Goal: Task Accomplishment & Management: Use online tool/utility

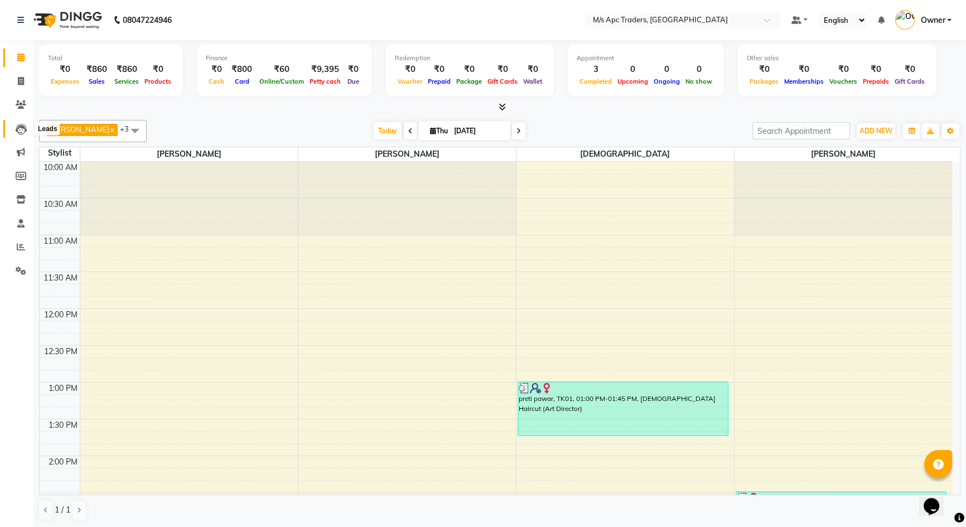
click at [21, 132] on icon at bounding box center [21, 129] width 11 height 11
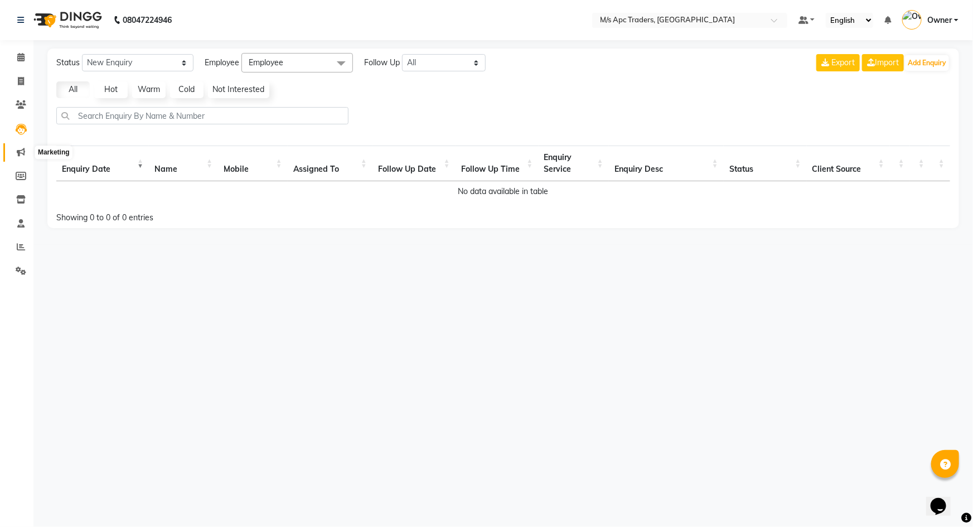
click at [17, 148] on icon at bounding box center [21, 152] width 8 height 8
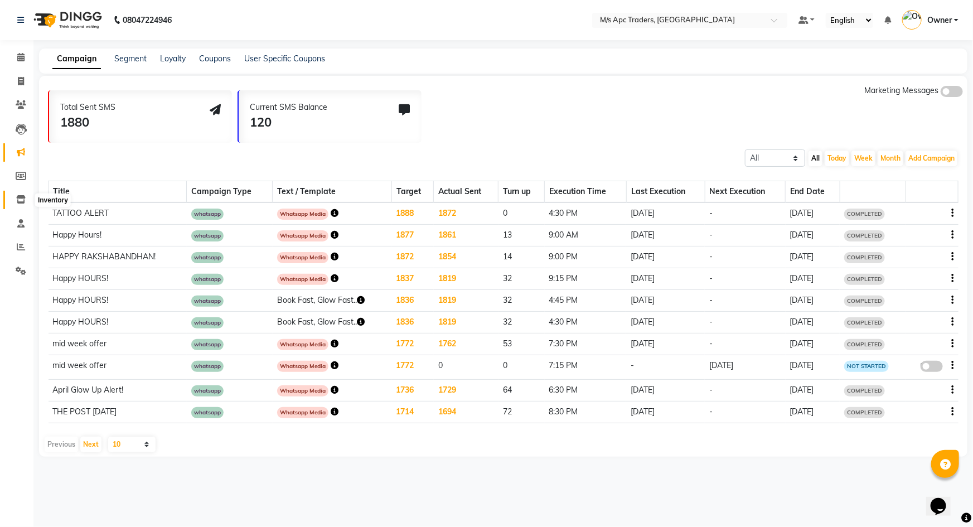
click at [16, 199] on icon at bounding box center [20, 199] width 9 height 8
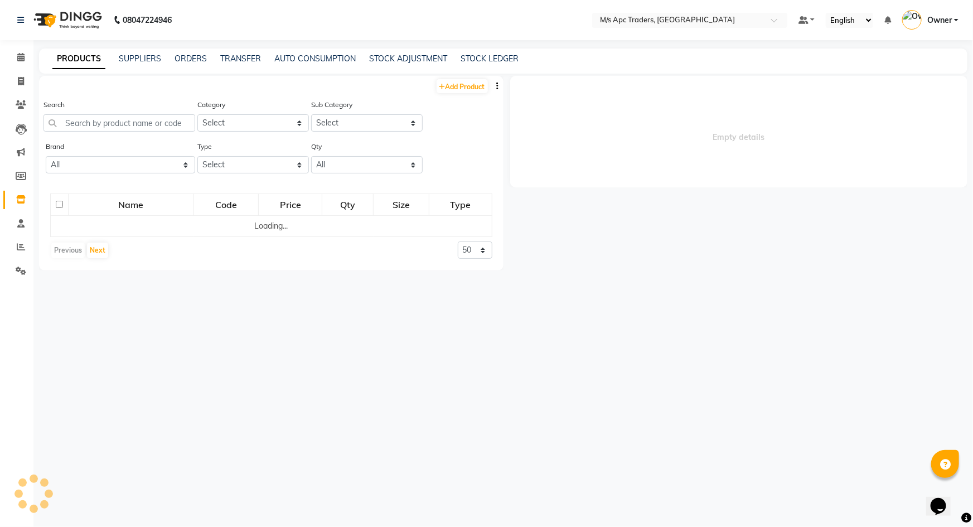
select select
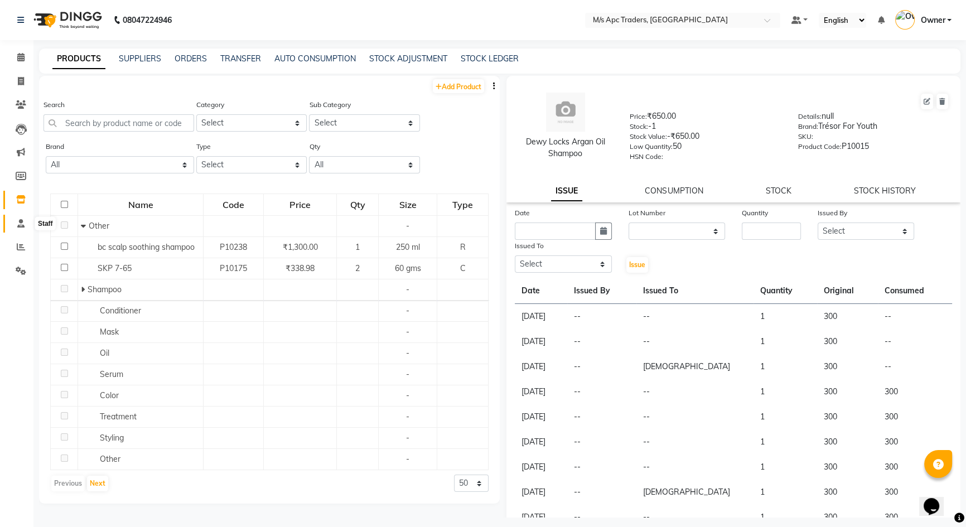
click at [20, 225] on icon at bounding box center [20, 223] width 7 height 8
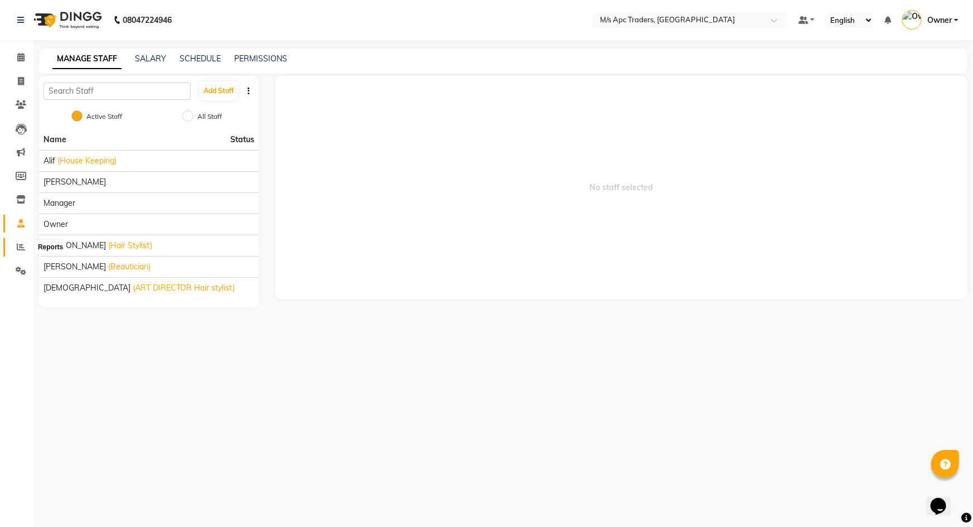
click at [17, 249] on icon at bounding box center [21, 247] width 8 height 8
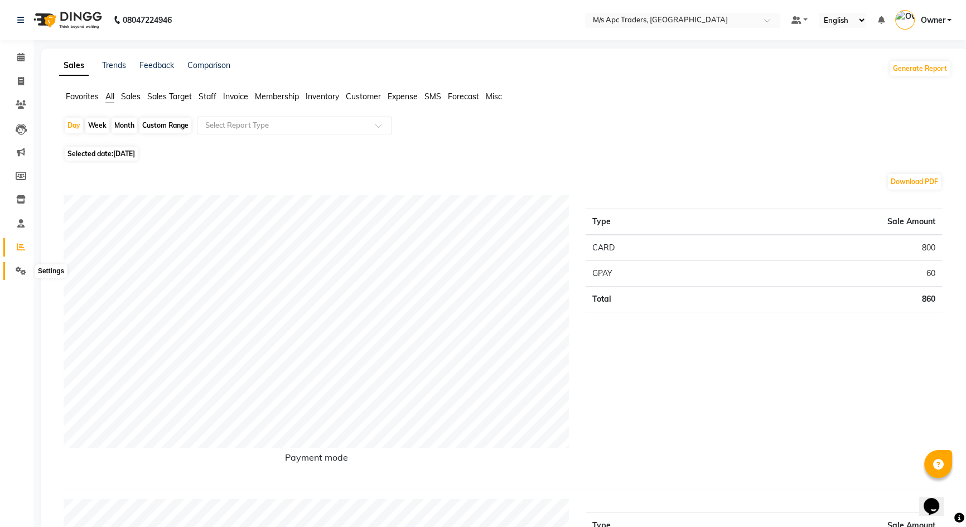
click at [21, 270] on icon at bounding box center [21, 270] width 11 height 8
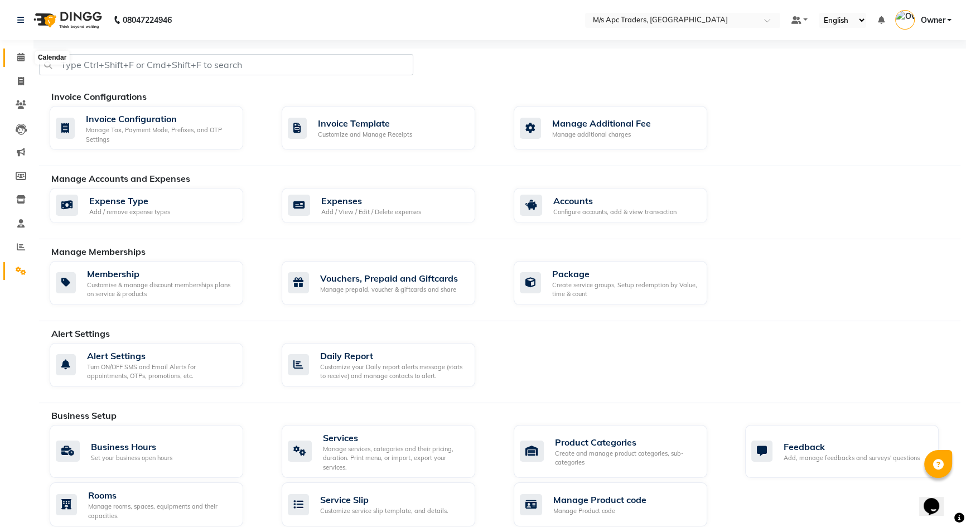
click at [23, 60] on icon at bounding box center [20, 57] width 7 height 8
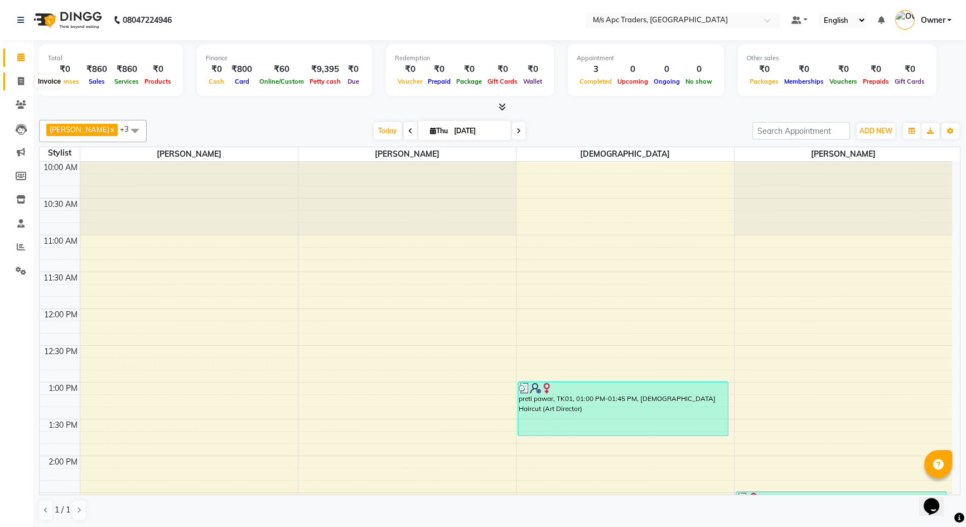
click at [20, 81] on icon at bounding box center [21, 81] width 6 height 8
select select "6493"
select select "service"
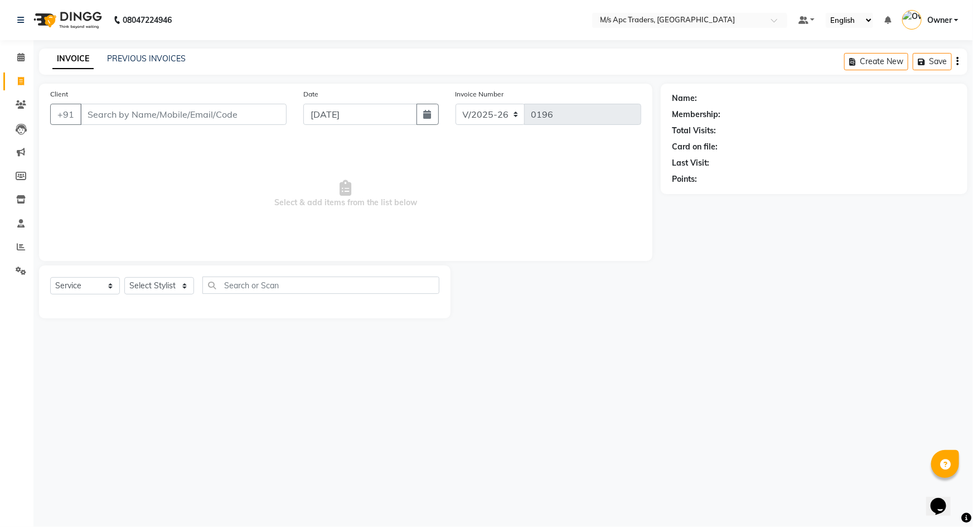
click at [957, 61] on icon "button" at bounding box center [957, 61] width 2 height 1
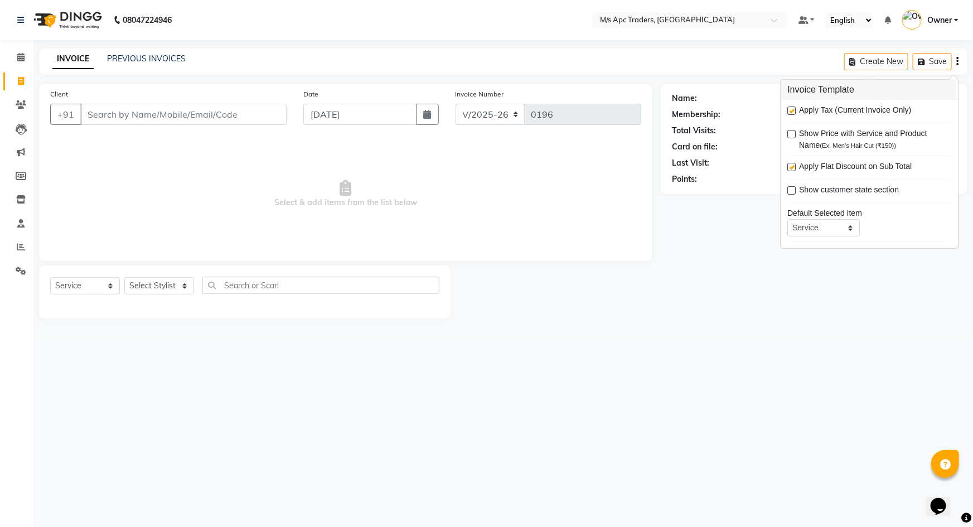
click at [648, 256] on div "Client +91 Date [DATE] Invoice Number V/2025 V/[PHONE_NUMBER] Select & add item…" at bounding box center [345, 172] width 613 height 177
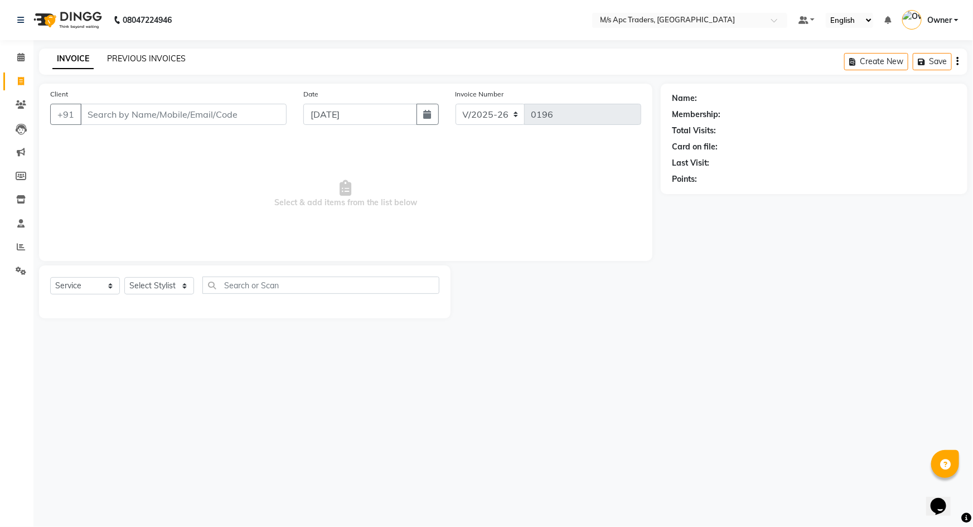
click at [143, 55] on link "PREVIOUS INVOICES" at bounding box center [146, 59] width 79 height 10
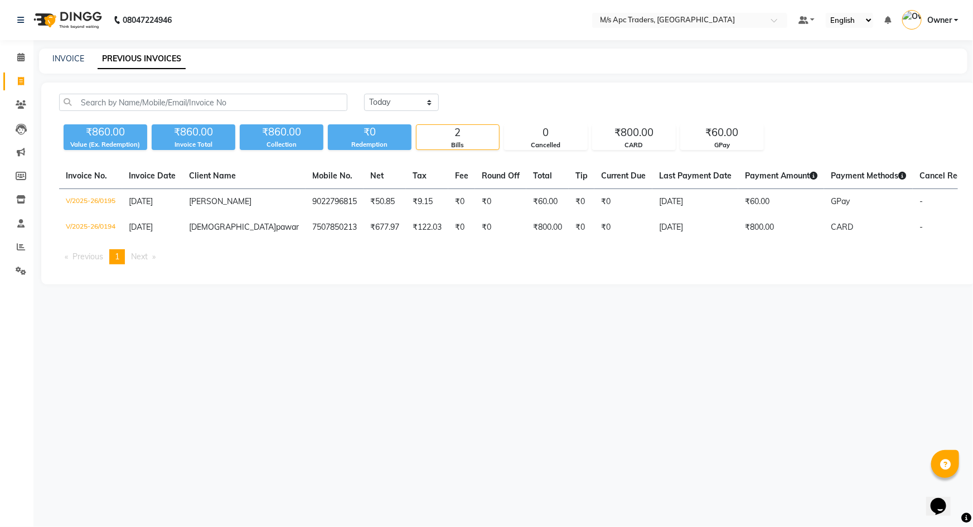
click at [159, 264] on li "Next page" at bounding box center [143, 256] width 36 height 15
click at [119, 261] on span "1" at bounding box center [117, 256] width 4 height 10
click at [18, 226] on icon at bounding box center [20, 223] width 7 height 8
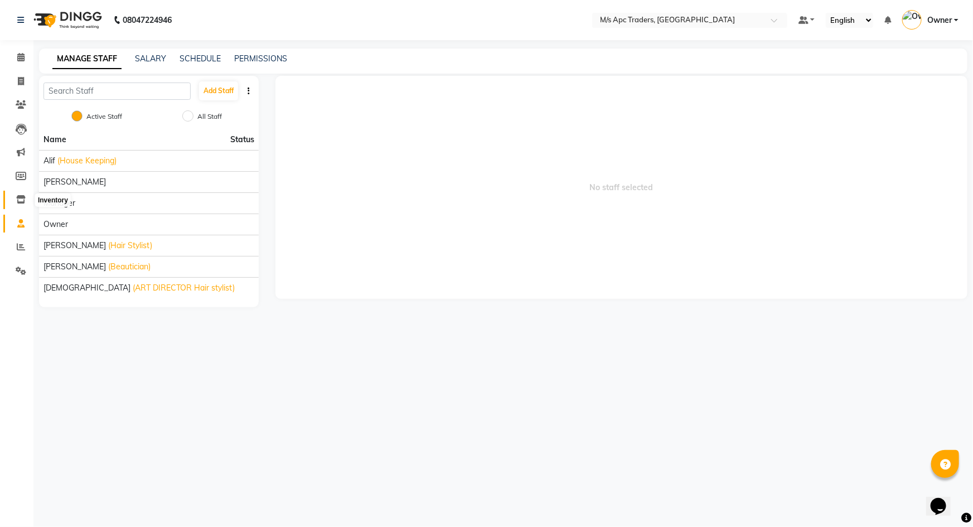
click at [20, 201] on icon at bounding box center [20, 199] width 9 height 8
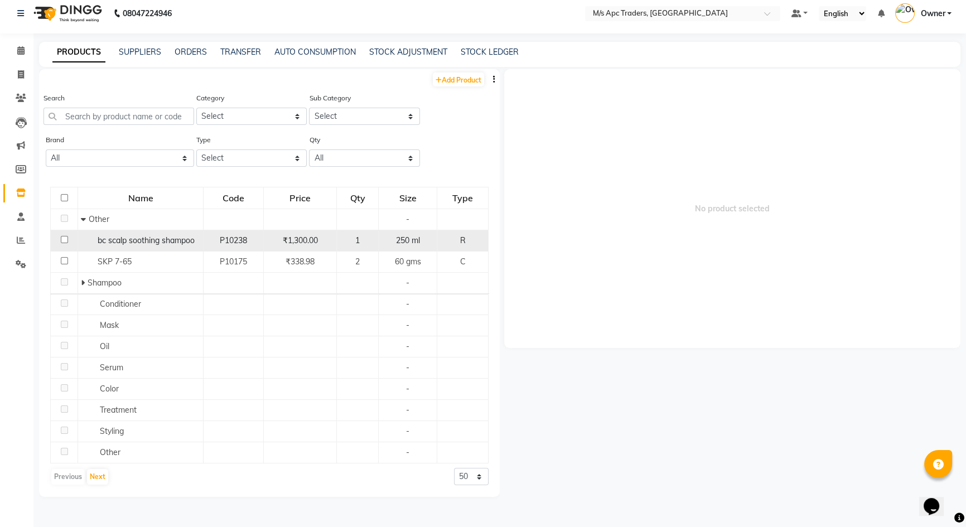
scroll to position [7, 0]
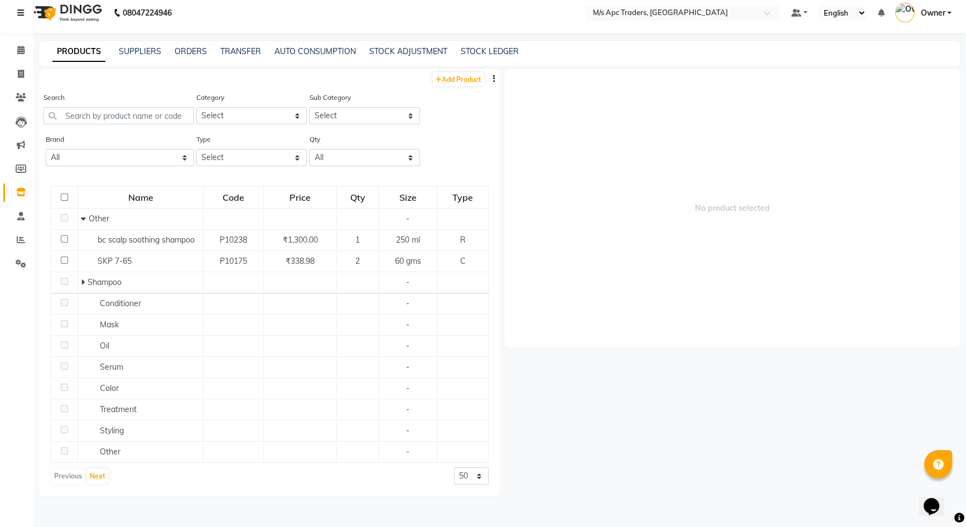
click at [17, 11] on icon at bounding box center [20, 13] width 7 height 8
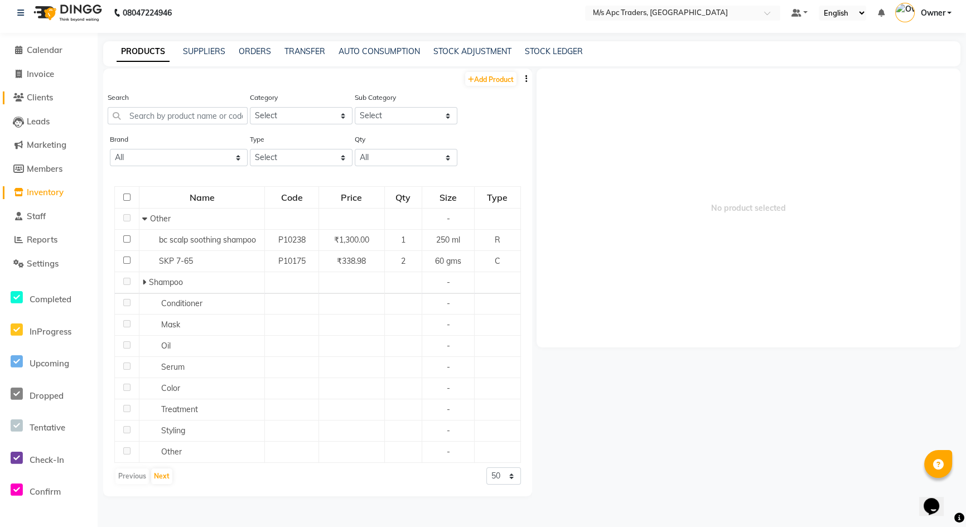
click at [17, 98] on icon at bounding box center [18, 97] width 11 height 8
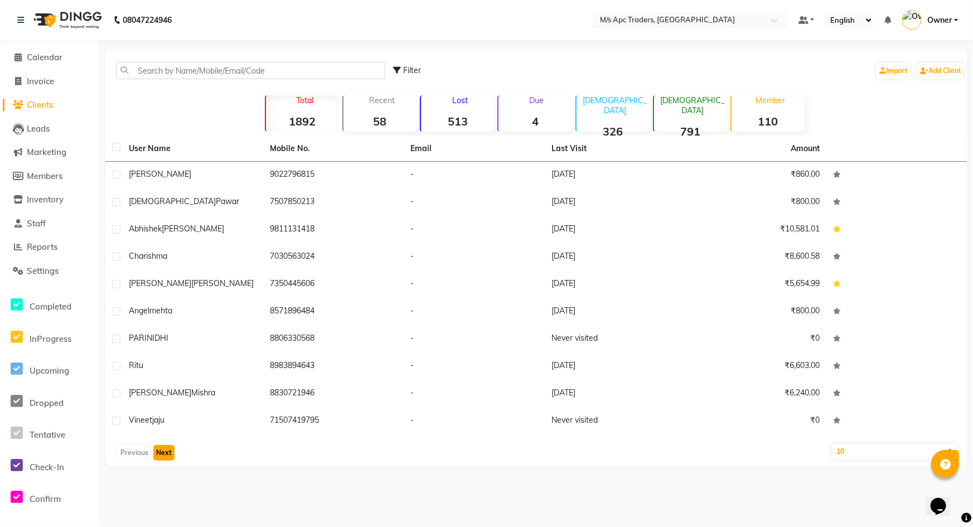
click at [162, 448] on button "Next" at bounding box center [163, 453] width 21 height 16
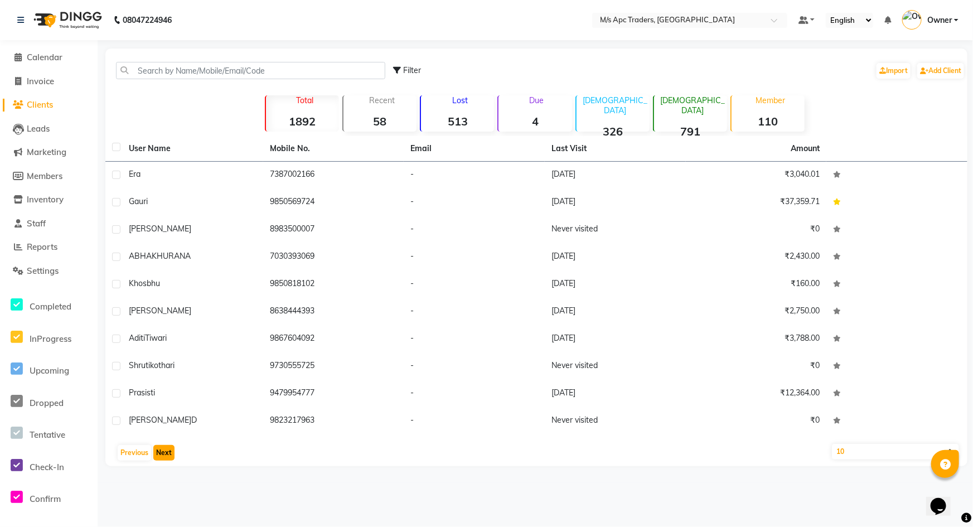
click at [162, 448] on button "Next" at bounding box center [163, 453] width 21 height 16
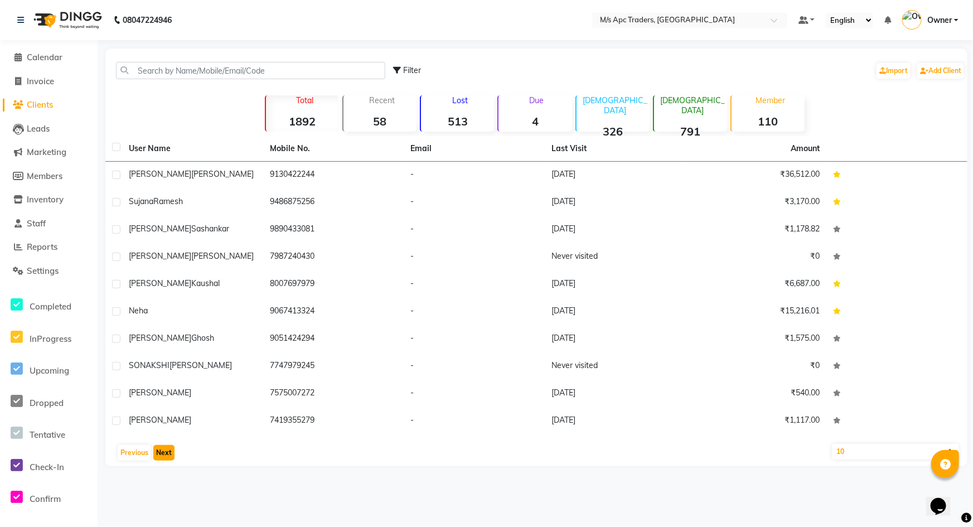
click at [162, 448] on button "Next" at bounding box center [163, 453] width 21 height 16
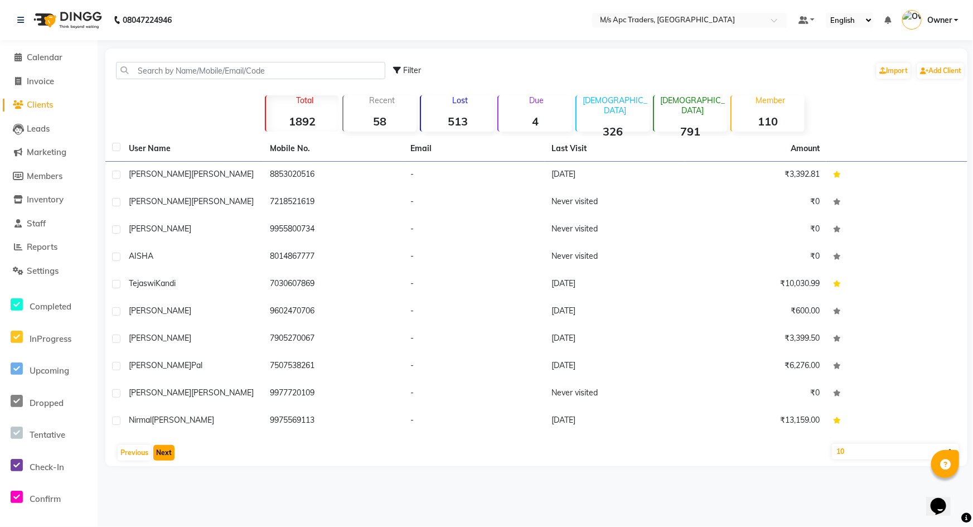
click at [168, 449] on button "Next" at bounding box center [163, 453] width 21 height 16
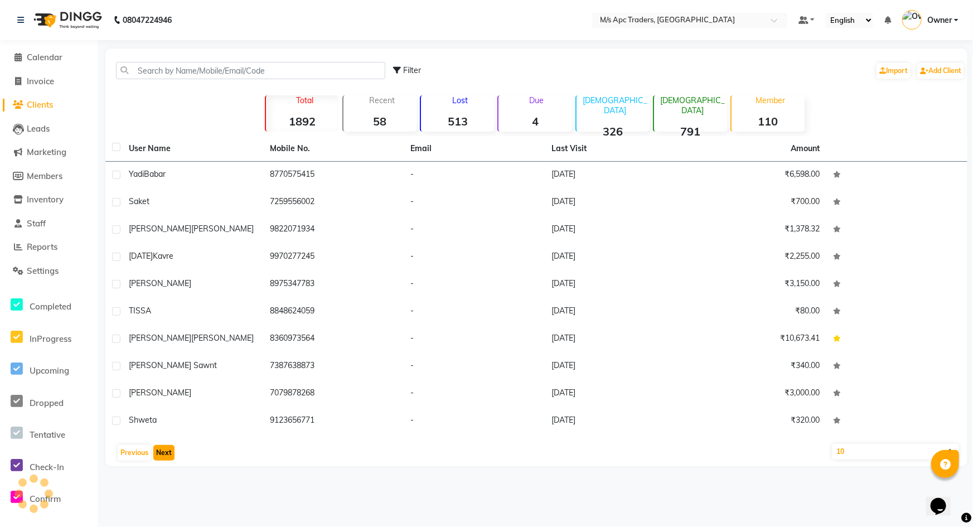
click at [168, 449] on button "Next" at bounding box center [163, 453] width 21 height 16
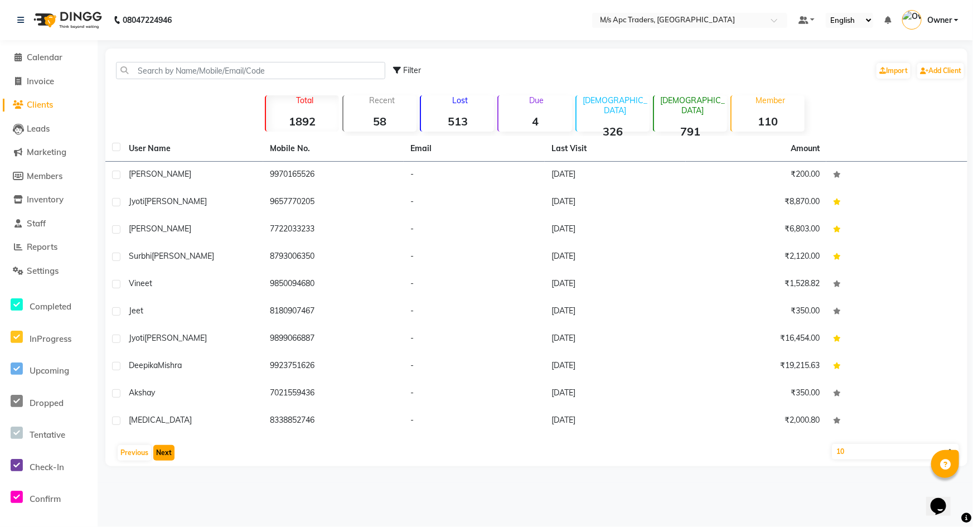
click at [168, 449] on button "Next" at bounding box center [163, 453] width 21 height 16
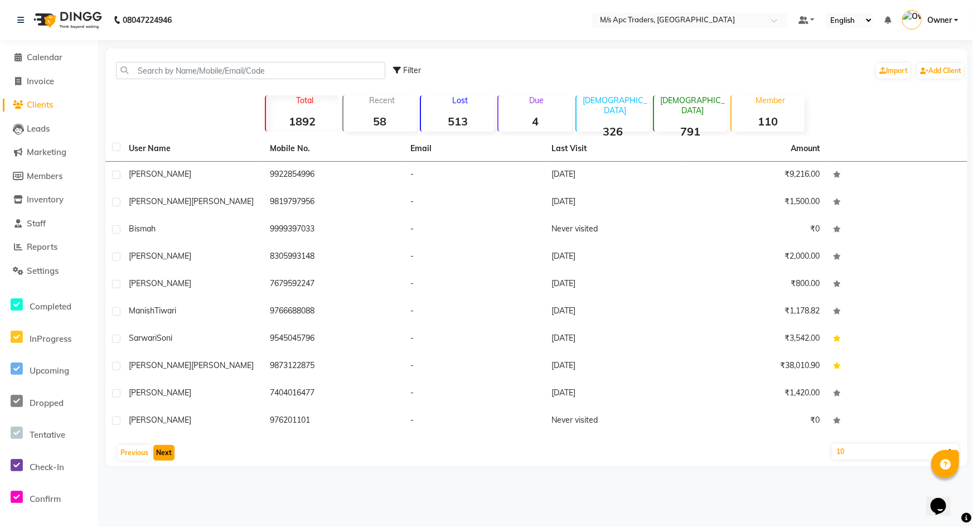
click at [168, 449] on button "Next" at bounding box center [163, 453] width 21 height 16
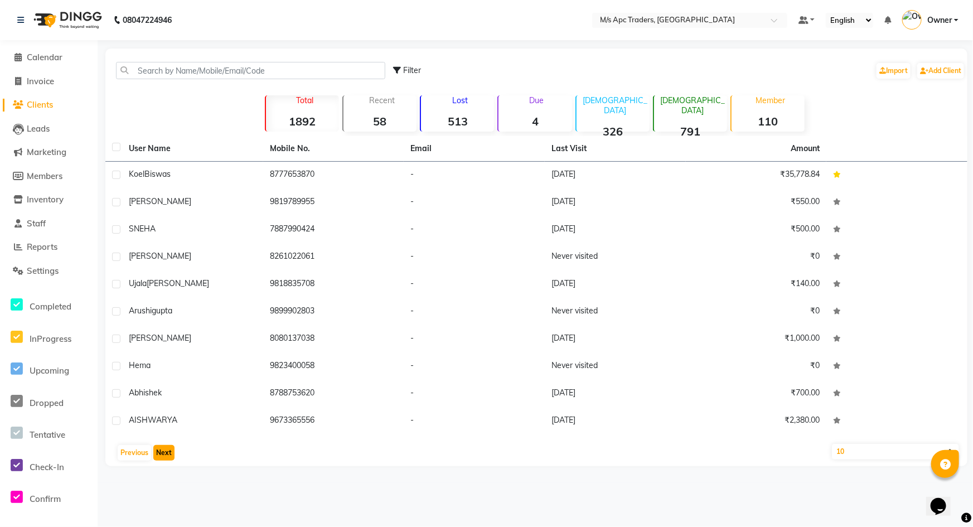
click at [168, 449] on button "Next" at bounding box center [163, 453] width 21 height 16
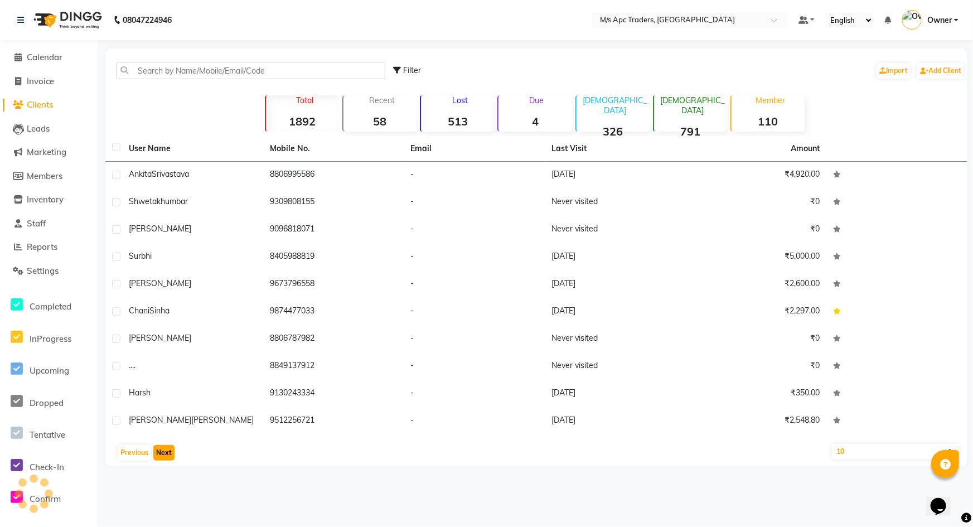
click at [168, 449] on button "Next" at bounding box center [163, 453] width 21 height 16
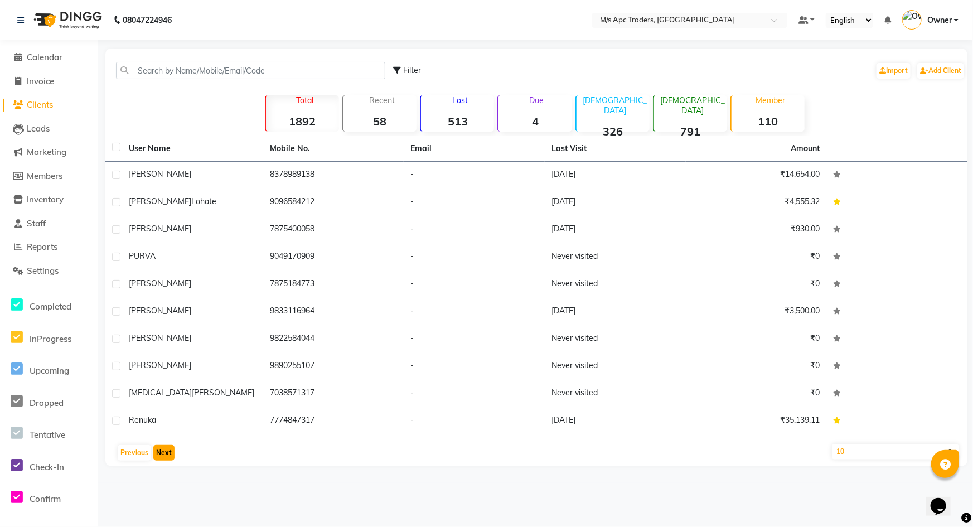
click at [168, 449] on button "Next" at bounding box center [163, 453] width 21 height 16
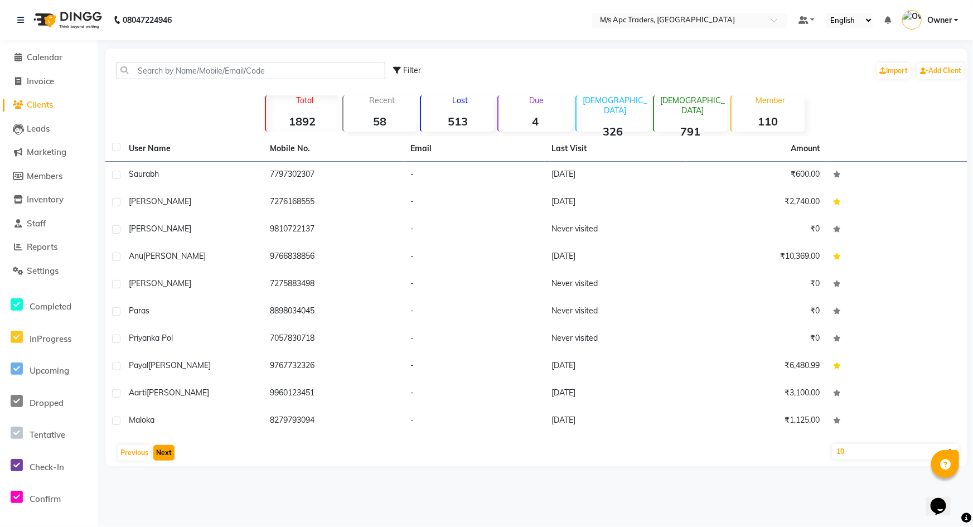
click at [168, 449] on button "Next" at bounding box center [163, 453] width 21 height 16
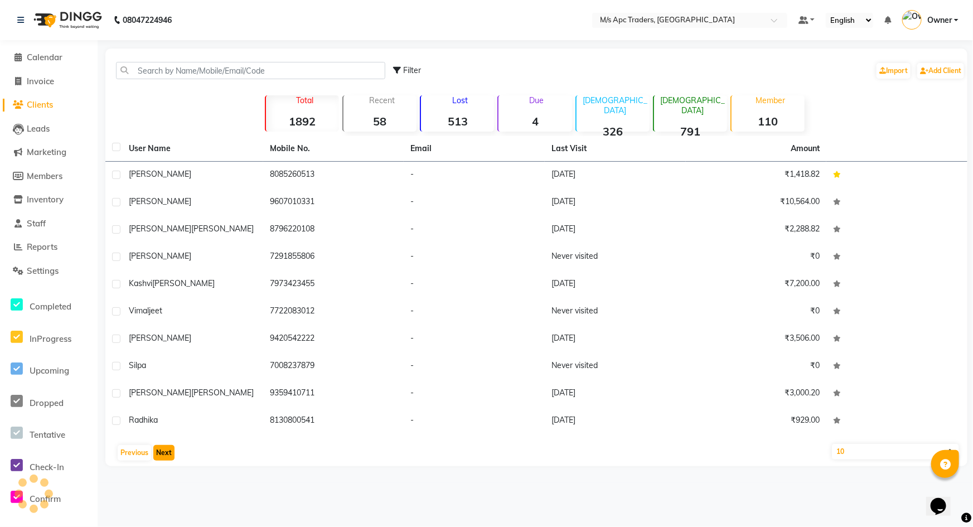
click at [168, 449] on button "Next" at bounding box center [163, 453] width 21 height 16
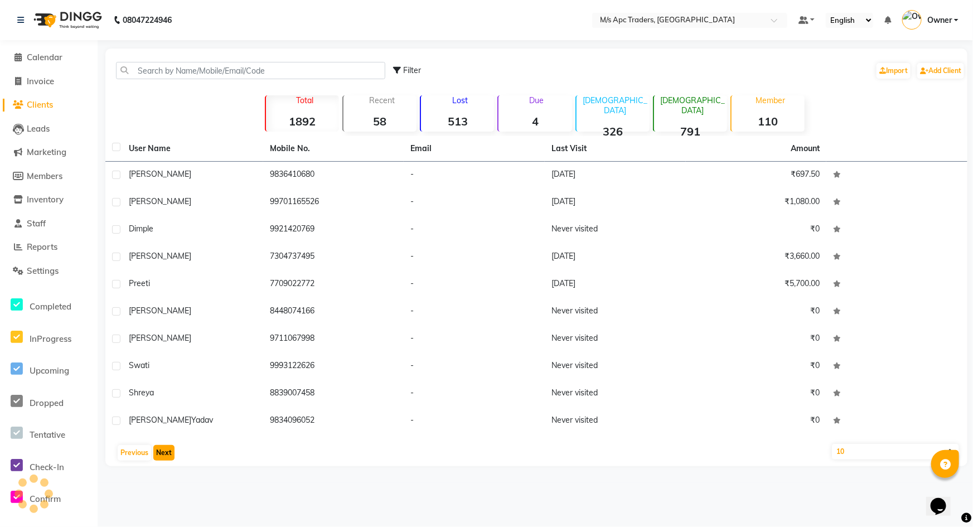
click at [168, 449] on button "Next" at bounding box center [163, 453] width 21 height 16
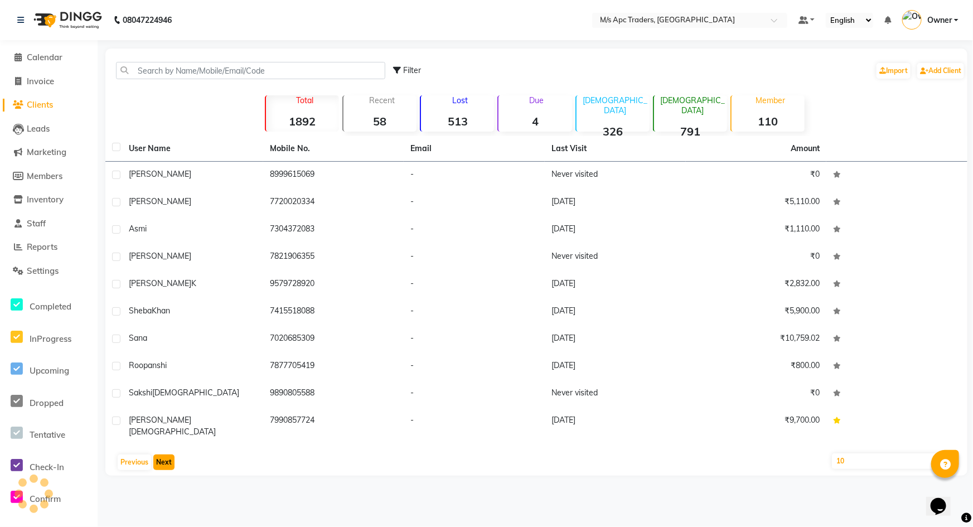
click at [168, 454] on button "Next" at bounding box center [163, 462] width 21 height 16
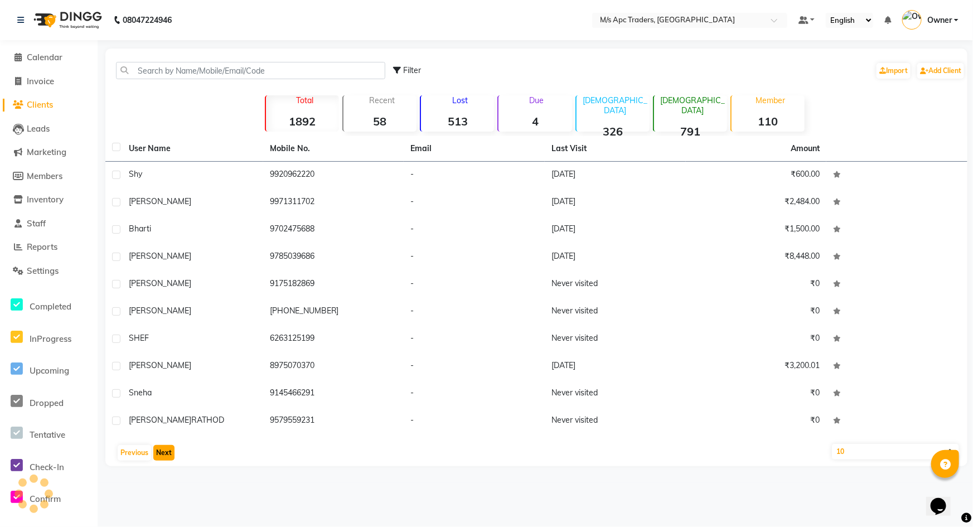
click at [168, 449] on button "Next" at bounding box center [163, 453] width 21 height 16
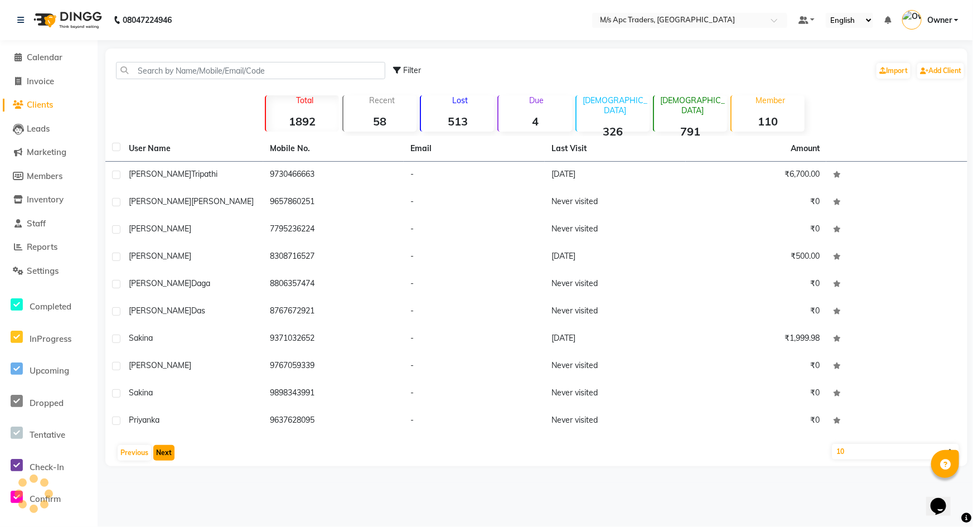
click at [168, 449] on button "Next" at bounding box center [163, 453] width 21 height 16
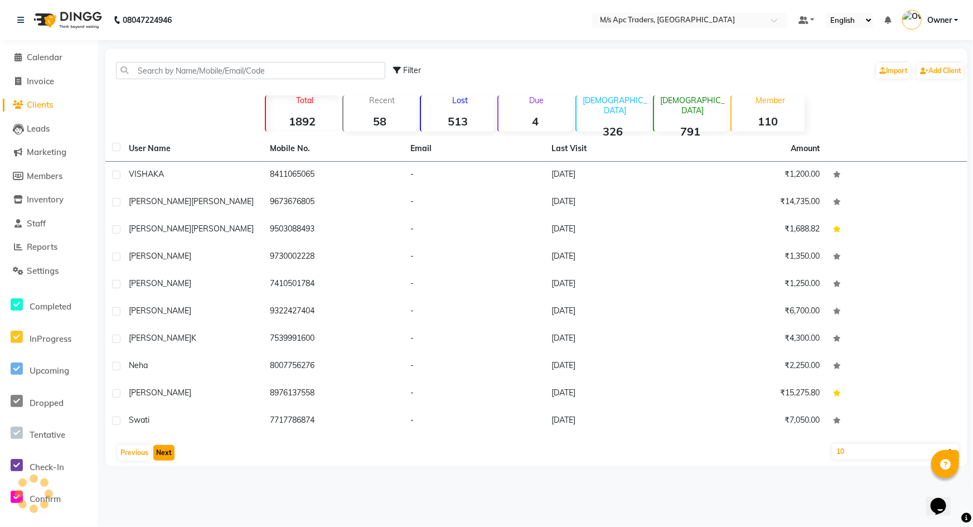
click at [168, 449] on button "Next" at bounding box center [163, 453] width 21 height 16
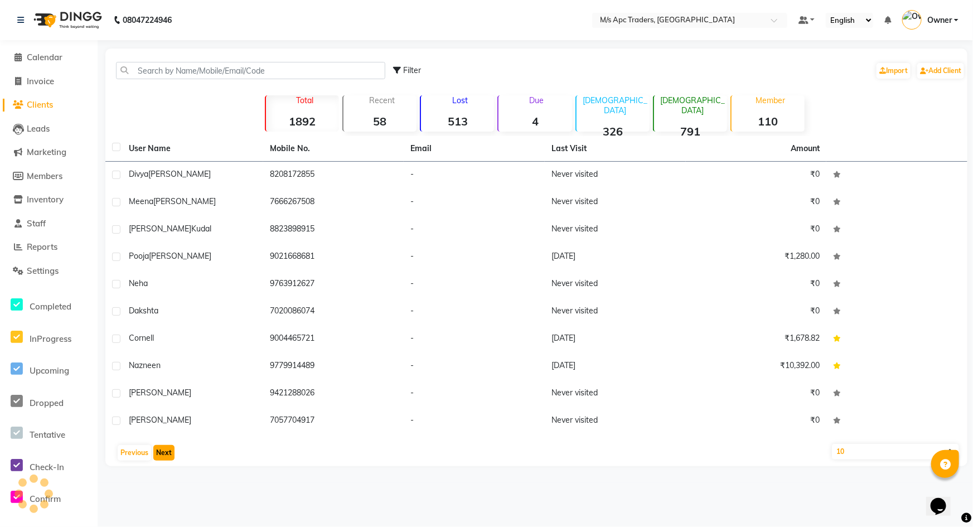
click at [168, 449] on button "Next" at bounding box center [163, 453] width 21 height 16
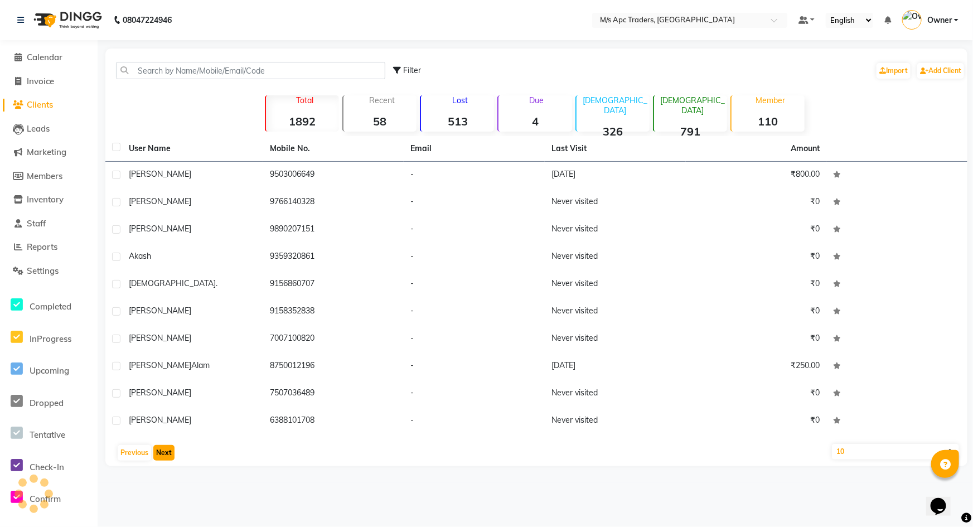
click at [168, 449] on button "Next" at bounding box center [163, 453] width 21 height 16
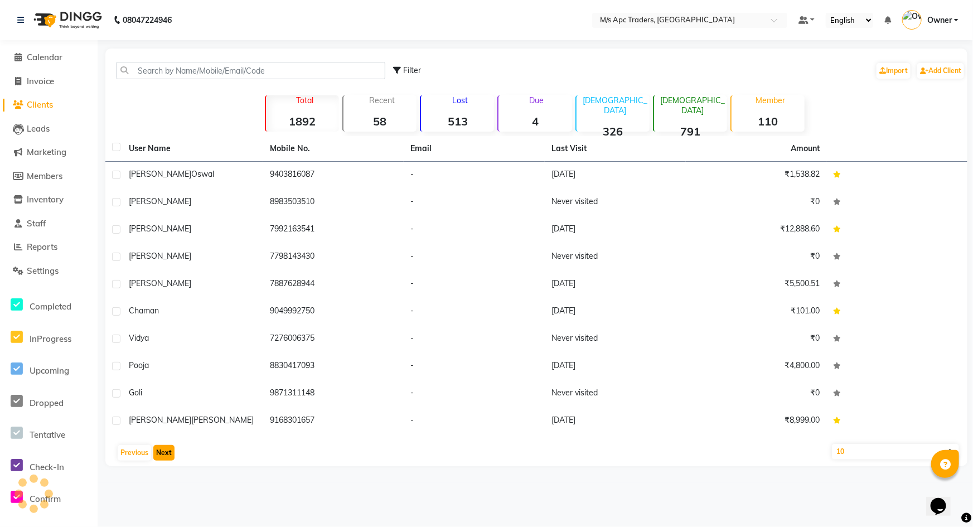
click at [168, 449] on button "Next" at bounding box center [163, 453] width 21 height 16
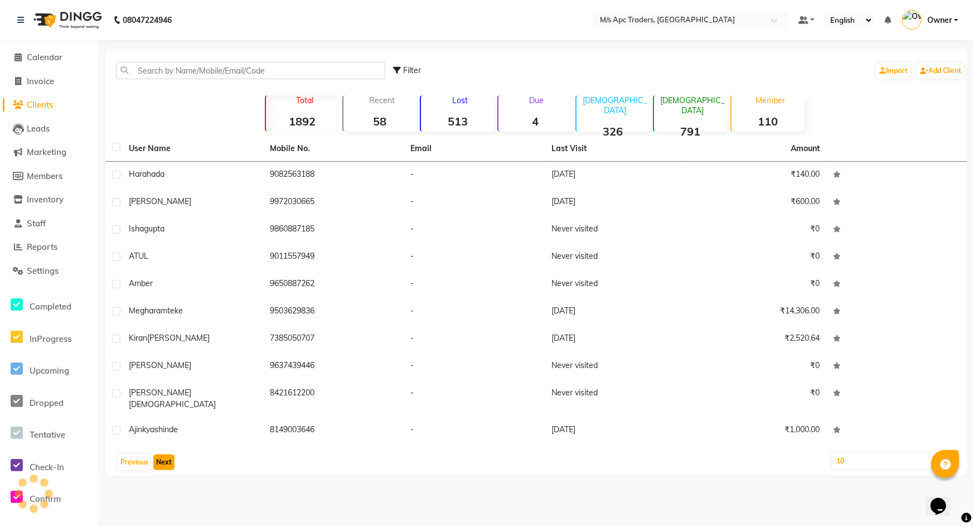
click at [168, 454] on button "Next" at bounding box center [163, 462] width 21 height 16
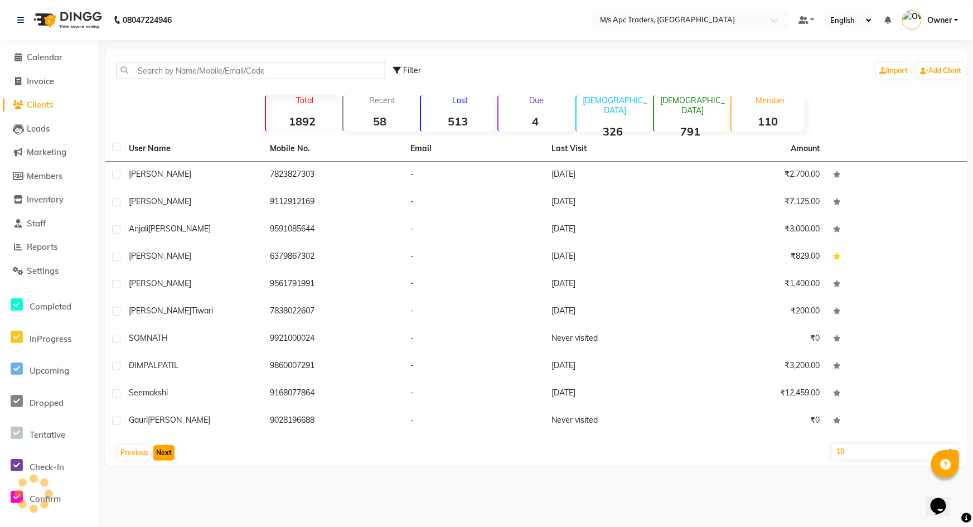
click at [168, 449] on button "Next" at bounding box center [163, 453] width 21 height 16
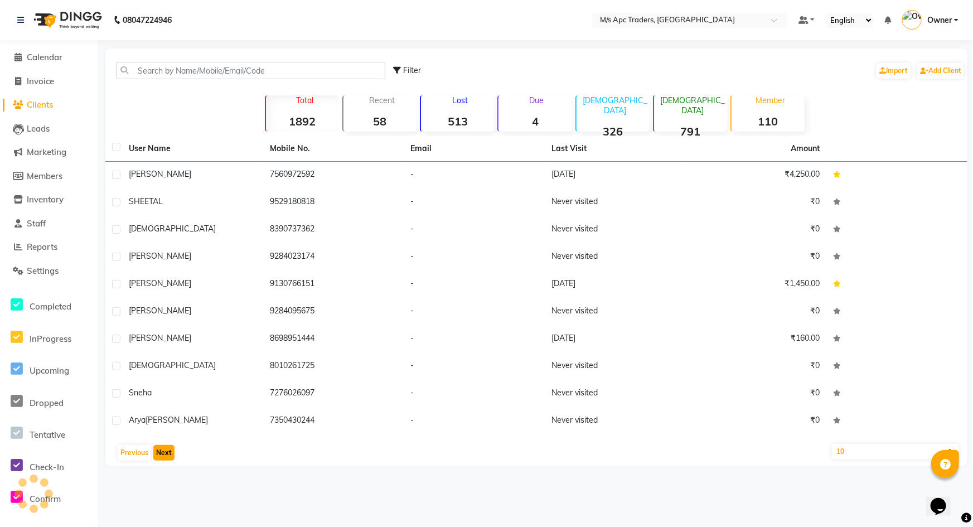
click at [168, 449] on button "Next" at bounding box center [163, 453] width 21 height 16
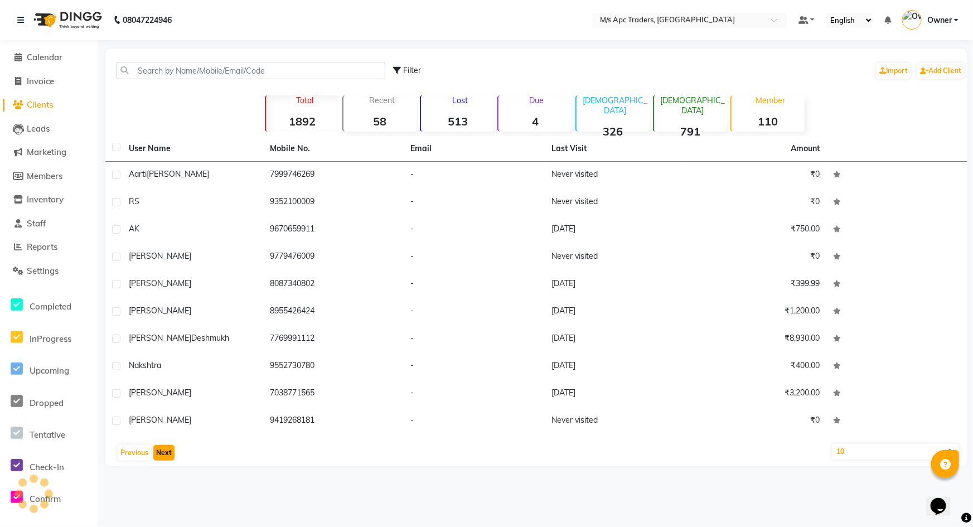
click at [168, 449] on button "Next" at bounding box center [163, 453] width 21 height 16
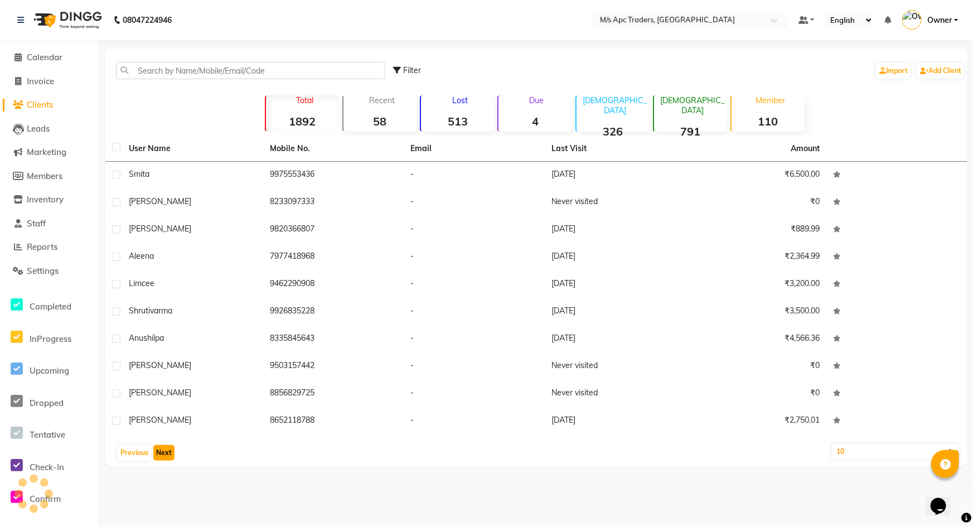
click at [168, 449] on button "Next" at bounding box center [163, 453] width 21 height 16
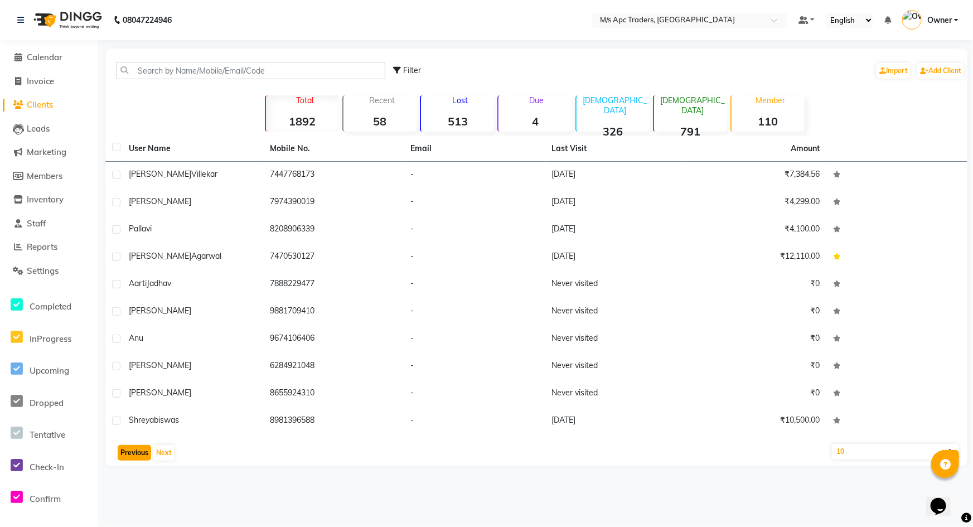
click at [130, 454] on button "Previous" at bounding box center [134, 453] width 33 height 16
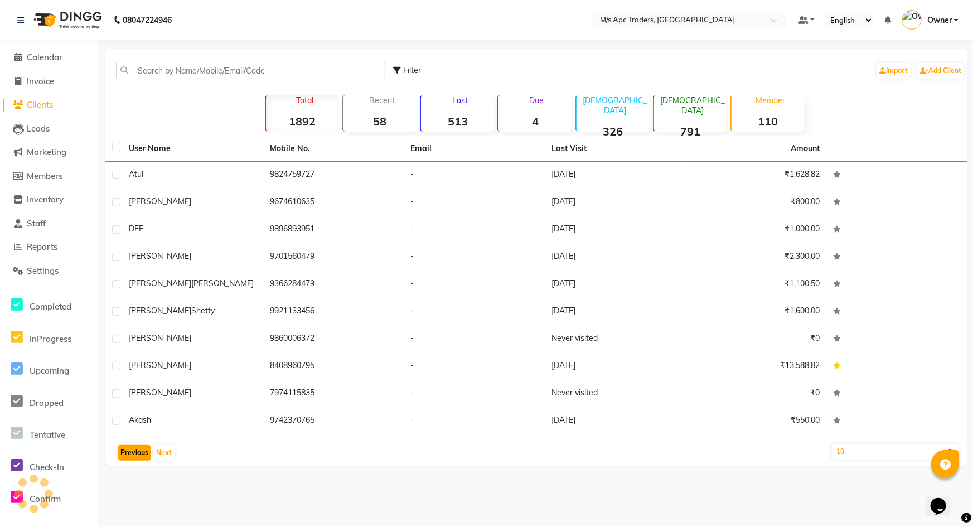
click at [130, 454] on button "Previous" at bounding box center [134, 453] width 33 height 16
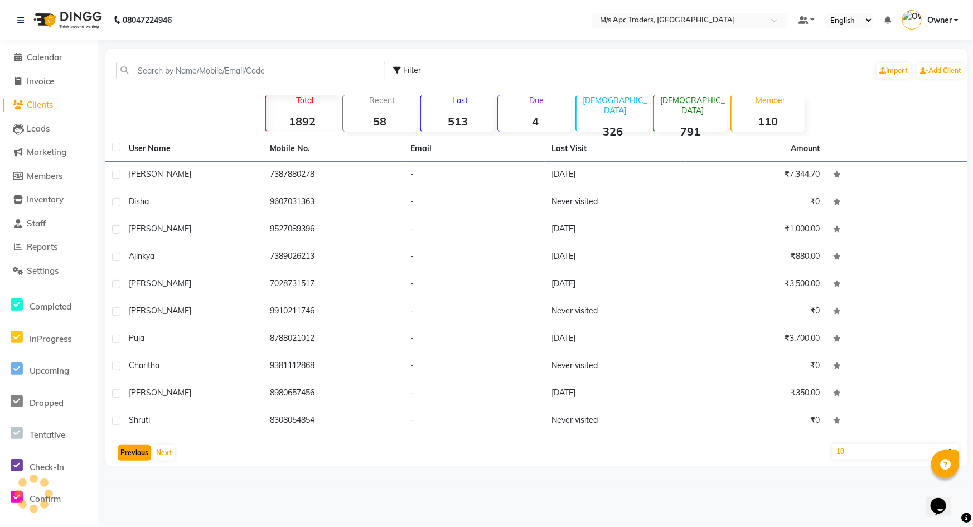
click at [130, 454] on button "Previous" at bounding box center [134, 453] width 33 height 16
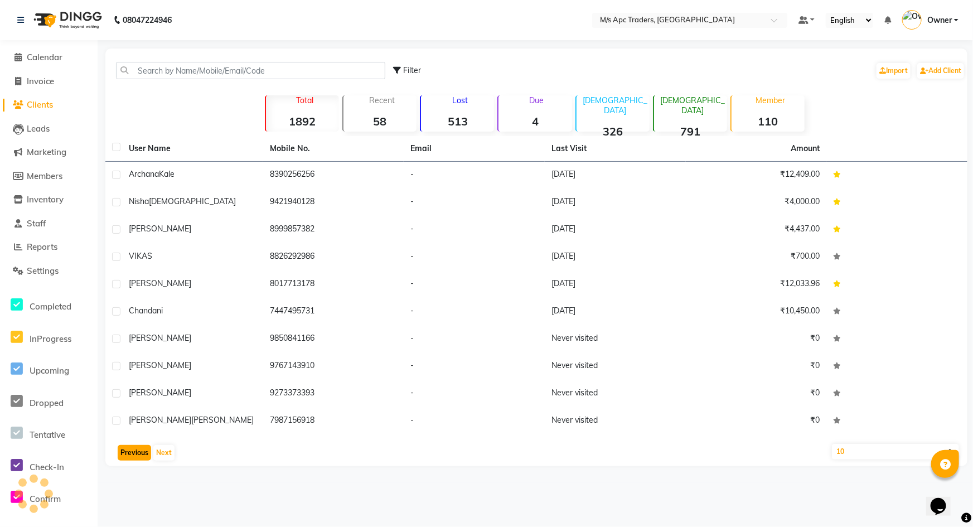
click at [130, 454] on button "Previous" at bounding box center [134, 453] width 33 height 16
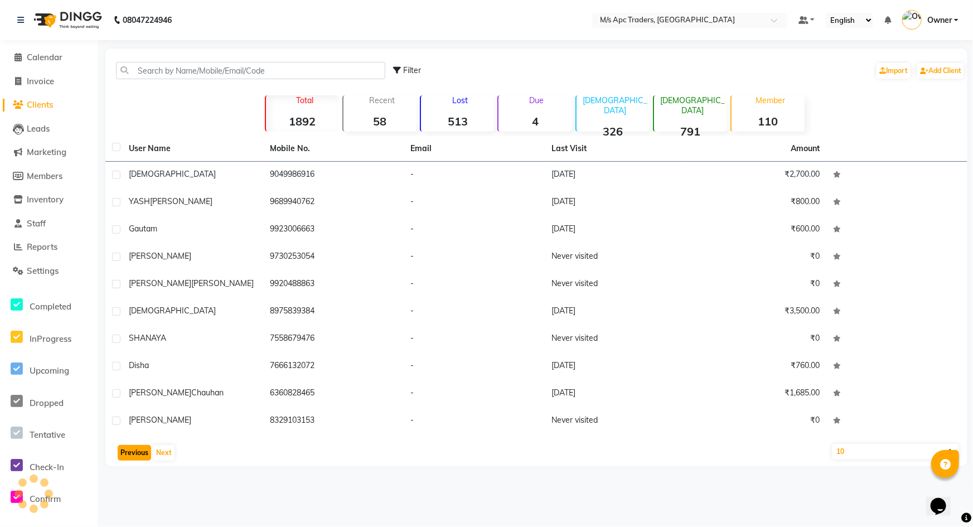
click at [130, 454] on button "Previous" at bounding box center [134, 453] width 33 height 16
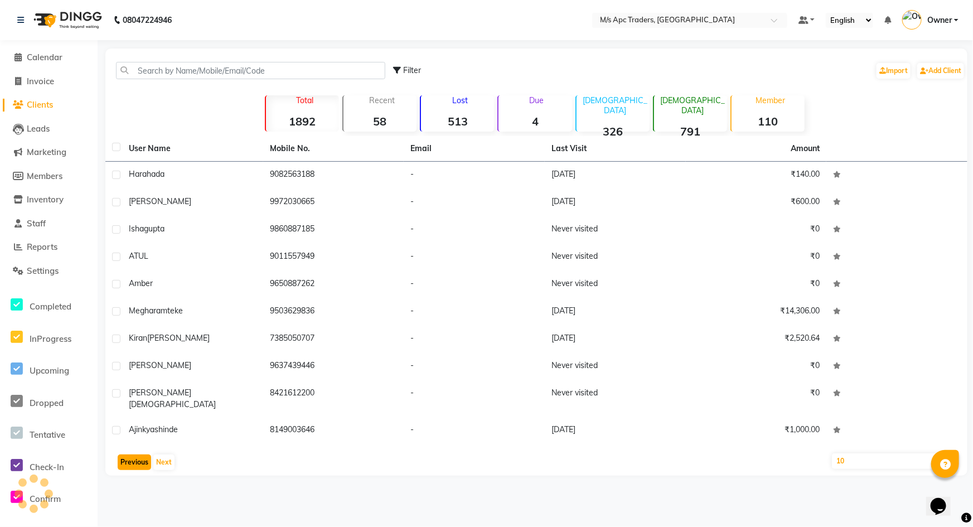
click at [130, 454] on button "Previous" at bounding box center [134, 462] width 33 height 16
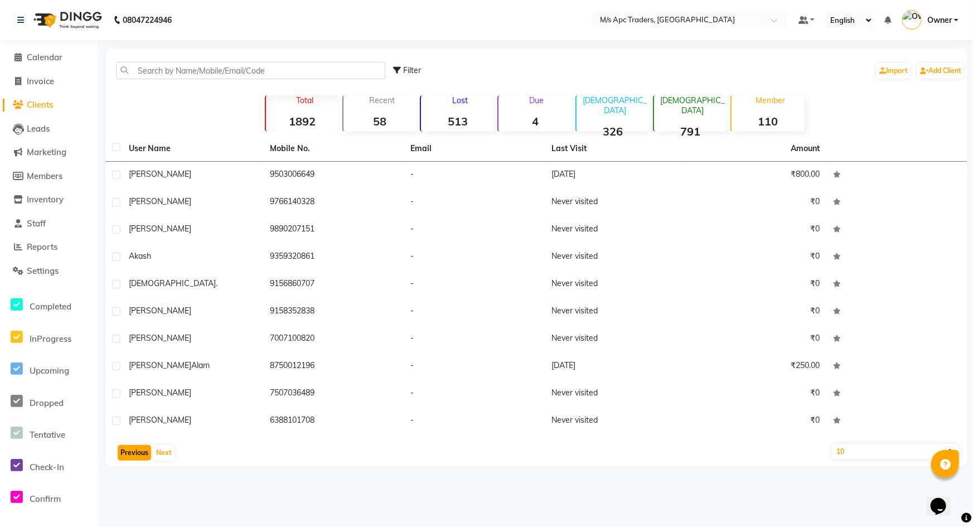
click at [130, 454] on button "Previous" at bounding box center [134, 453] width 33 height 16
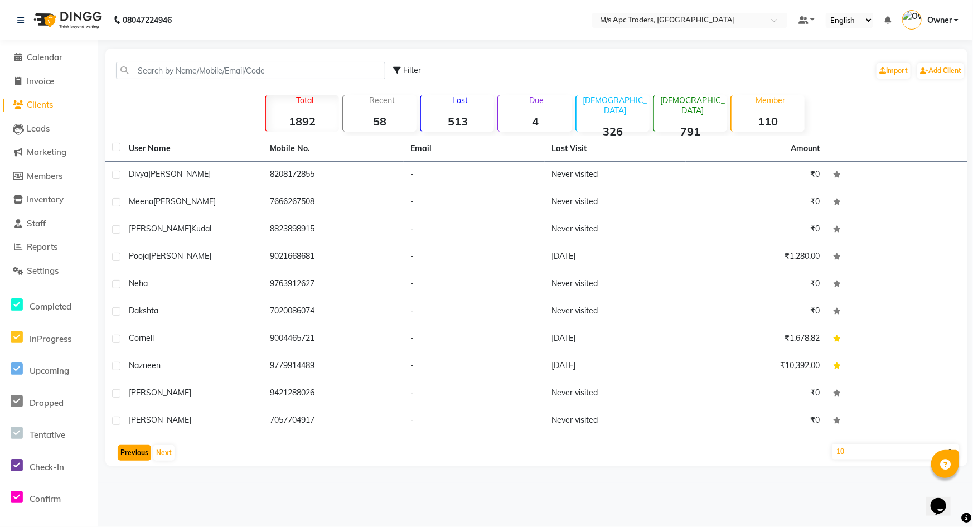
click at [130, 454] on button "Previous" at bounding box center [134, 453] width 33 height 16
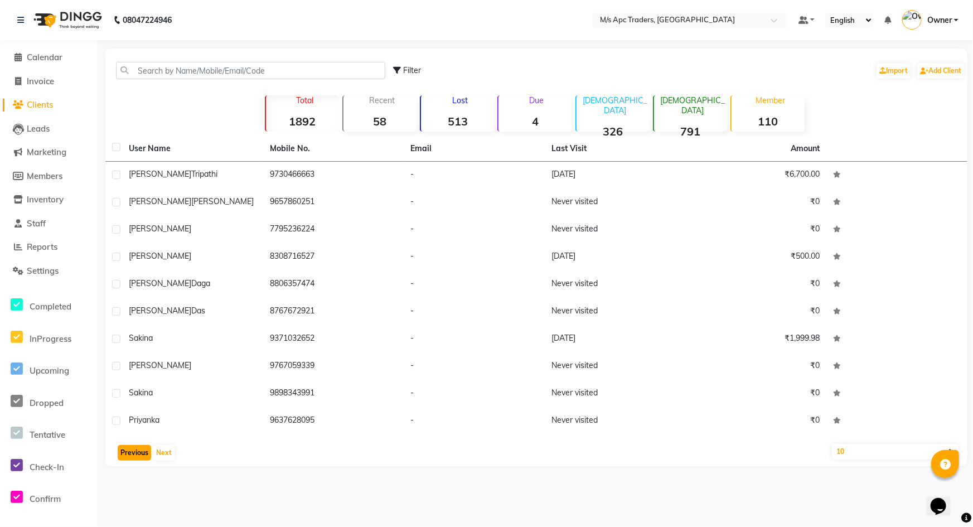
click at [130, 454] on button "Previous" at bounding box center [134, 453] width 33 height 16
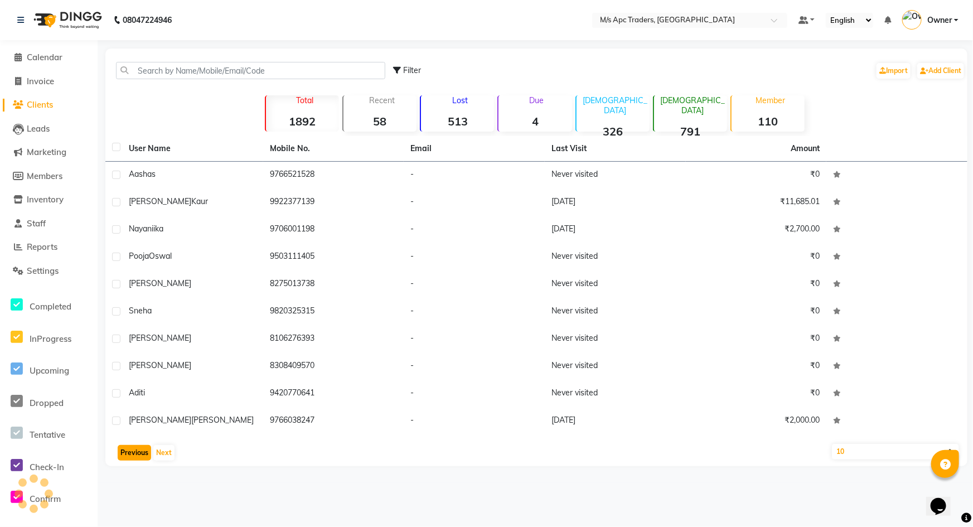
click at [131, 453] on button "Previous" at bounding box center [134, 453] width 33 height 16
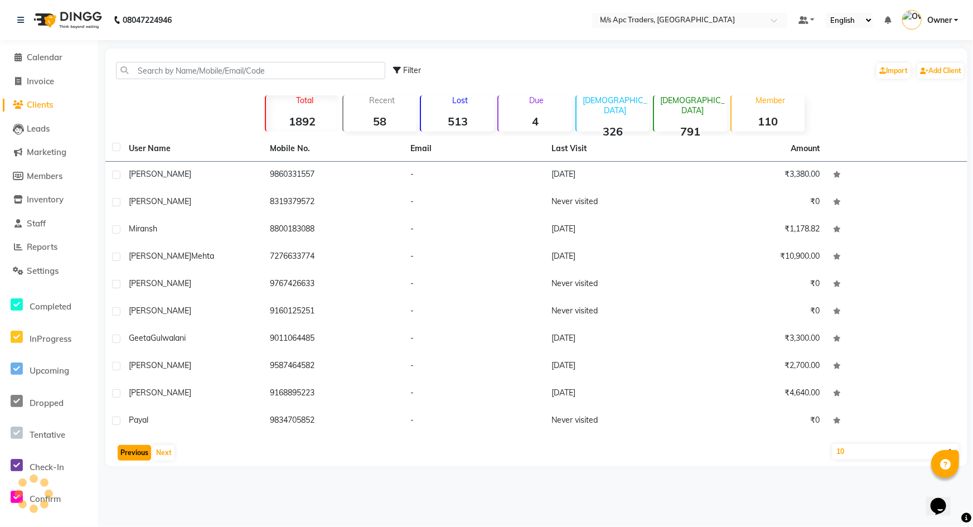
click at [132, 453] on button "Previous" at bounding box center [134, 453] width 33 height 16
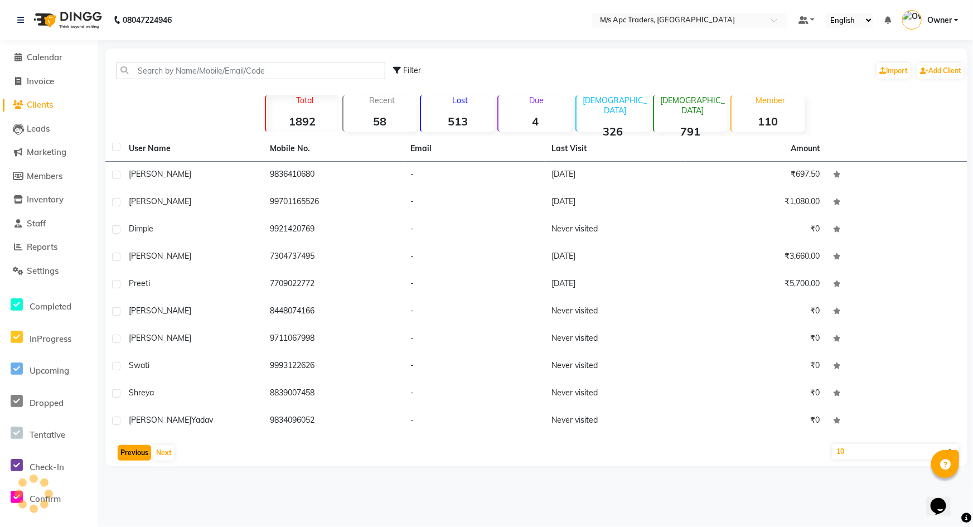
click at [133, 454] on button "Previous" at bounding box center [134, 453] width 33 height 16
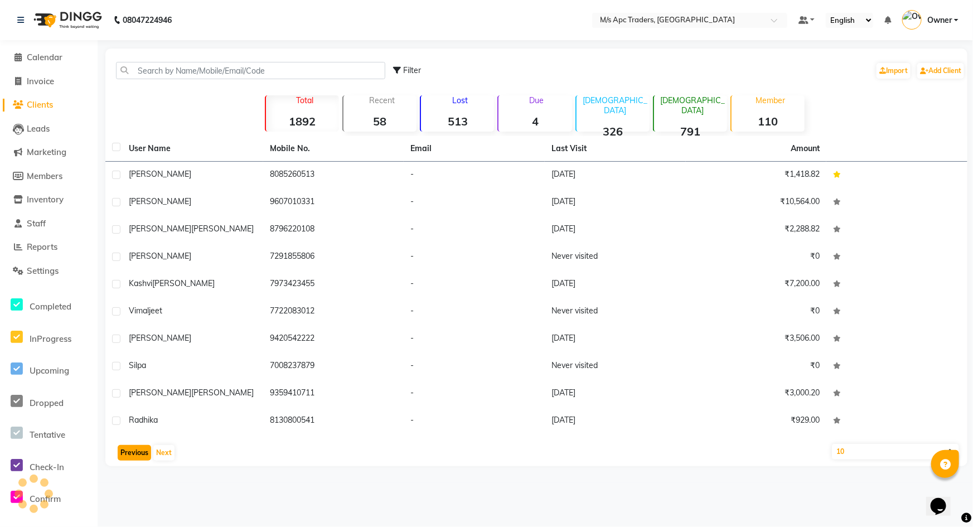
click at [133, 454] on button "Previous" at bounding box center [134, 453] width 33 height 16
click at [135, 454] on button "Previous" at bounding box center [134, 453] width 33 height 16
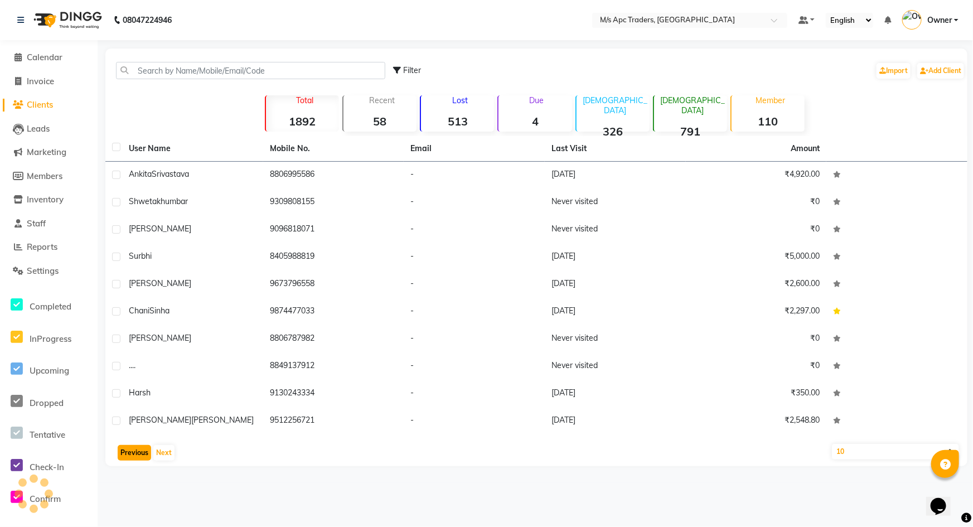
click at [135, 454] on button "Previous" at bounding box center [134, 453] width 33 height 16
click at [137, 454] on button "Previous" at bounding box center [134, 453] width 33 height 16
click at [140, 453] on button "Previous" at bounding box center [134, 453] width 33 height 16
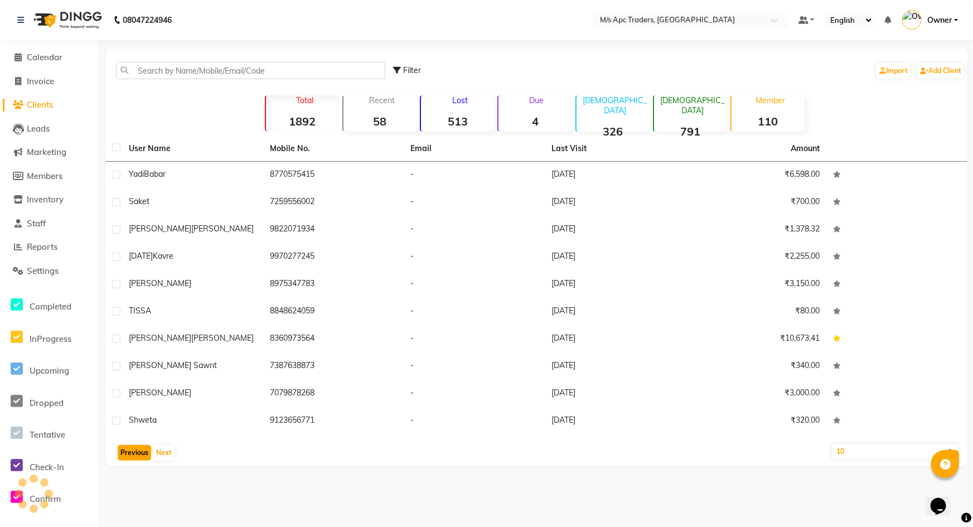
click at [140, 453] on button "Previous" at bounding box center [134, 453] width 33 height 16
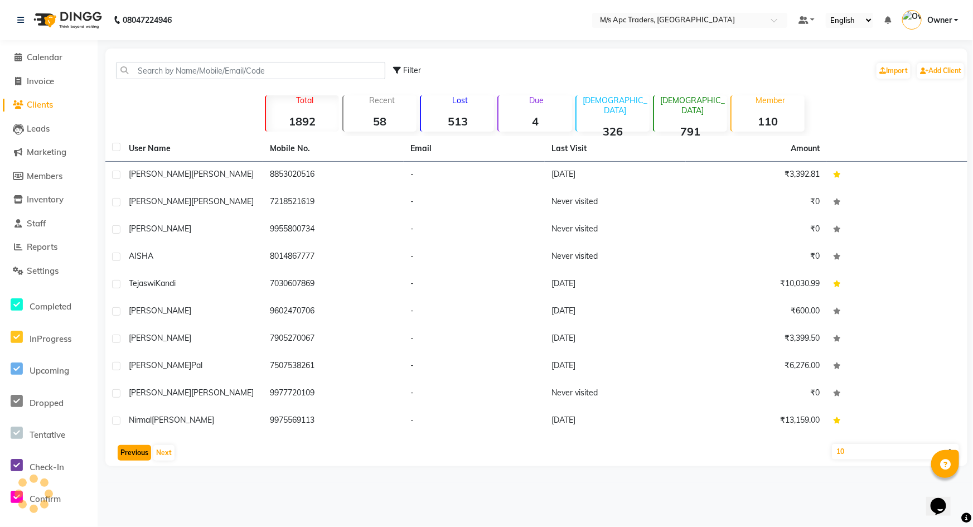
click at [144, 455] on button "Previous" at bounding box center [134, 453] width 33 height 16
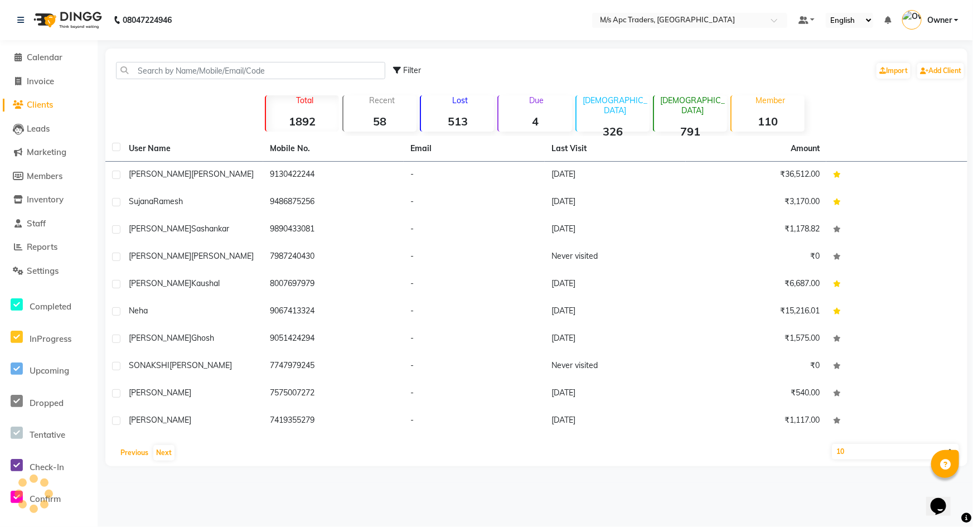
click at [144, 456] on button "Previous" at bounding box center [134, 453] width 33 height 16
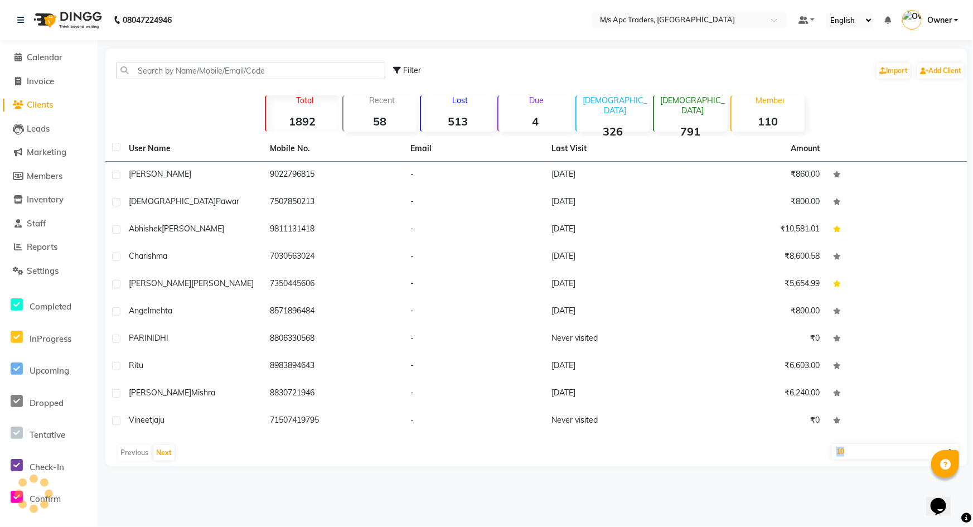
click at [144, 456] on div "Previous Next" at bounding box center [536, 453] width 853 height 18
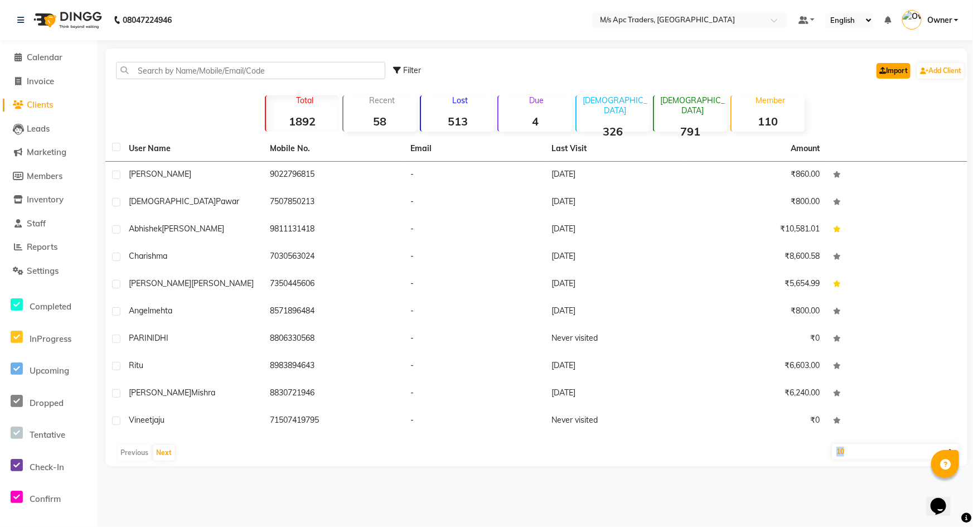
click at [881, 67] on icon at bounding box center [882, 70] width 7 height 7
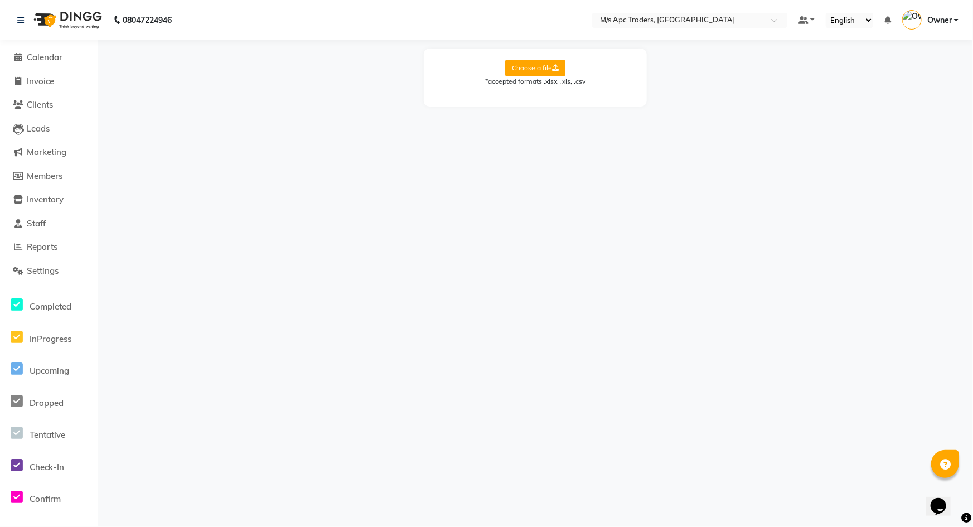
click at [540, 60] on label "Choose a file" at bounding box center [535, 68] width 60 height 17
click at [0, 0] on input "Choose a file" at bounding box center [0, 0] width 0 height 0
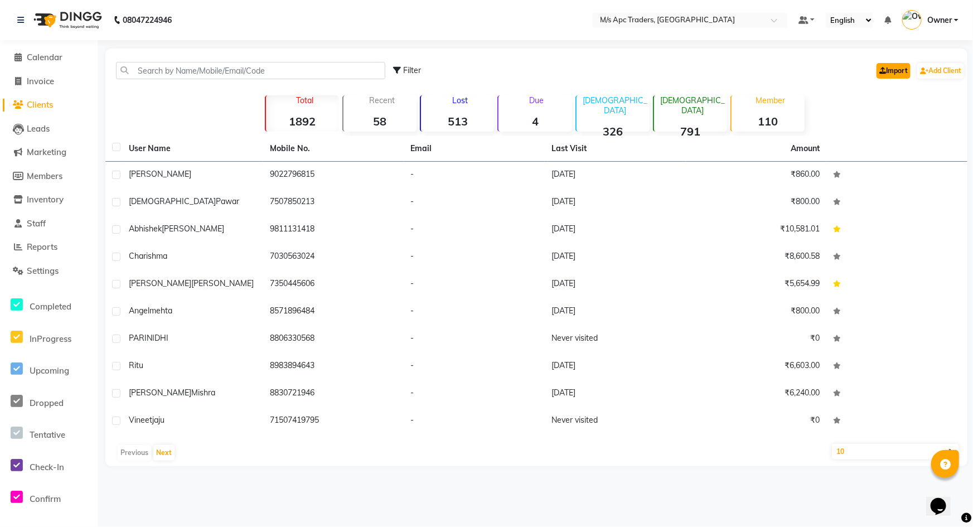
click at [890, 71] on link "Import" at bounding box center [893, 71] width 34 height 16
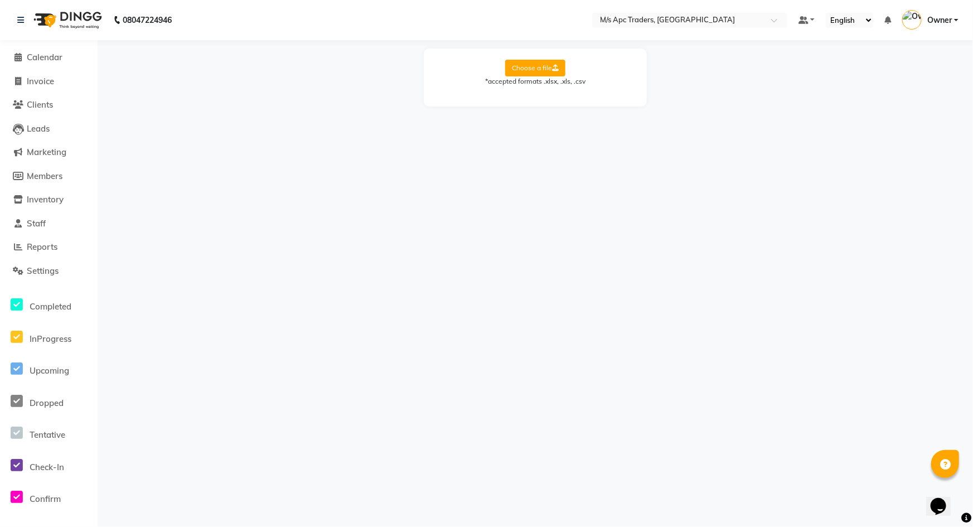
click at [545, 68] on label "Choose a file" at bounding box center [535, 68] width 60 height 17
click at [0, 0] on input "Choose a file" at bounding box center [0, 0] width 0 height 0
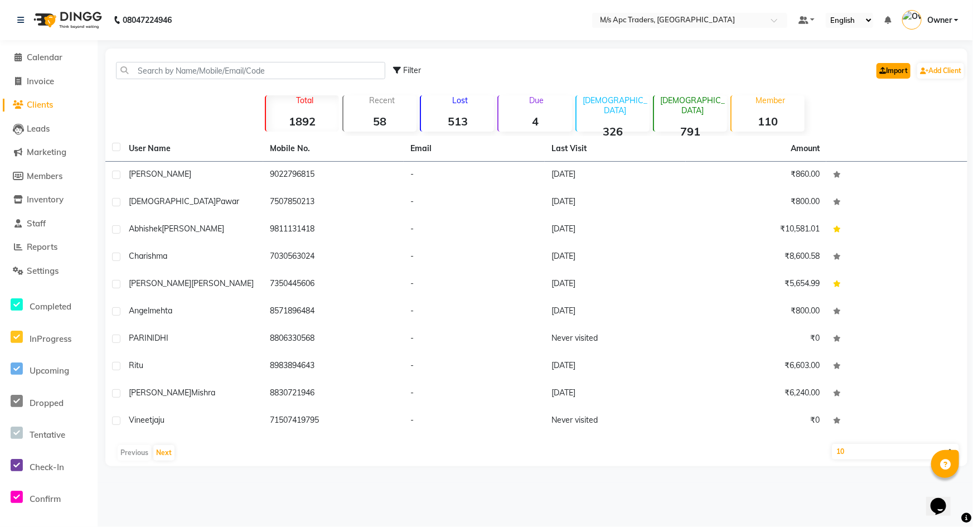
click at [893, 66] on link "Import" at bounding box center [893, 71] width 34 height 16
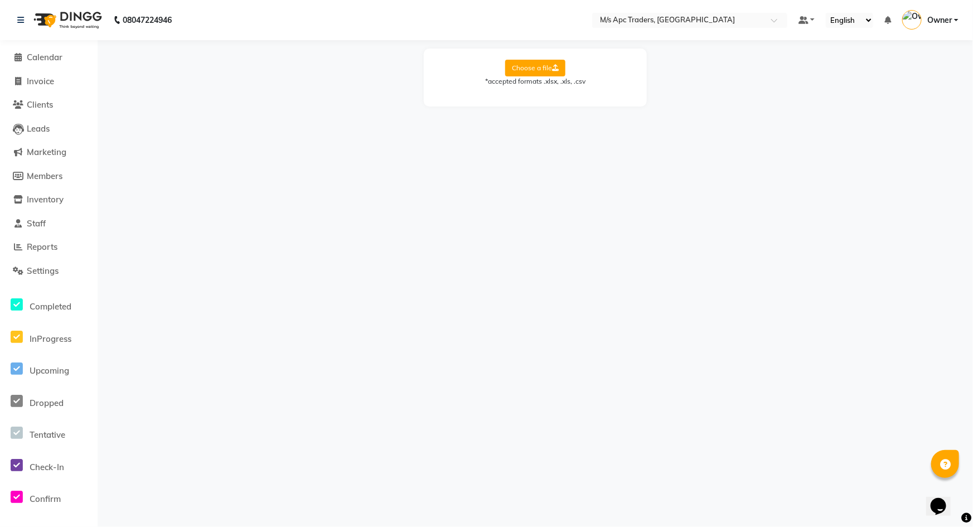
click at [540, 72] on label "Choose a file" at bounding box center [535, 68] width 60 height 17
click at [0, 0] on input "Choose a file" at bounding box center [0, 0] width 0 height 0
click at [593, 110] on select "Select Sheet Sheet1" at bounding box center [586, 103] width 84 height 17
click at [544, 95] on select "Select Sheet Sheet1" at bounding box center [586, 103] width 84 height 17
click at [580, 104] on select "Select Sheet Sheet1" at bounding box center [586, 103] width 84 height 17
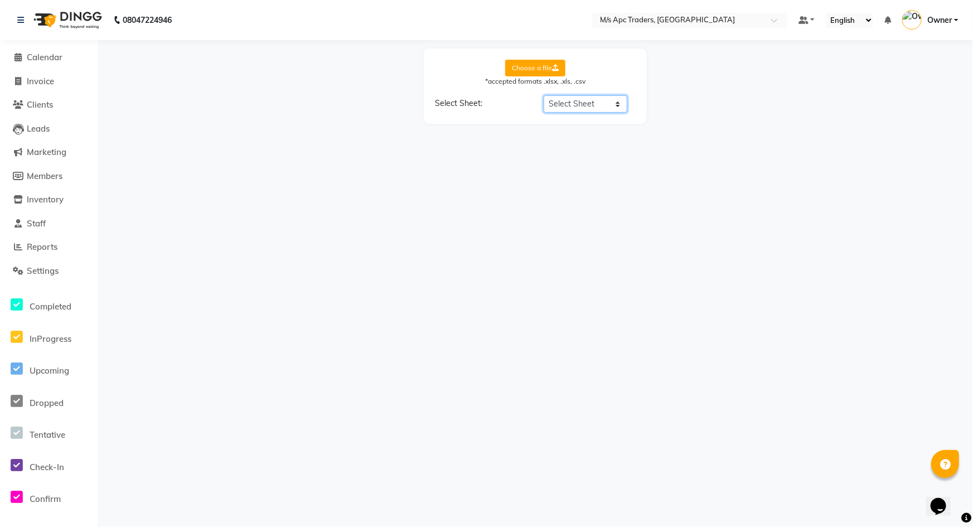
select select "Sheet1"
click at [544, 95] on select "Select Sheet Sheet1" at bounding box center [586, 103] width 84 height 17
select select "Location"
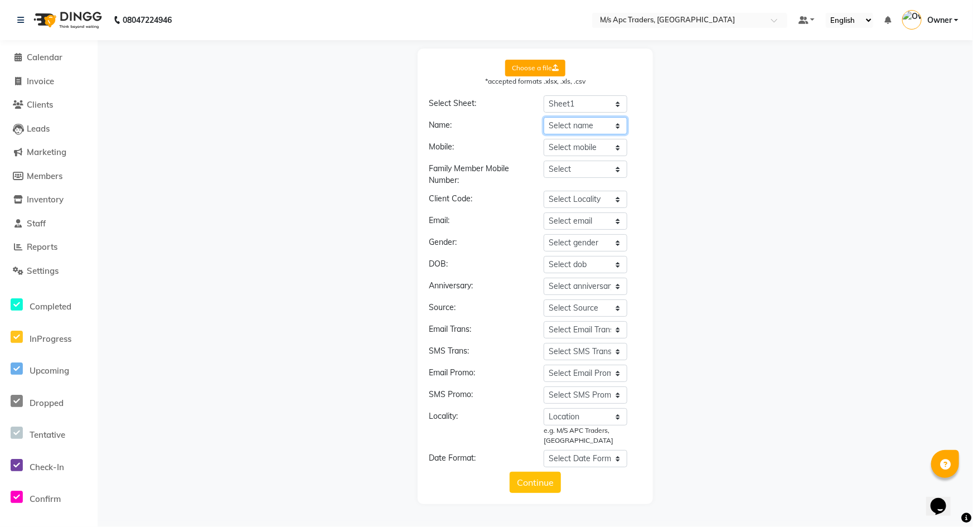
click at [555, 124] on select "Select name Location Service Price Qty Discount Tax Total Payment Redemption" at bounding box center [586, 125] width 84 height 17
select select "Service"
click at [544, 117] on select "Select name Location Service Price Qty Discount Tax Total Payment Redemption" at bounding box center [586, 125] width 84 height 17
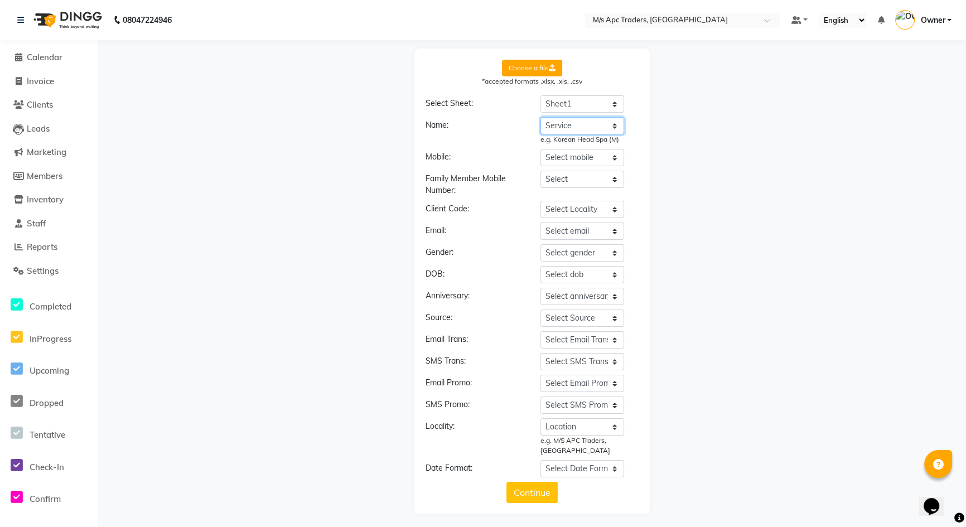
click at [571, 124] on select "Select name Location Service Price Qty Discount Tax Total Payment Redemption" at bounding box center [582, 125] width 84 height 17
click at [544, 117] on select "Select name Location Service Price Qty Discount Tax Total Payment Redemption" at bounding box center [582, 125] width 84 height 17
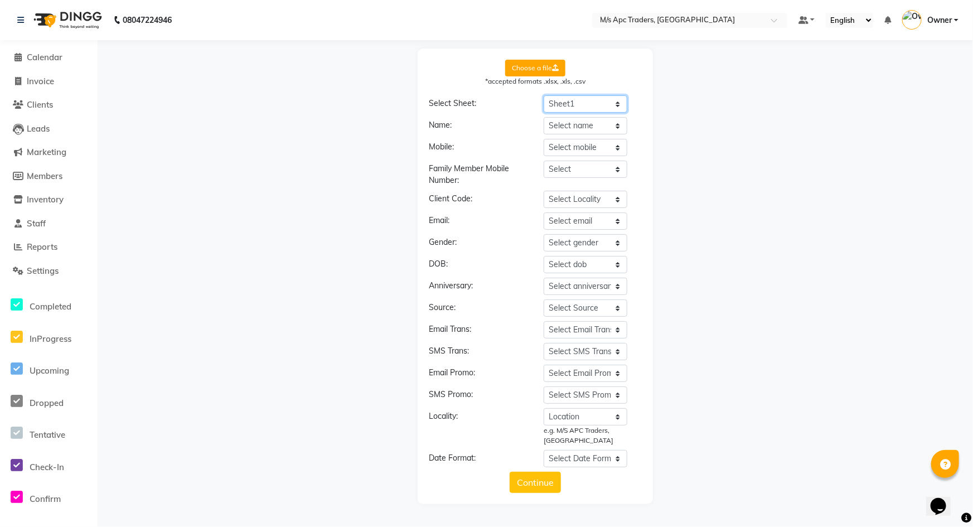
click at [578, 100] on select "Select Sheet Sheet1" at bounding box center [586, 103] width 84 height 17
click at [544, 95] on select "Select Sheet Sheet1" at bounding box center [586, 103] width 84 height 17
click at [570, 126] on select "Select name Location Service Price Qty Discount Tax Total Payment Redemption" at bounding box center [586, 125] width 84 height 17
select select "Service"
click at [544, 117] on select "Select name Location Service Price Qty Discount Tax Total Payment Redemption" at bounding box center [586, 125] width 84 height 17
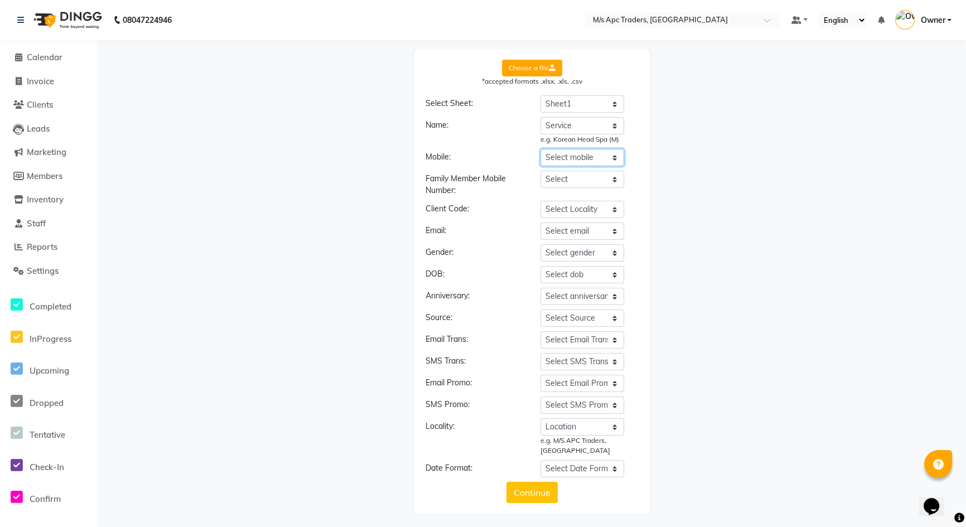
click at [575, 157] on select "Select mobile Location Service Price Qty Discount Tax Total Payment Redemption" at bounding box center [582, 157] width 84 height 17
select select "Total"
click at [540, 149] on select "Select mobile Location Service Price Qty Discount Tax Total Payment Redemption" at bounding box center [582, 157] width 84 height 17
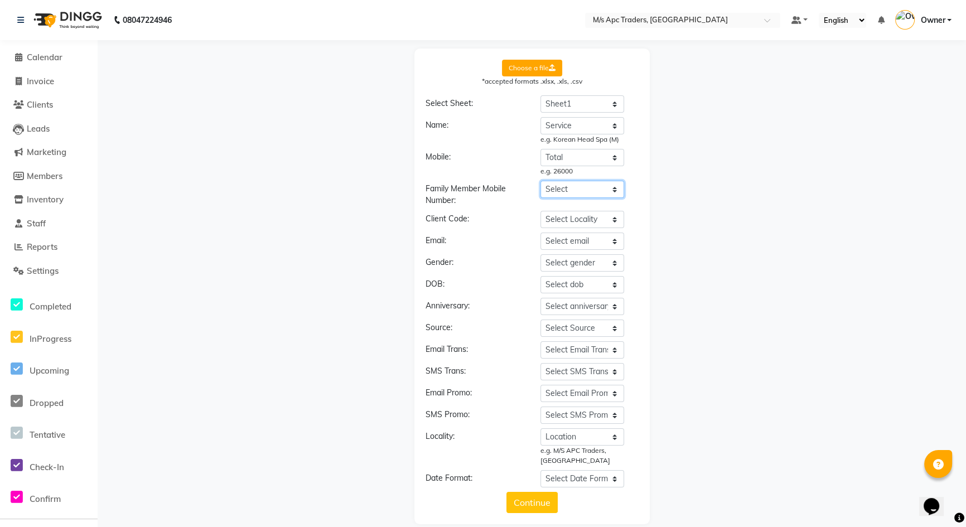
click at [582, 187] on select "Select Location Service Price Qty Discount Tax Total Payment Redemption" at bounding box center [582, 189] width 84 height 17
click at [692, 207] on div "Choose a file *accepted formats .xlsx, .xls, .csv Select Sheet: Select Sheet Sh…" at bounding box center [531, 287] width 857 height 476
click at [543, 501] on button "Continue" at bounding box center [531, 502] width 51 height 21
click at [530, 73] on label "Choose a file" at bounding box center [532, 68] width 60 height 17
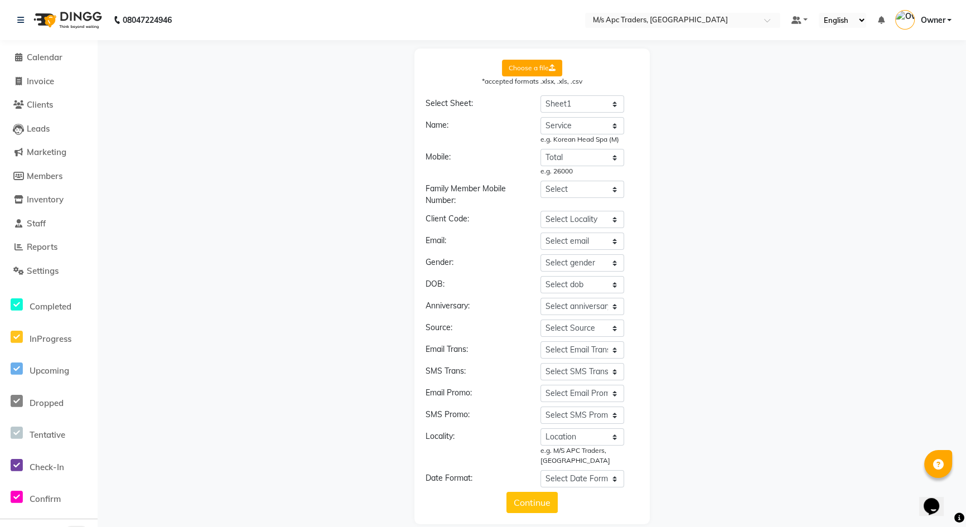
click at [0, 0] on input "Choose a file" at bounding box center [0, 0] width 0 height 0
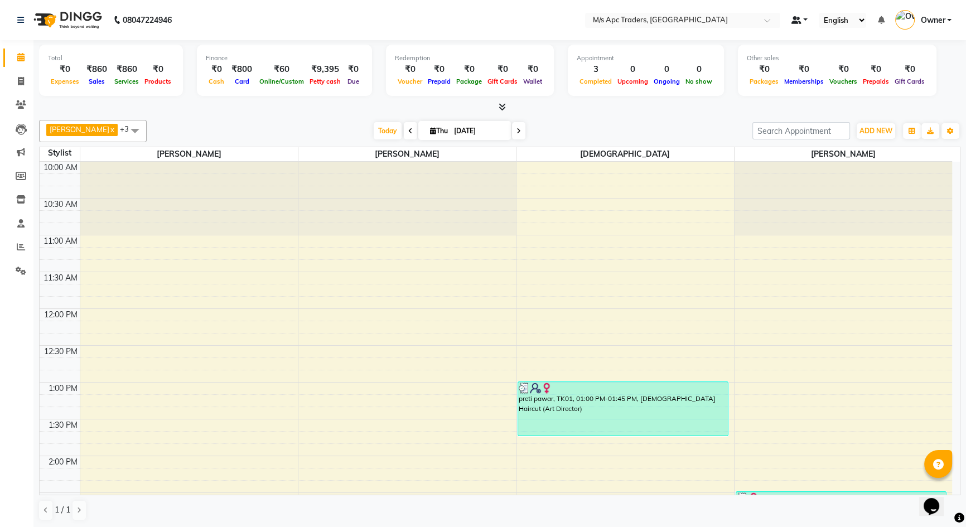
click at [793, 21] on span at bounding box center [796, 20] width 10 height 8
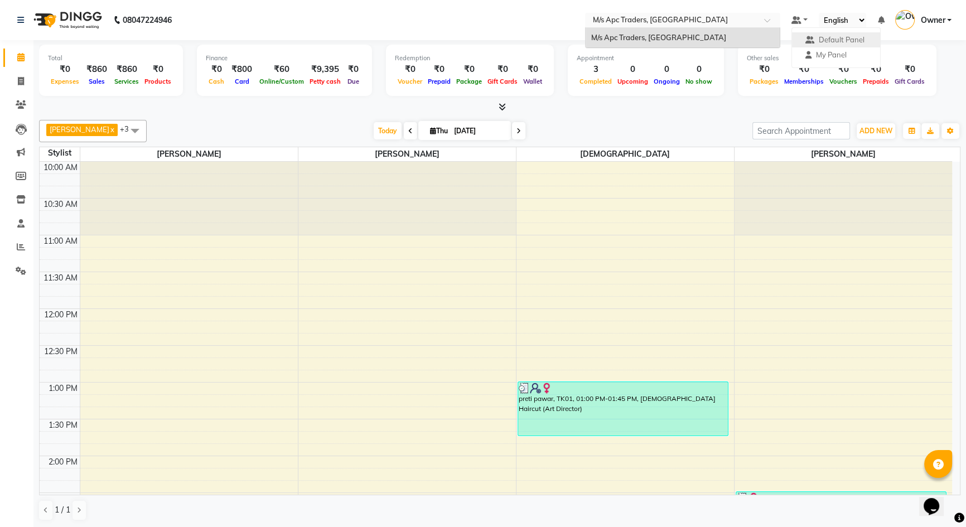
click at [711, 25] on input "text" at bounding box center [671, 21] width 162 height 11
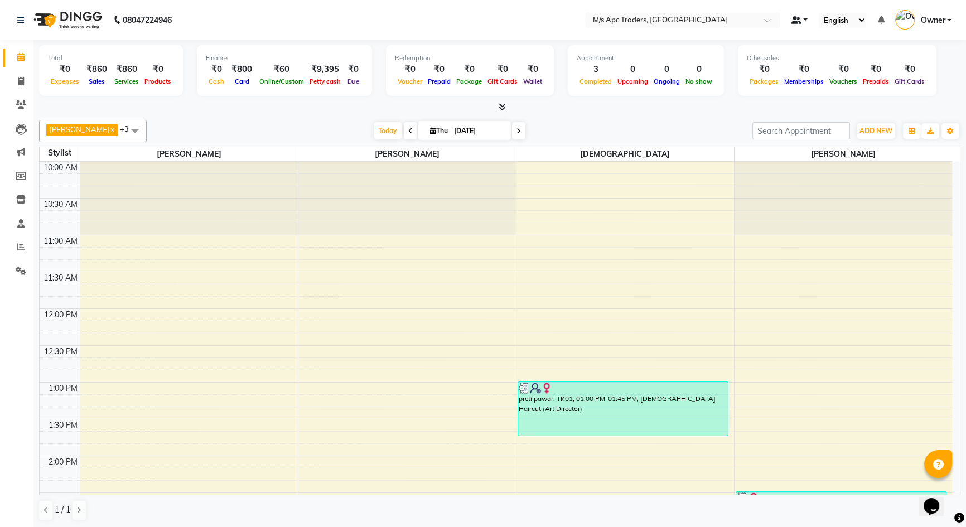
click at [802, 21] on link at bounding box center [799, 20] width 17 height 12
click at [811, 54] on icon at bounding box center [808, 54] width 6 height 7
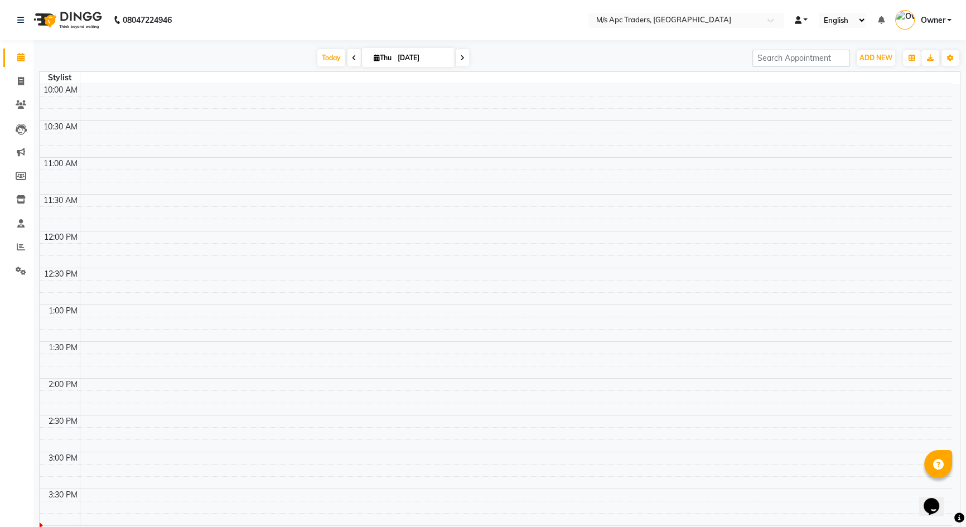
click at [801, 17] on span at bounding box center [797, 20] width 7 height 8
click at [816, 34] on link "Default Panel" at bounding box center [839, 40] width 88 height 16
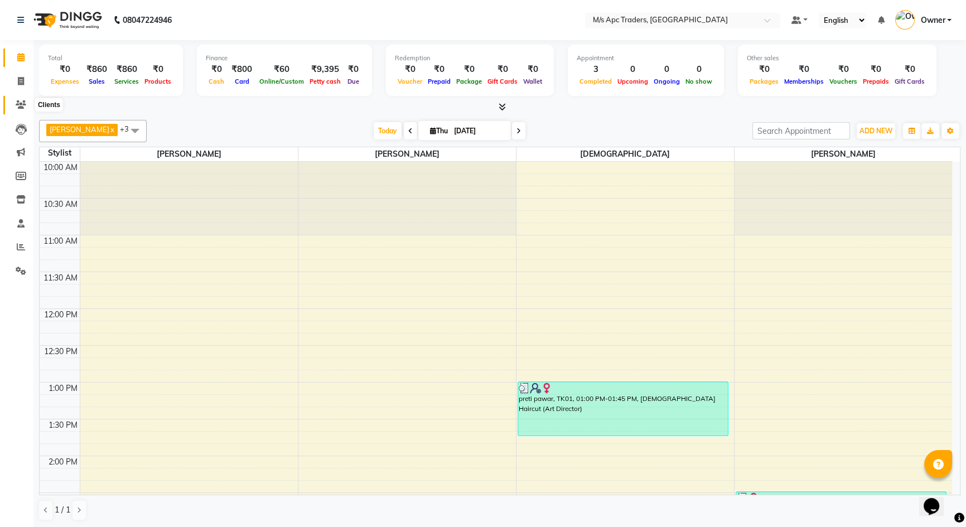
click at [18, 106] on icon at bounding box center [21, 104] width 11 height 8
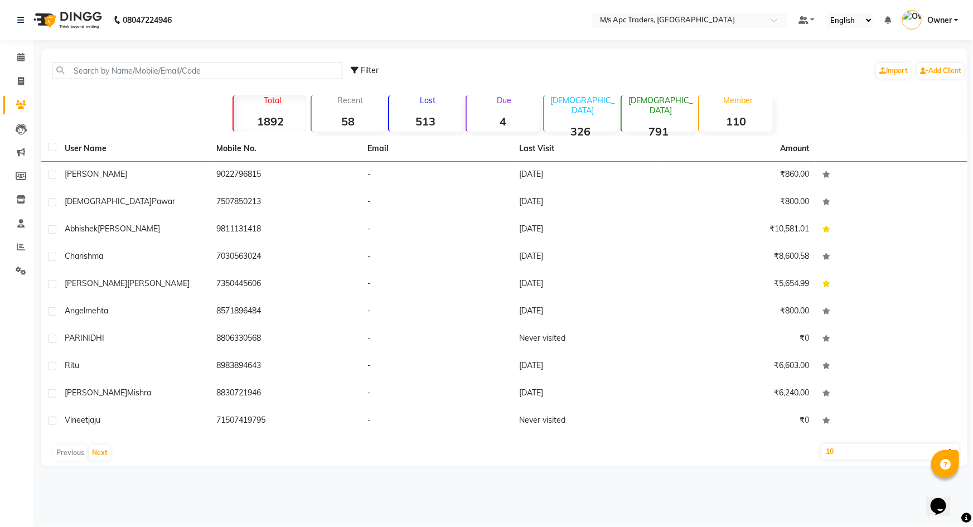
click at [361, 72] on span "Filter" at bounding box center [370, 70] width 18 height 10
select select "1000000"
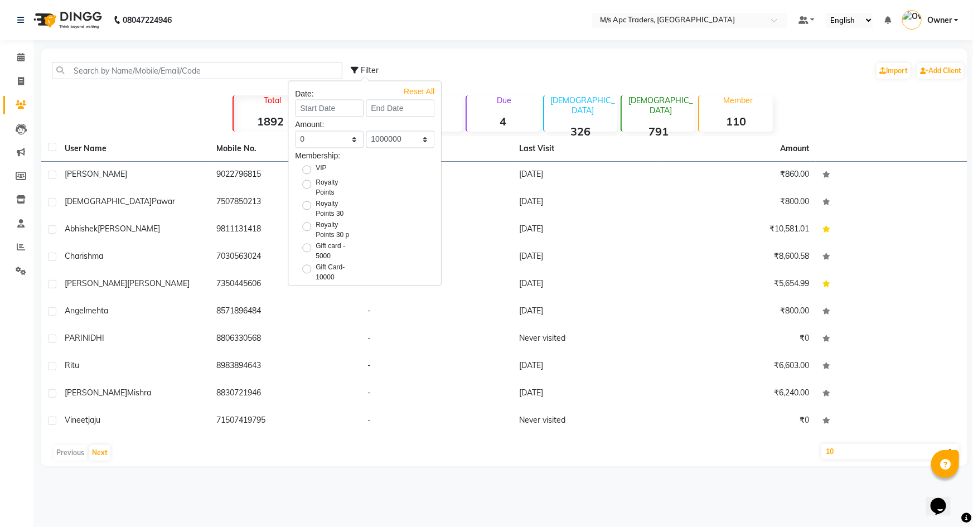
click at [440, 19] on nav "08047224946 Select Location × M/s Apc Traders, Lohegaon Default Panel My Panel …" at bounding box center [486, 20] width 973 height 40
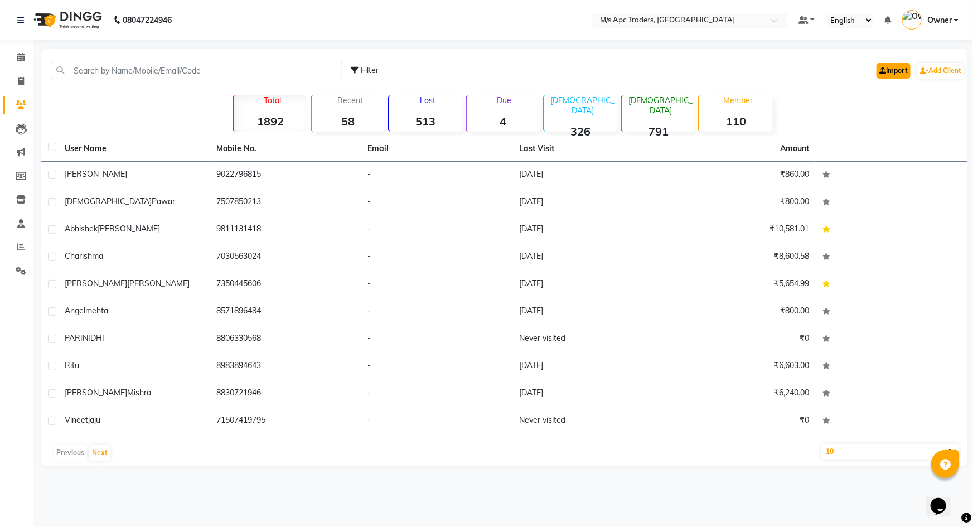
click at [893, 65] on link "Import" at bounding box center [893, 71] width 34 height 16
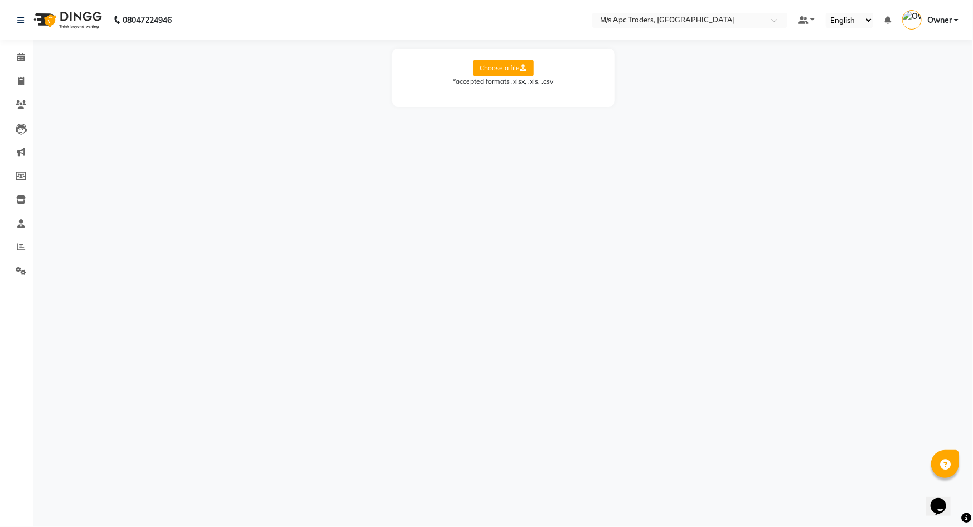
click at [505, 66] on label "Choose a file" at bounding box center [503, 68] width 60 height 17
click at [0, 0] on input "Choose a file" at bounding box center [0, 0] width 0 height 0
click at [554, 106] on select "Select Sheet Sheet1" at bounding box center [554, 103] width 84 height 17
click at [512, 95] on select "Select Sheet Sheet1" at bounding box center [554, 103] width 84 height 17
click at [513, 62] on label "Choose a file" at bounding box center [503, 68] width 60 height 17
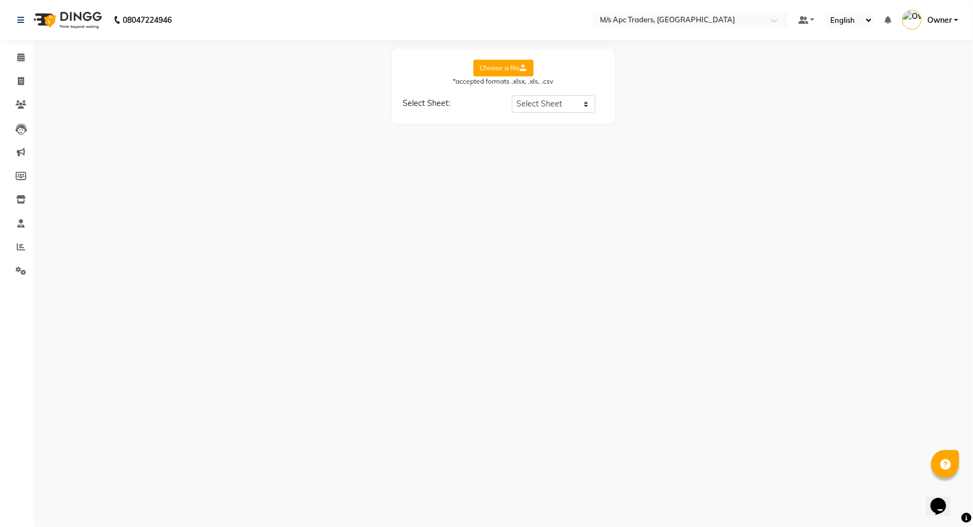
click at [0, 0] on input "Choose a file" at bounding box center [0, 0] width 0 height 0
click at [555, 108] on select "Select Sheet Sheet1" at bounding box center [554, 103] width 84 height 17
select select "Sheet1"
click at [512, 95] on select "Select Sheet Sheet1" at bounding box center [554, 103] width 84 height 17
select select "Location"
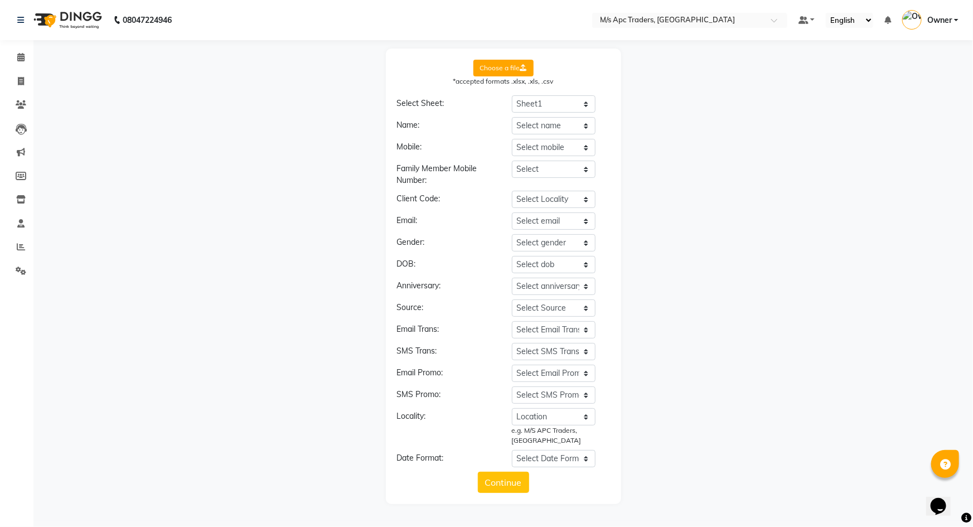
click at [945, 497] on icon "Opens Chat This icon Opens the chat window." at bounding box center [938, 506] width 18 height 18
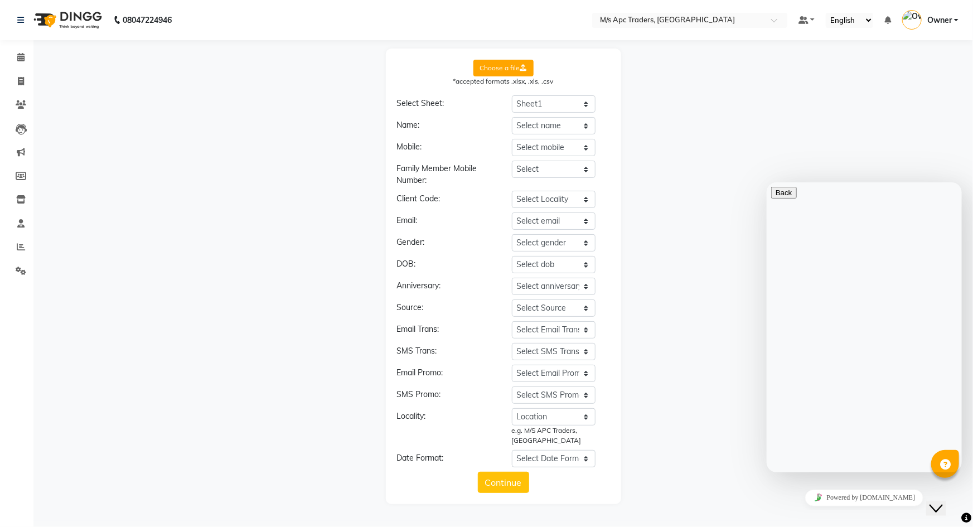
click at [847, 511] on textarea at bounding box center [820, 515] width 101 height 9
type textarea "how to import client details in pdf on whatsapp"
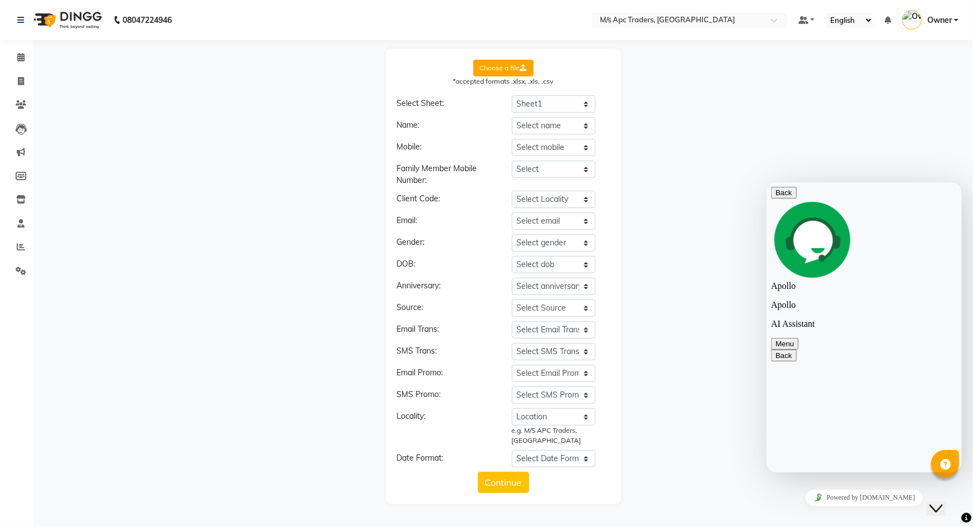
scroll to position [6, 0]
click at [876, 142] on div "Choose a file *accepted formats .xlsx, .xls, .csv Select Sheet: Select Sheet Sh…" at bounding box center [503, 276] width 928 height 455
click at [789, 198] on button "Back" at bounding box center [783, 192] width 26 height 12
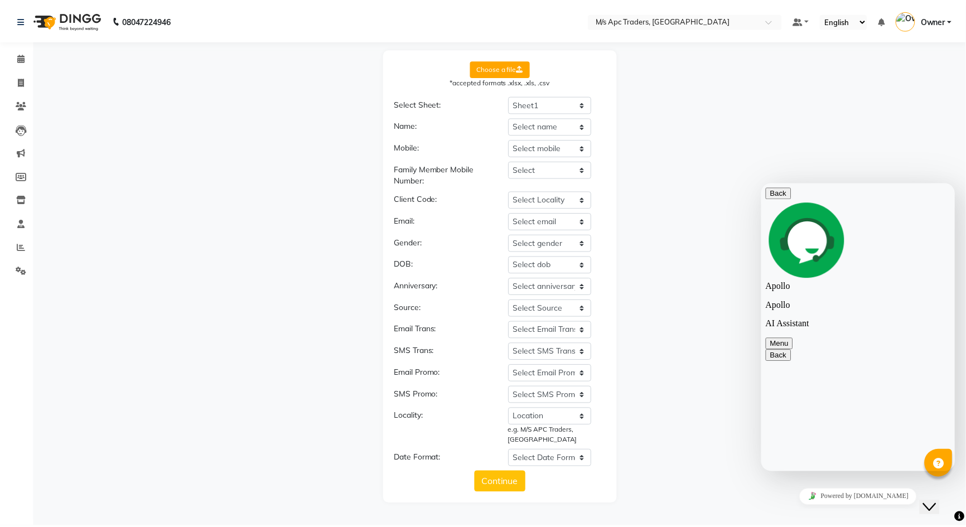
scroll to position [0, 0]
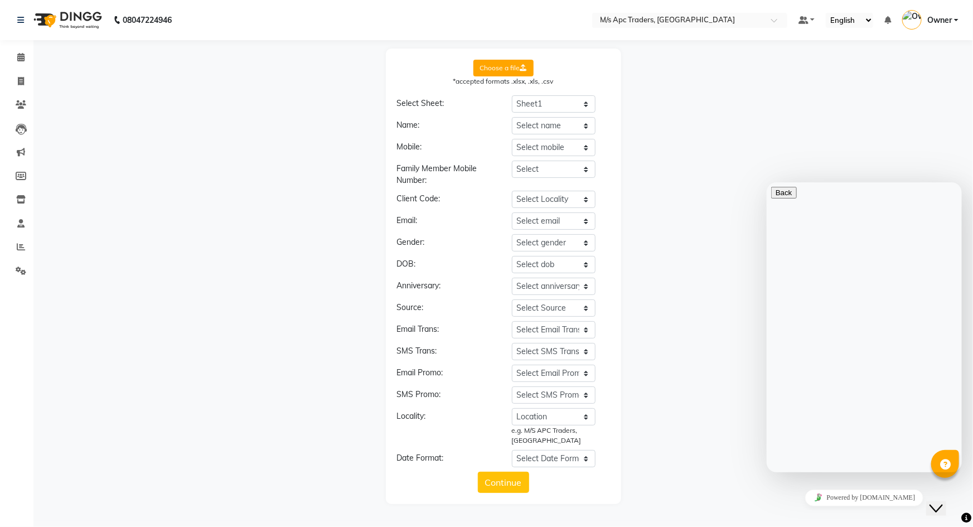
click at [942, 501] on icon "Close Chat This icon closes the chat window." at bounding box center [935, 507] width 13 height 13
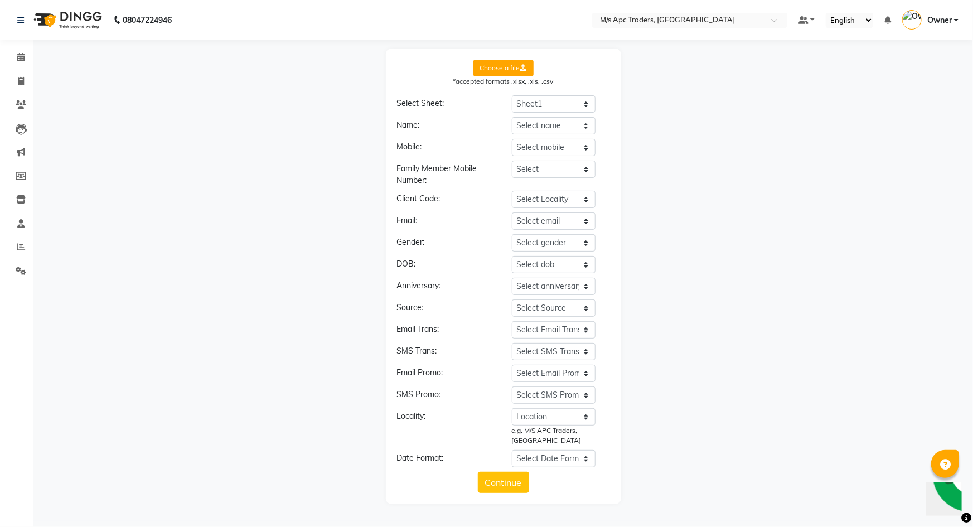
click at [944, 463] on icon at bounding box center [945, 464] width 11 height 11
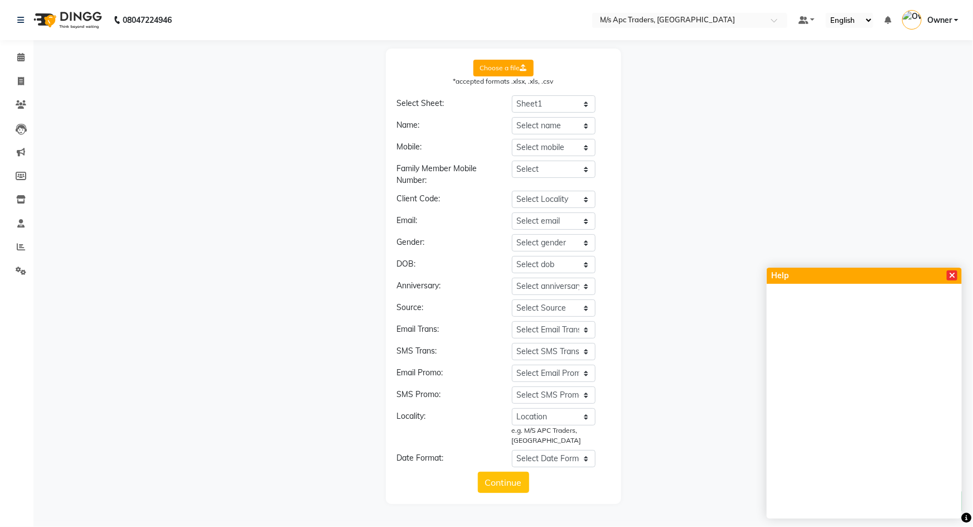
click at [954, 278] on icon at bounding box center [952, 276] width 6 height 8
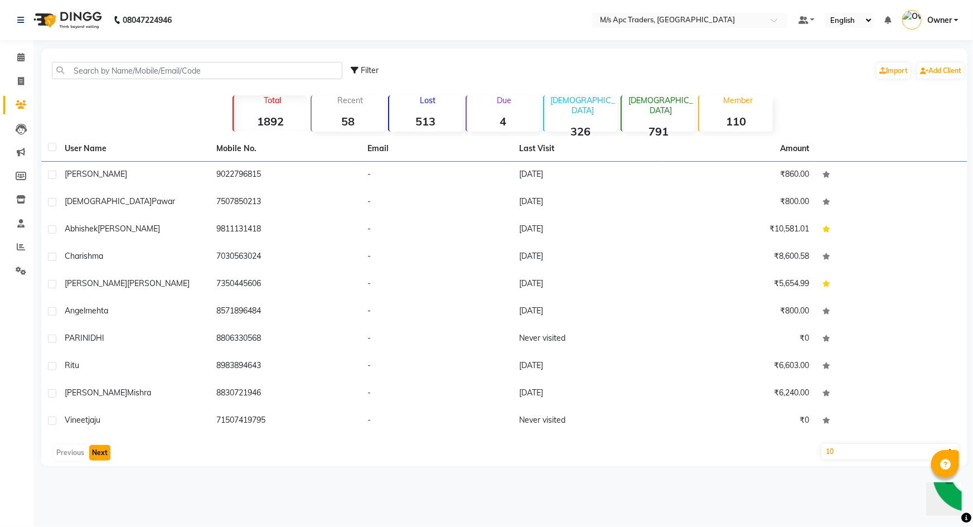
click at [101, 456] on button "Next" at bounding box center [99, 453] width 21 height 16
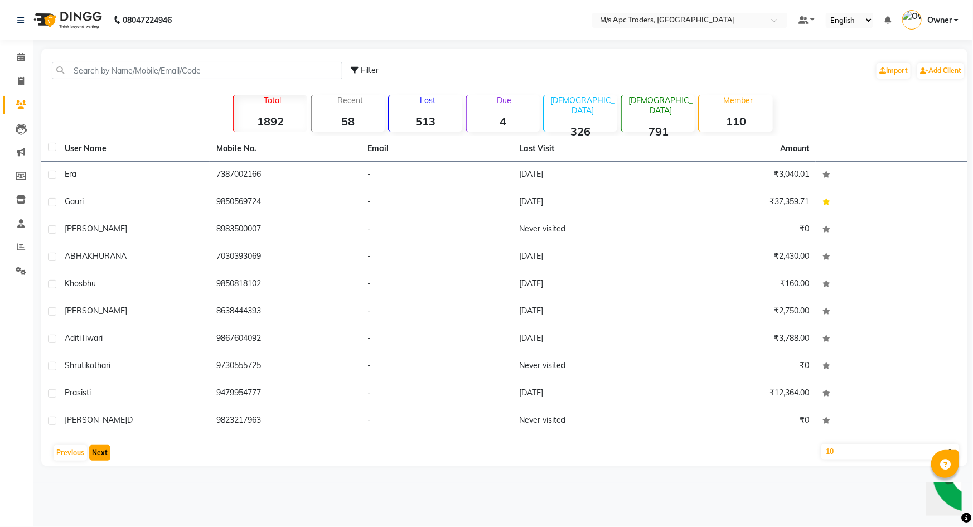
click at [101, 455] on button "Next" at bounding box center [99, 453] width 21 height 16
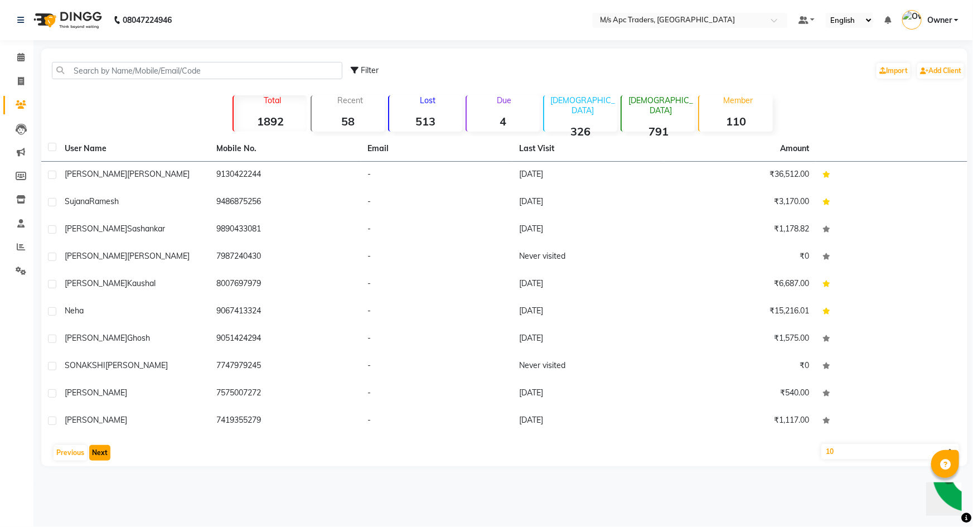
click at [101, 455] on button "Next" at bounding box center [99, 453] width 21 height 16
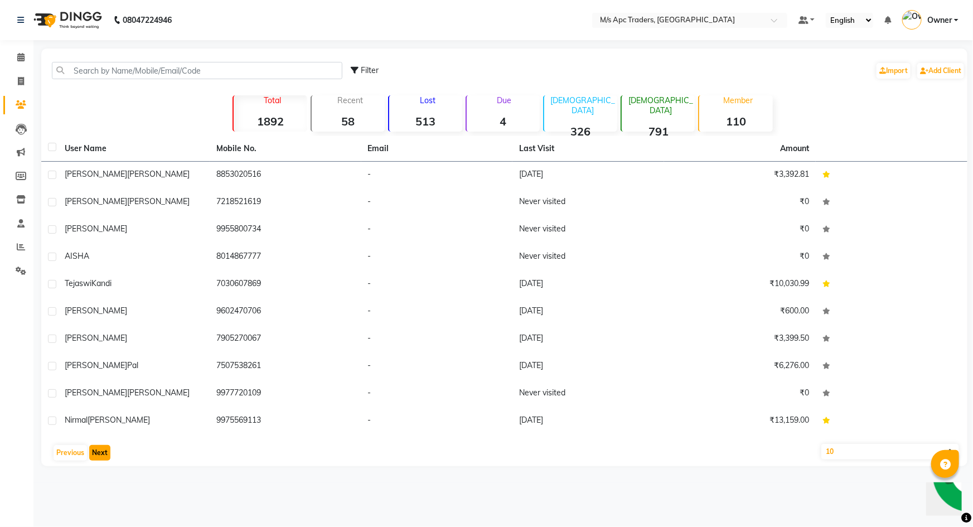
click at [101, 455] on button "Next" at bounding box center [99, 453] width 21 height 16
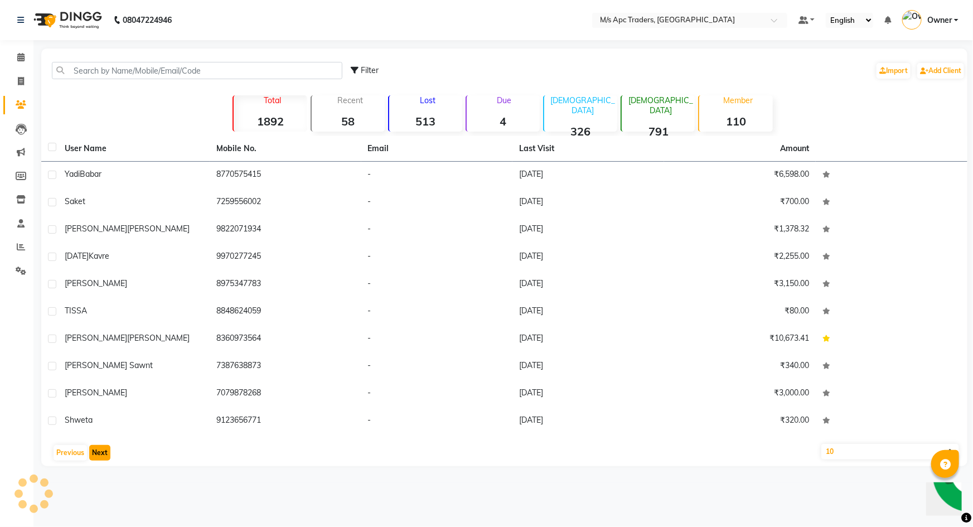
click at [101, 455] on button "Next" at bounding box center [99, 453] width 21 height 16
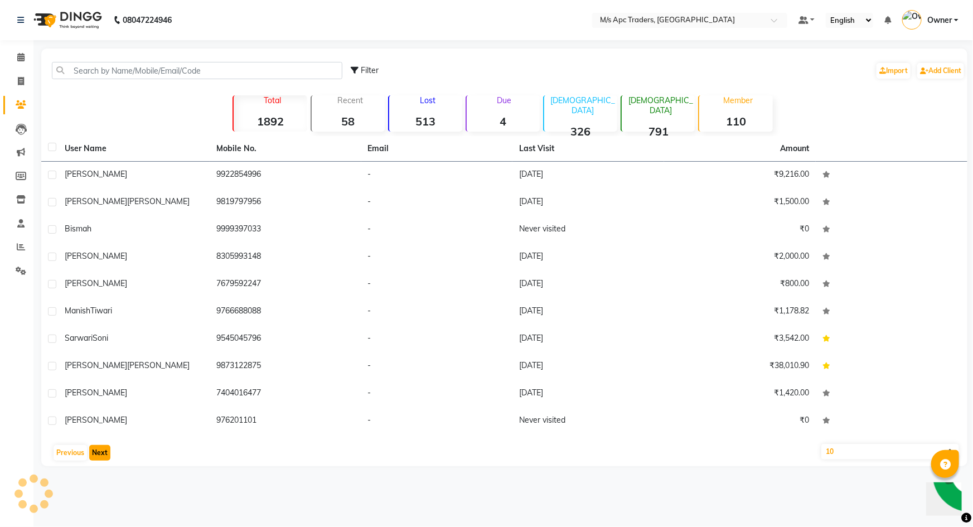
click at [101, 455] on button "Next" at bounding box center [99, 453] width 21 height 16
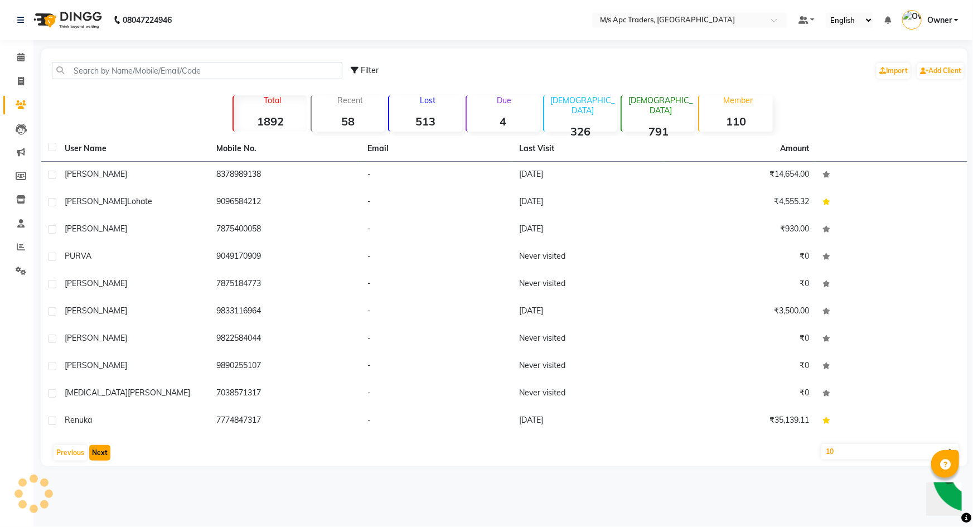
click at [101, 455] on button "Next" at bounding box center [99, 453] width 21 height 16
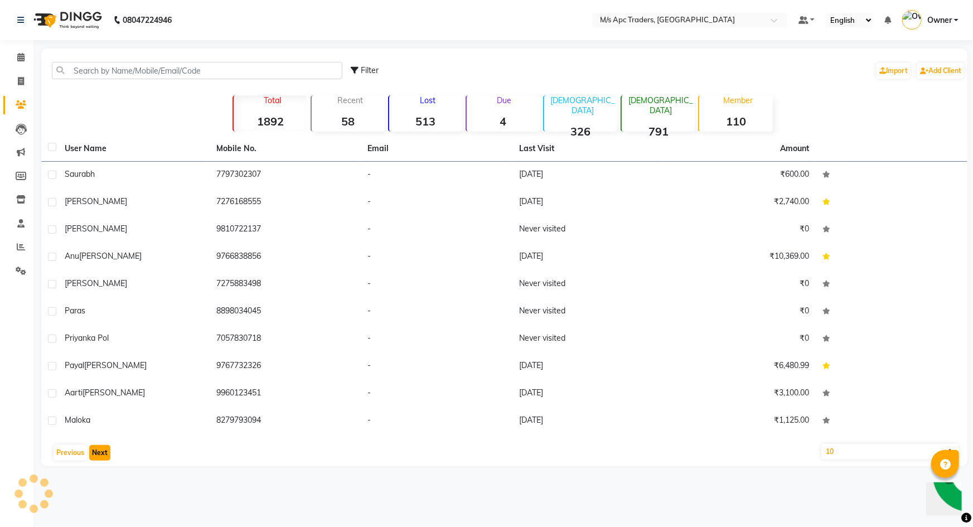
click at [101, 455] on button "Next" at bounding box center [99, 453] width 21 height 16
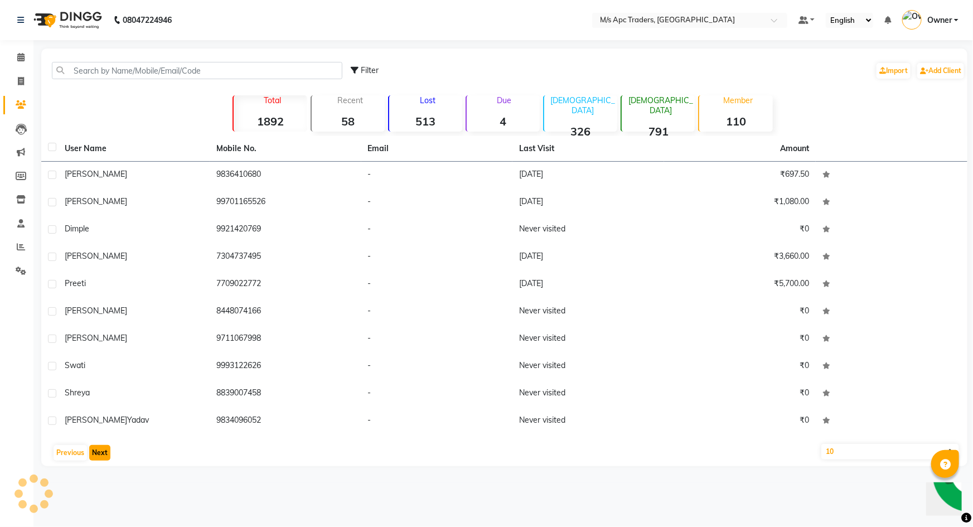
click at [101, 455] on button "Next" at bounding box center [99, 453] width 21 height 16
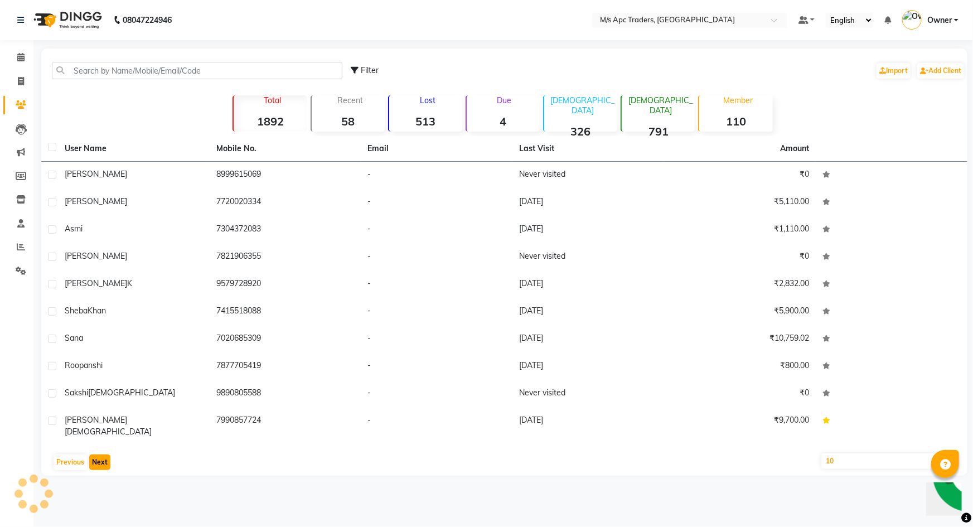
click at [101, 455] on button "Next" at bounding box center [99, 462] width 21 height 16
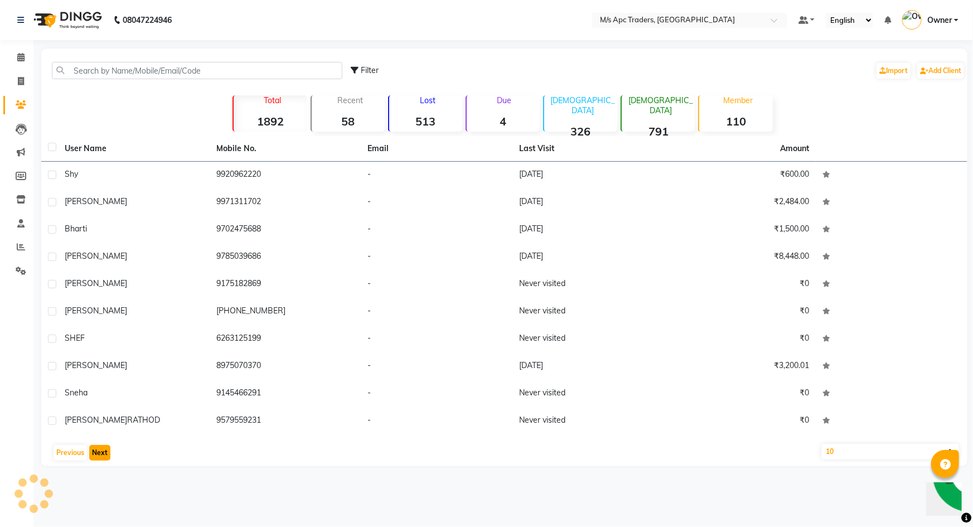
click at [101, 455] on button "Next" at bounding box center [99, 453] width 21 height 16
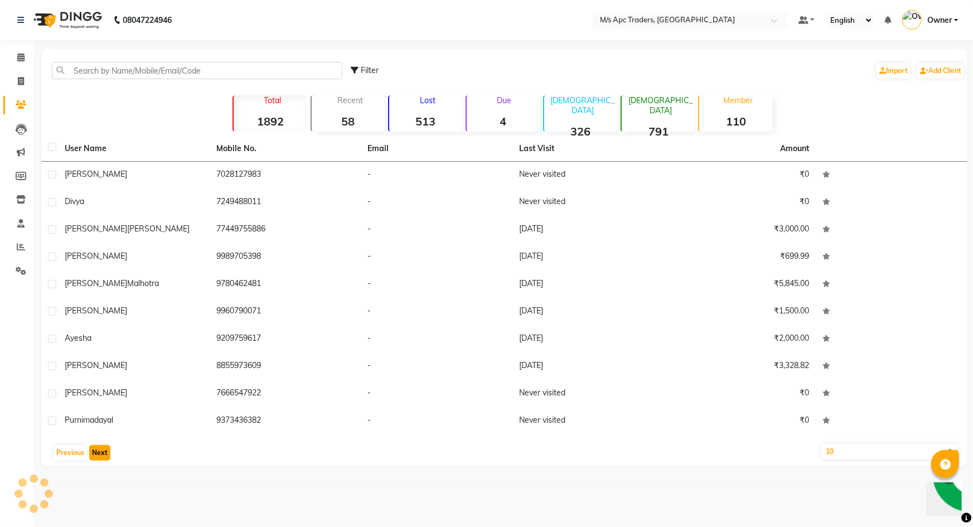
click at [101, 455] on button "Next" at bounding box center [99, 453] width 21 height 16
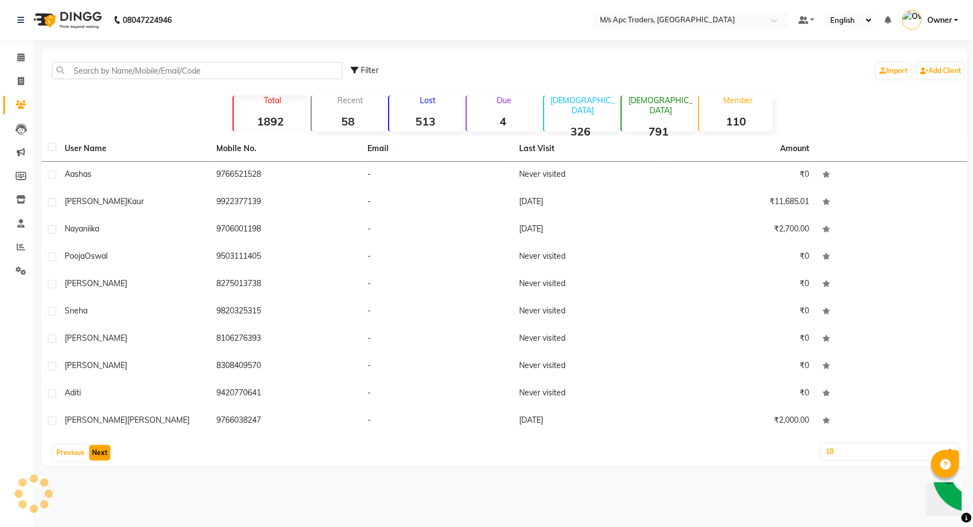
click at [101, 455] on button "Next" at bounding box center [99, 453] width 21 height 16
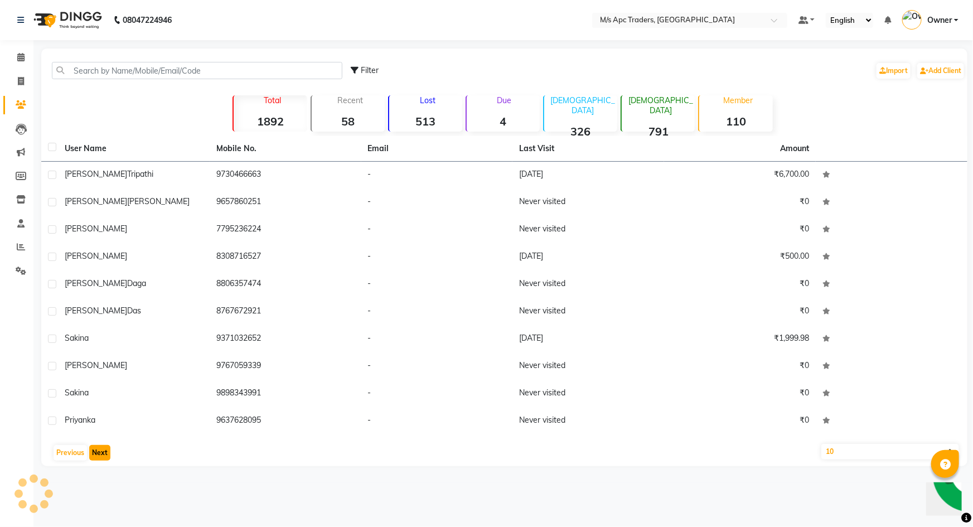
click at [101, 455] on button "Next" at bounding box center [99, 453] width 21 height 16
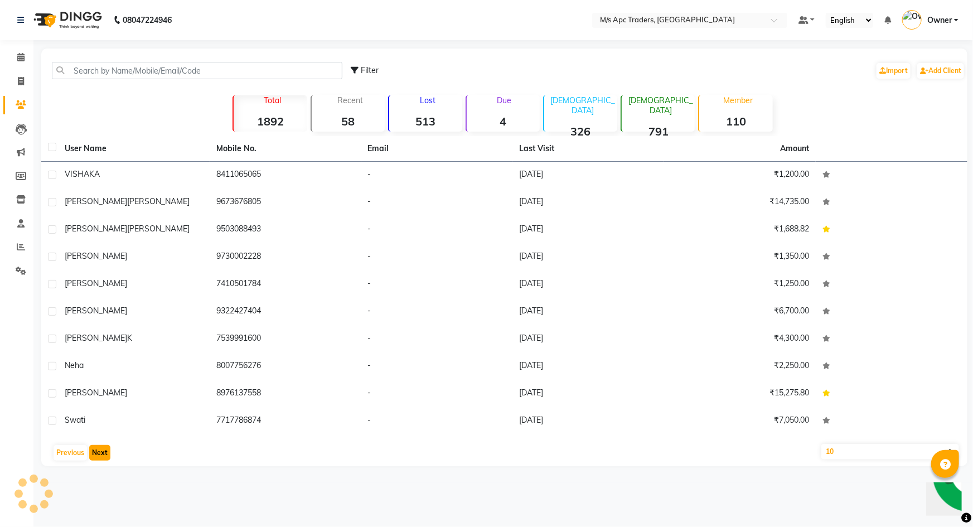
click at [101, 455] on button "Next" at bounding box center [99, 453] width 21 height 16
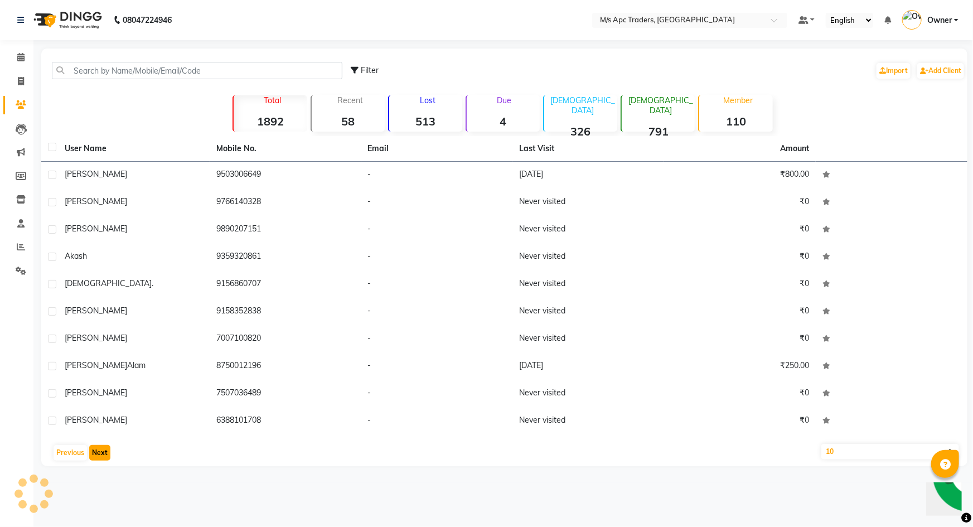
click at [101, 455] on button "Next" at bounding box center [99, 453] width 21 height 16
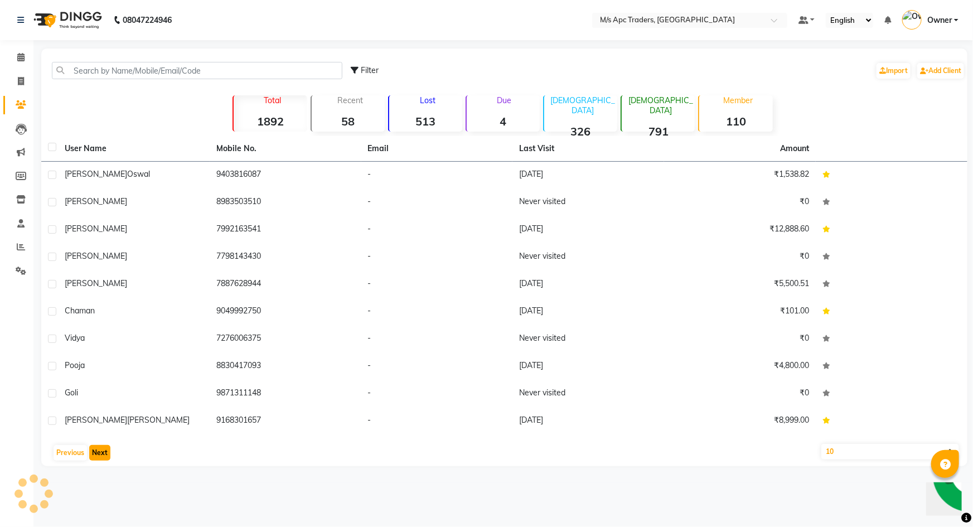
click at [101, 455] on button "Next" at bounding box center [99, 453] width 21 height 16
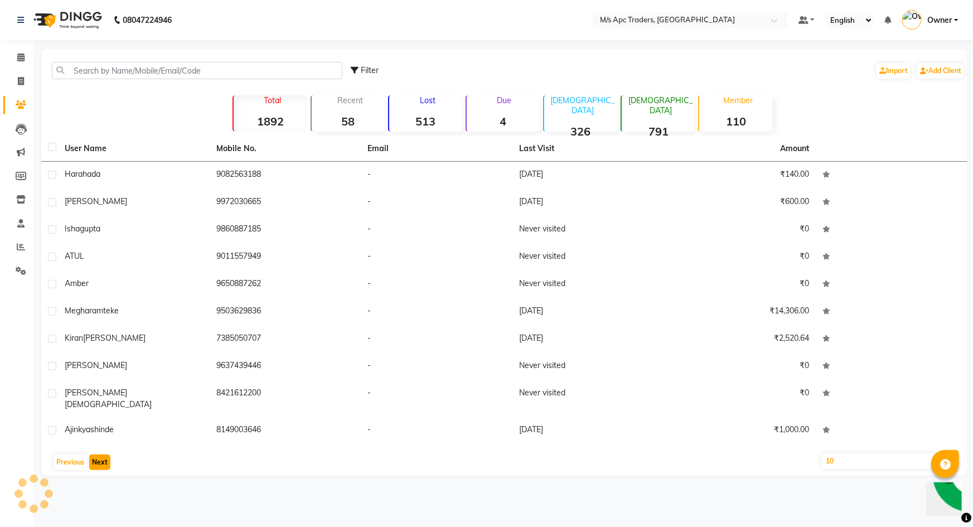
click at [101, 455] on button "Next" at bounding box center [99, 462] width 21 height 16
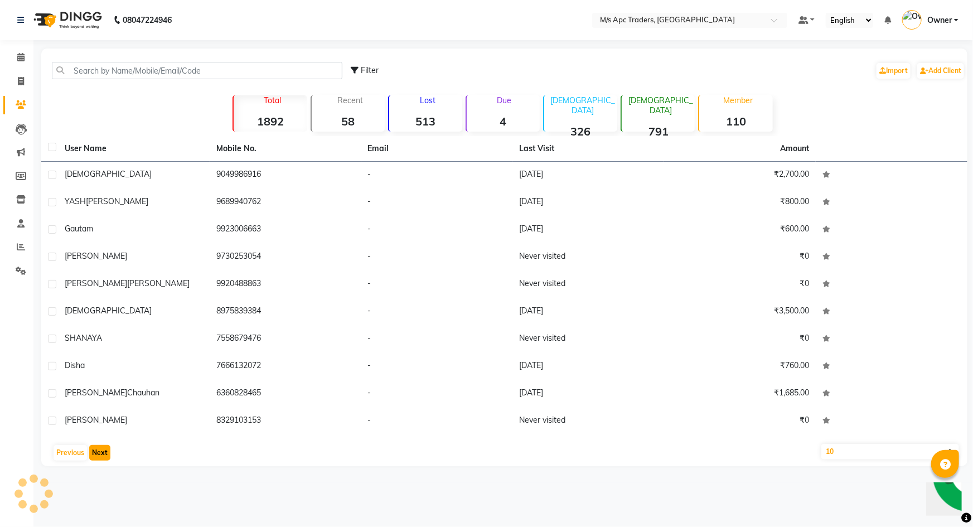
click at [101, 455] on button "Next" at bounding box center [99, 453] width 21 height 16
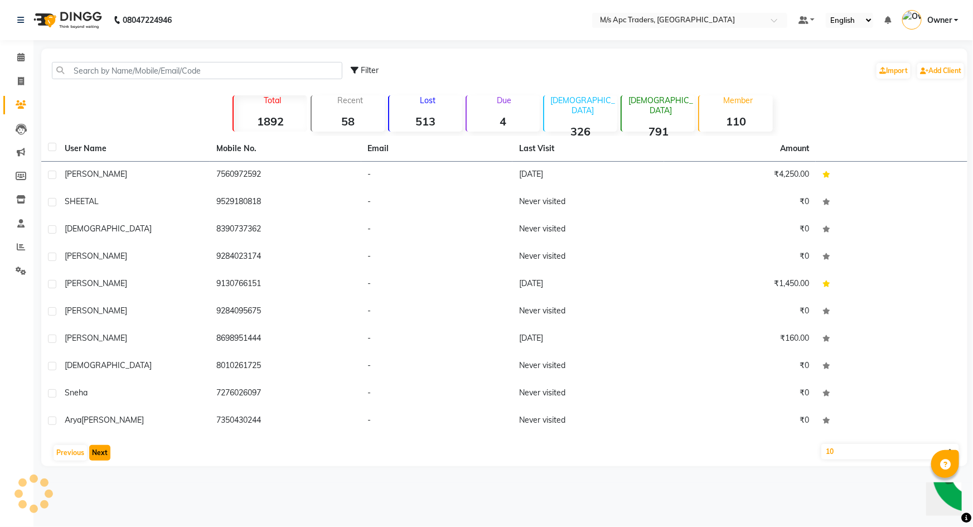
click at [101, 455] on button "Next" at bounding box center [99, 453] width 21 height 16
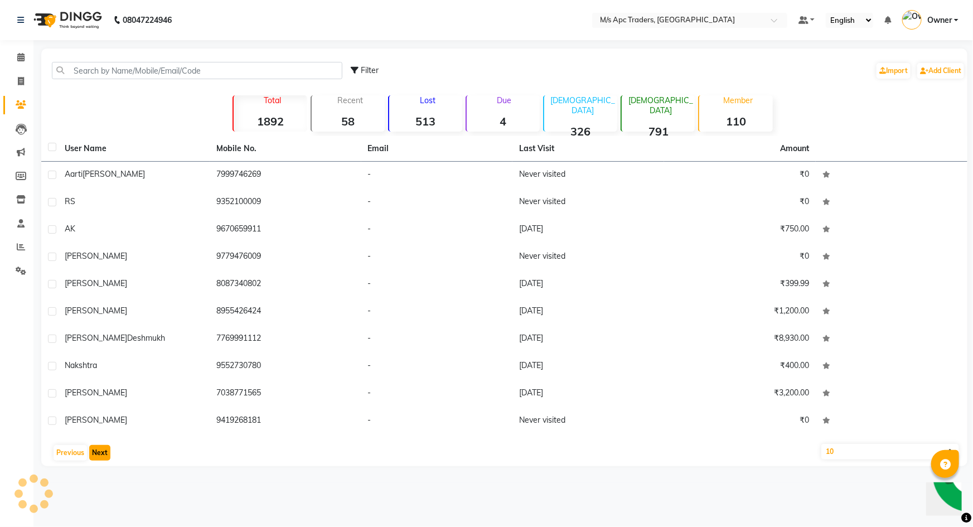
click at [101, 455] on button "Next" at bounding box center [99, 453] width 21 height 16
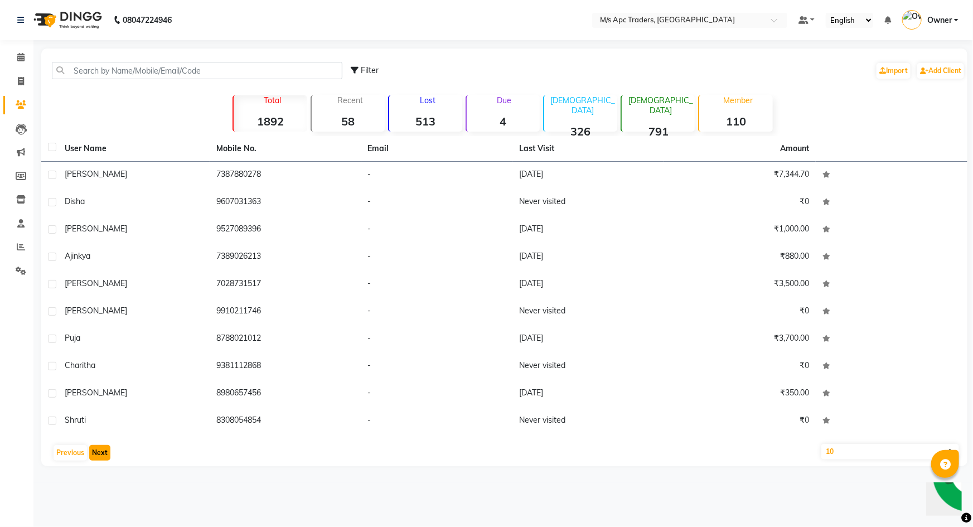
click at [101, 455] on button "Next" at bounding box center [99, 453] width 21 height 16
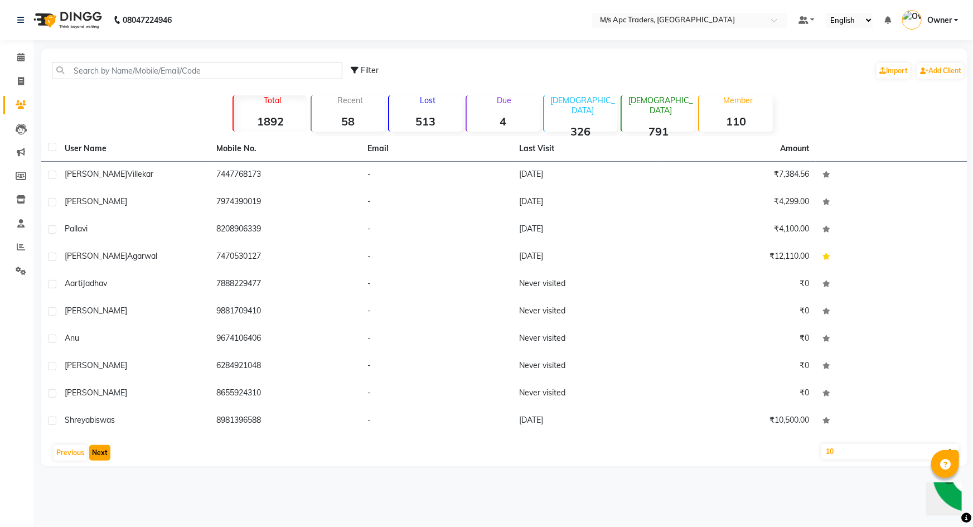
click at [101, 455] on button "Next" at bounding box center [99, 453] width 21 height 16
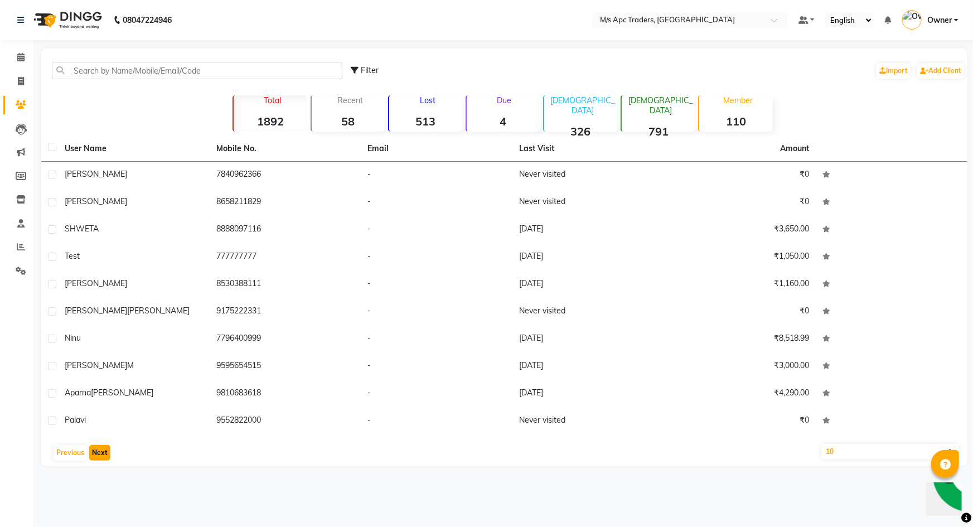
click at [101, 455] on button "Next" at bounding box center [99, 453] width 21 height 16
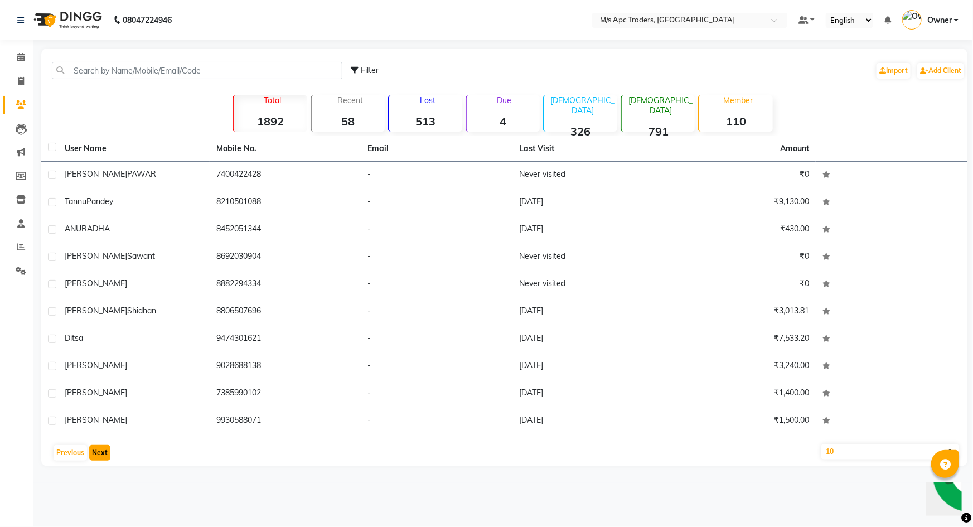
click at [101, 455] on button "Next" at bounding box center [99, 453] width 21 height 16
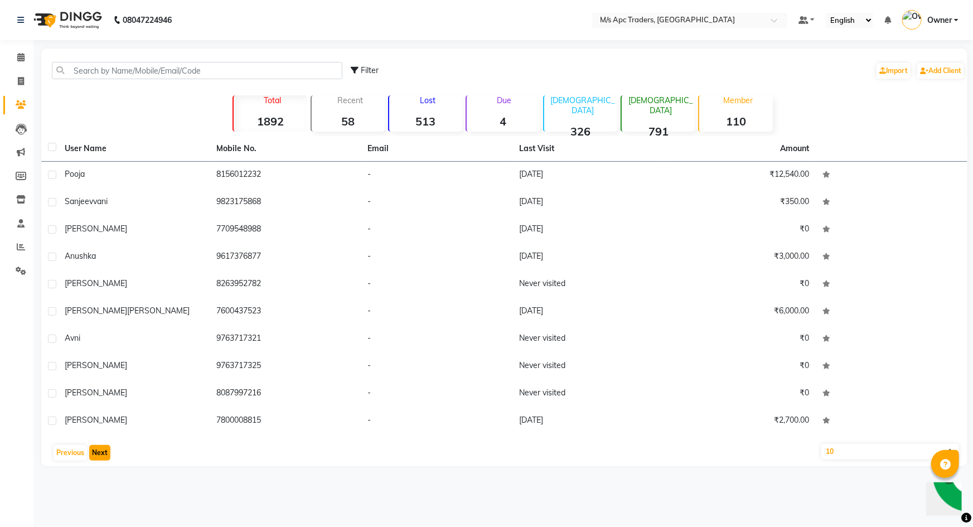
click at [101, 455] on button "Next" at bounding box center [99, 453] width 21 height 16
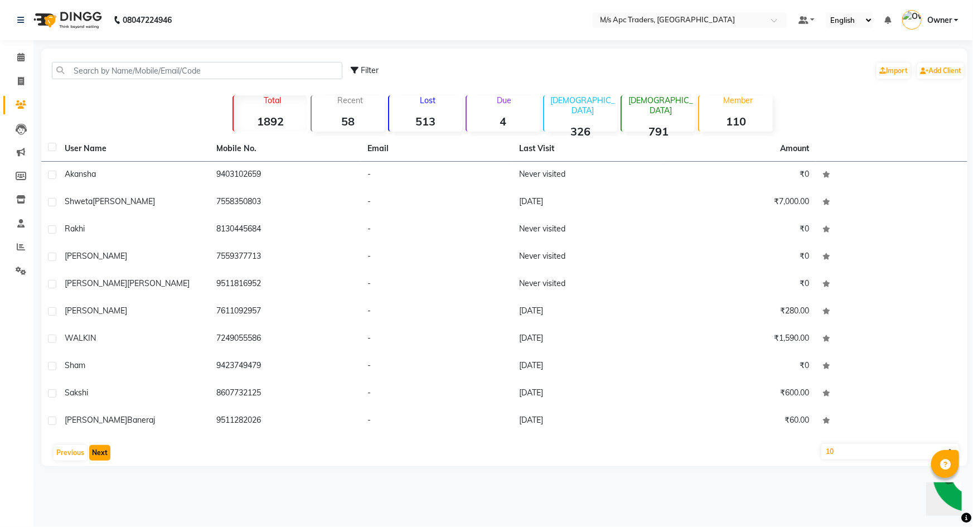
click at [101, 455] on button "Next" at bounding box center [99, 453] width 21 height 16
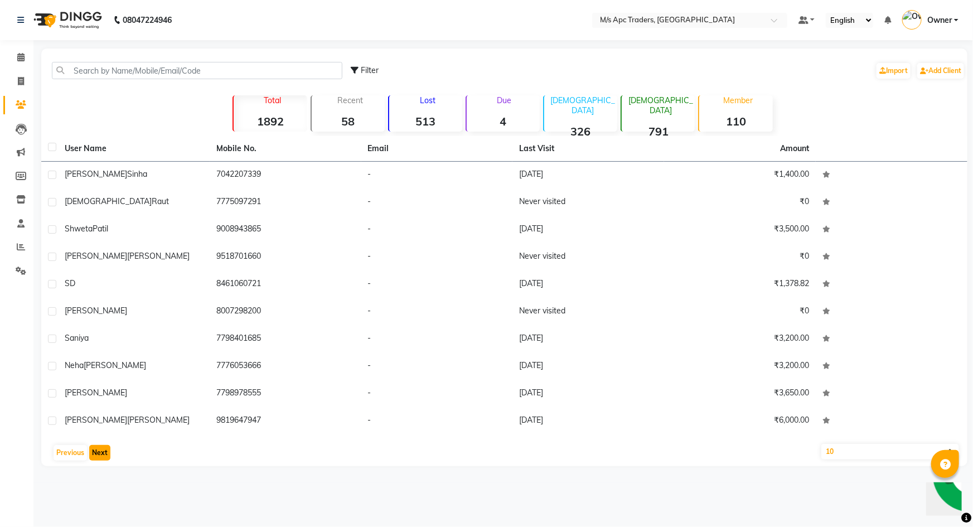
click at [101, 455] on button "Next" at bounding box center [99, 453] width 21 height 16
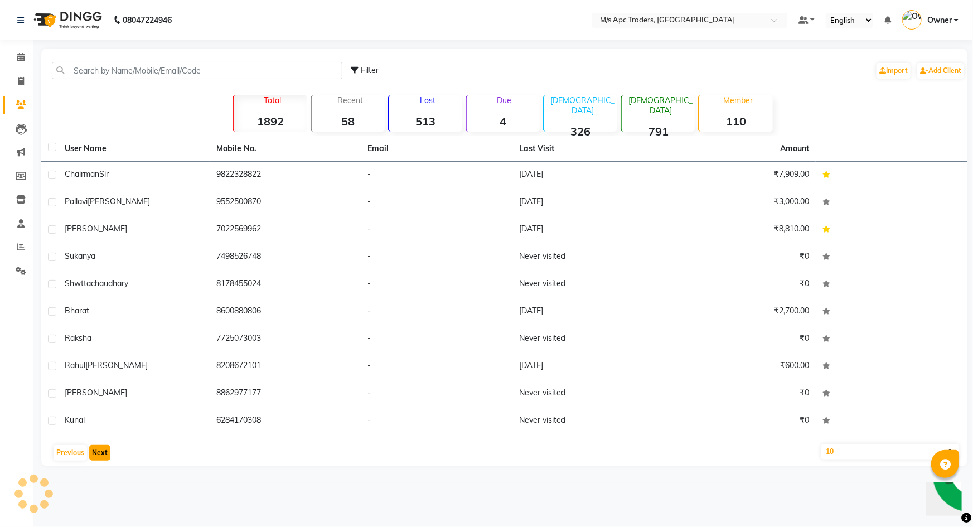
click at [101, 455] on button "Next" at bounding box center [99, 453] width 21 height 16
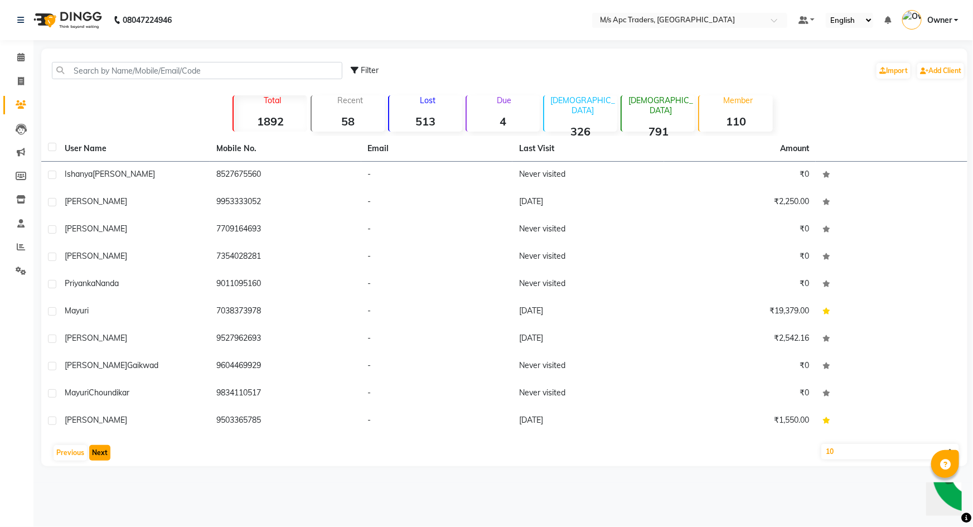
click at [98, 454] on button "Next" at bounding box center [99, 453] width 21 height 16
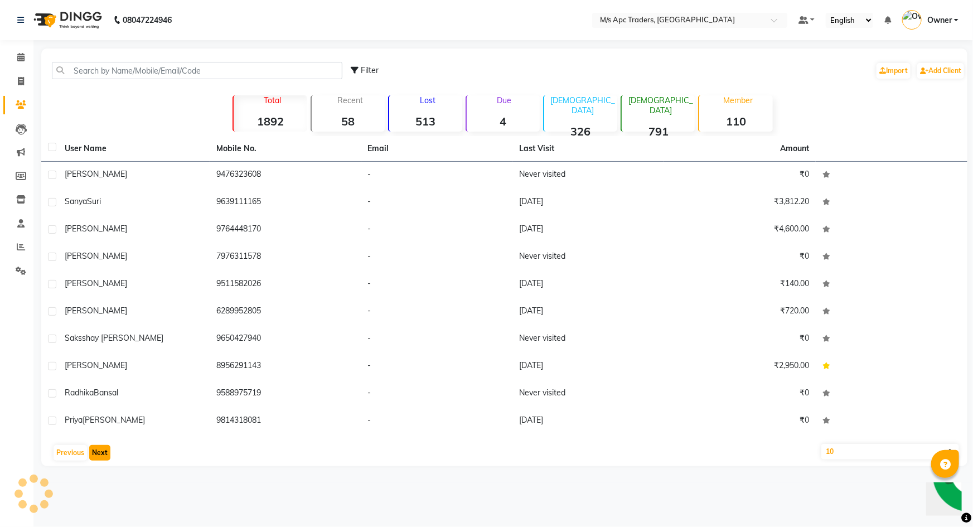
click at [98, 454] on button "Next" at bounding box center [99, 453] width 21 height 16
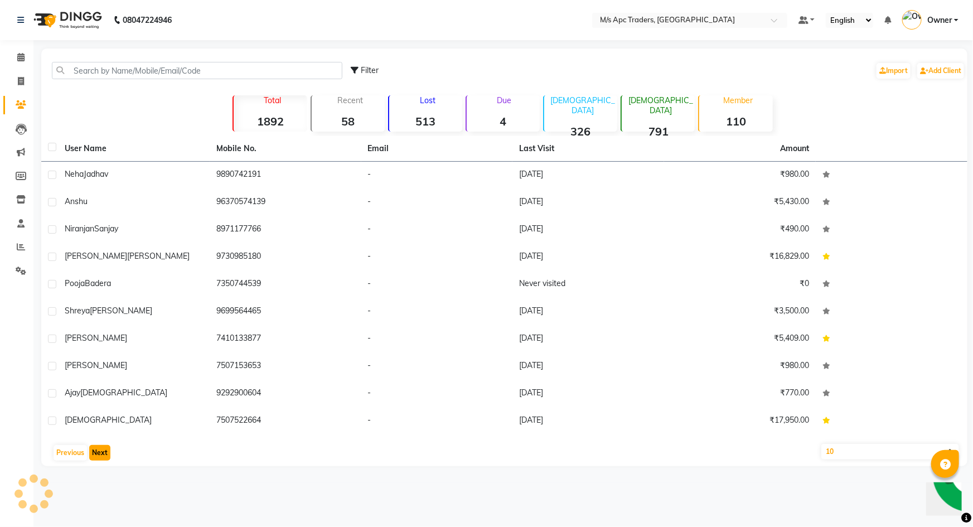
click at [98, 454] on button "Next" at bounding box center [99, 453] width 21 height 16
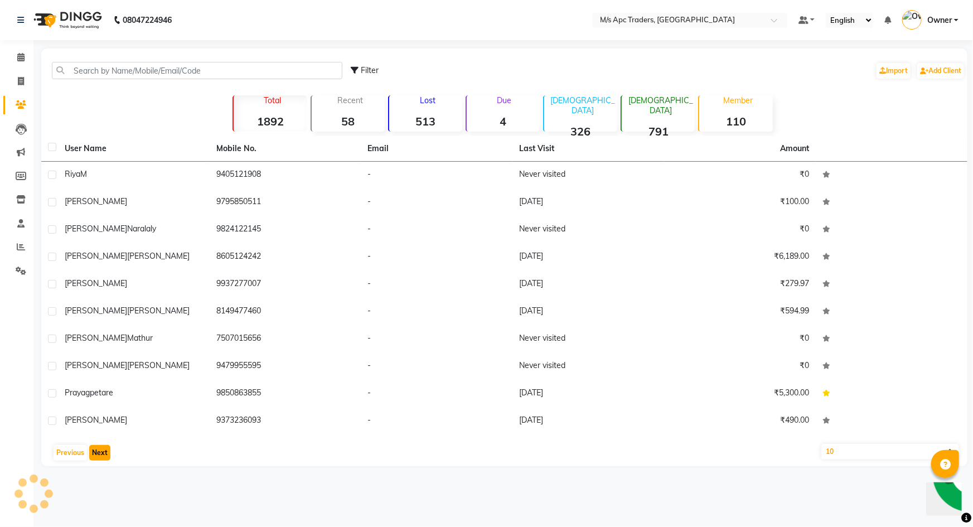
click at [98, 454] on button "Next" at bounding box center [99, 453] width 21 height 16
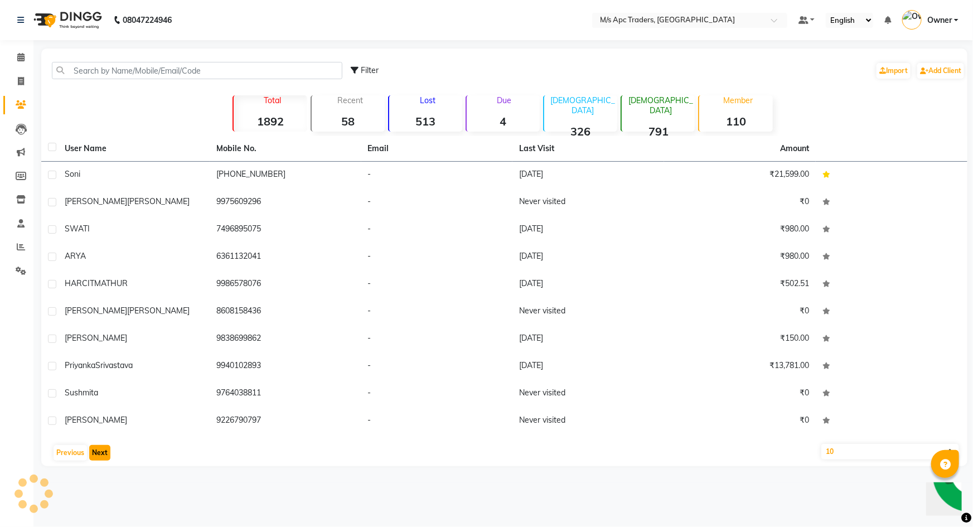
click at [98, 454] on button "Next" at bounding box center [99, 453] width 21 height 16
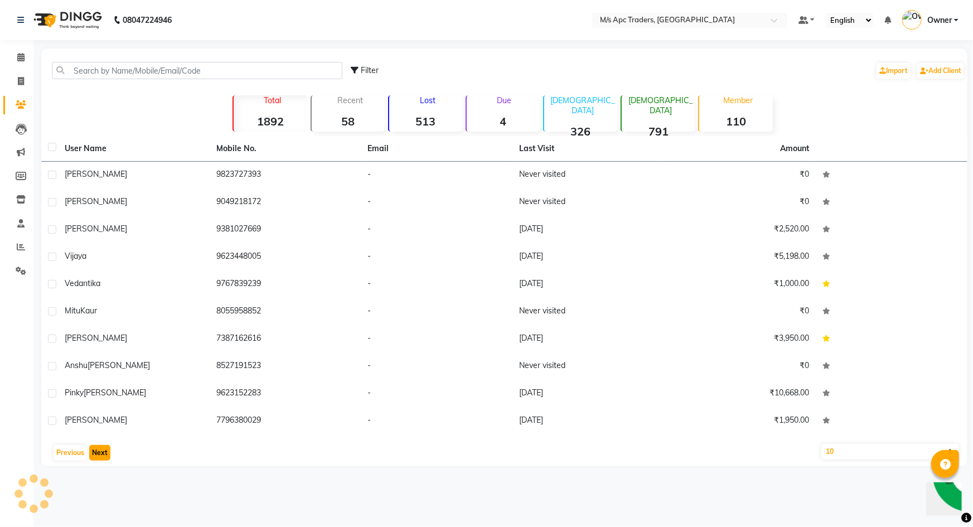
click at [98, 454] on button "Next" at bounding box center [99, 453] width 21 height 16
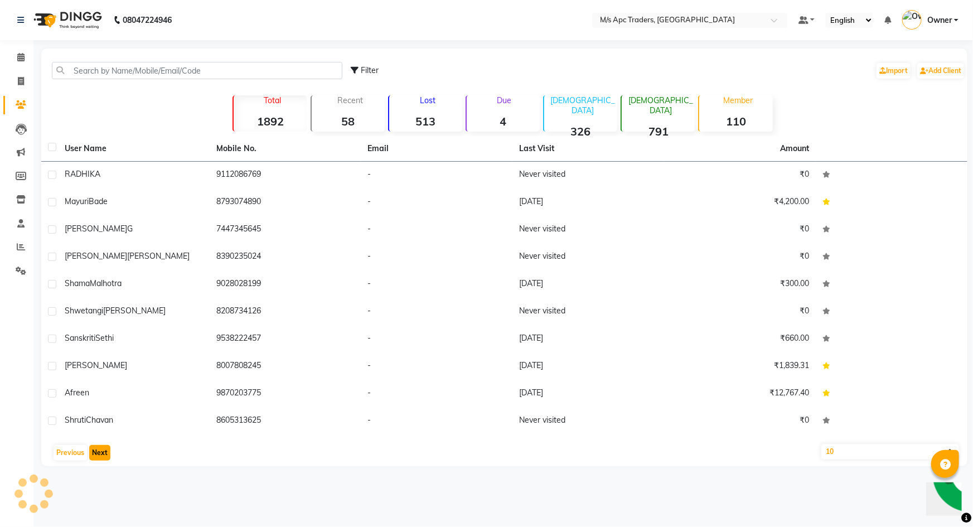
click at [98, 454] on button "Next" at bounding box center [99, 453] width 21 height 16
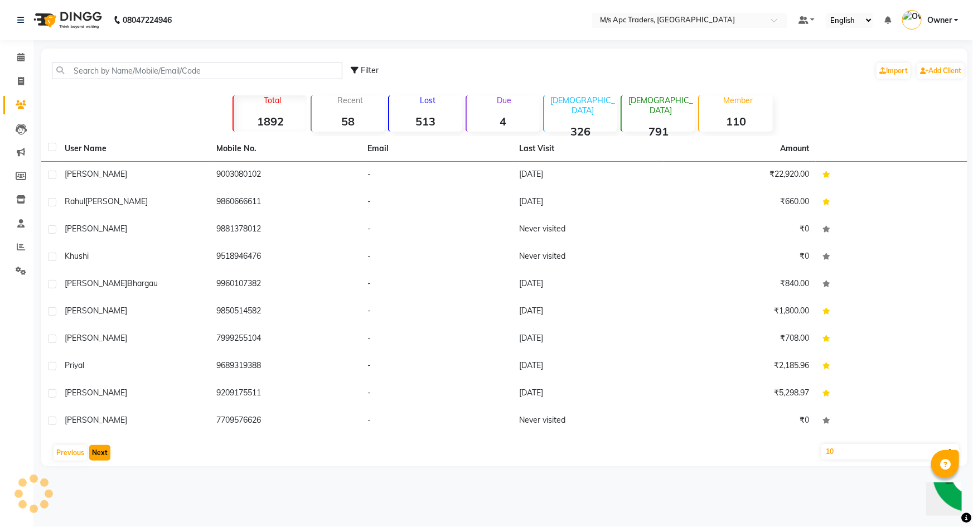
click at [98, 454] on button "Next" at bounding box center [99, 453] width 21 height 16
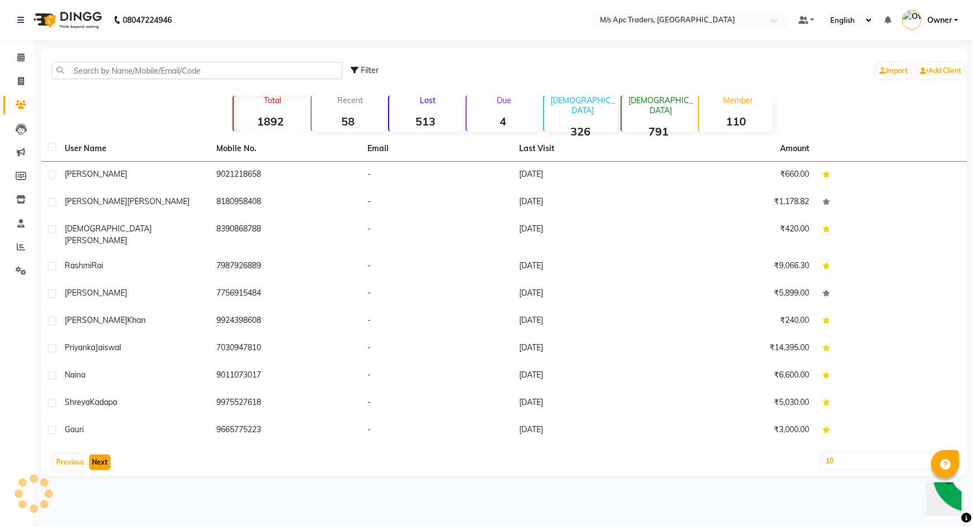
click at [98, 454] on button "Next" at bounding box center [99, 462] width 21 height 16
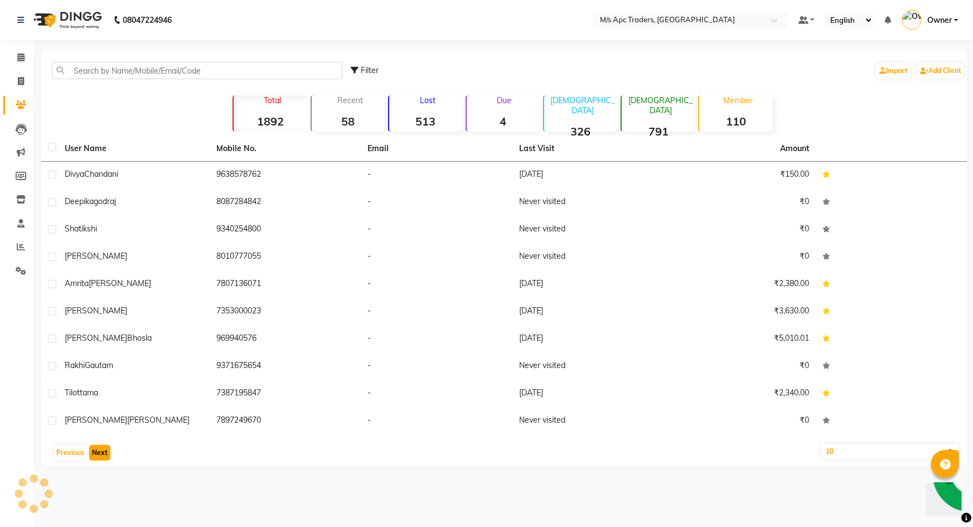
click at [98, 454] on button "Next" at bounding box center [99, 453] width 21 height 16
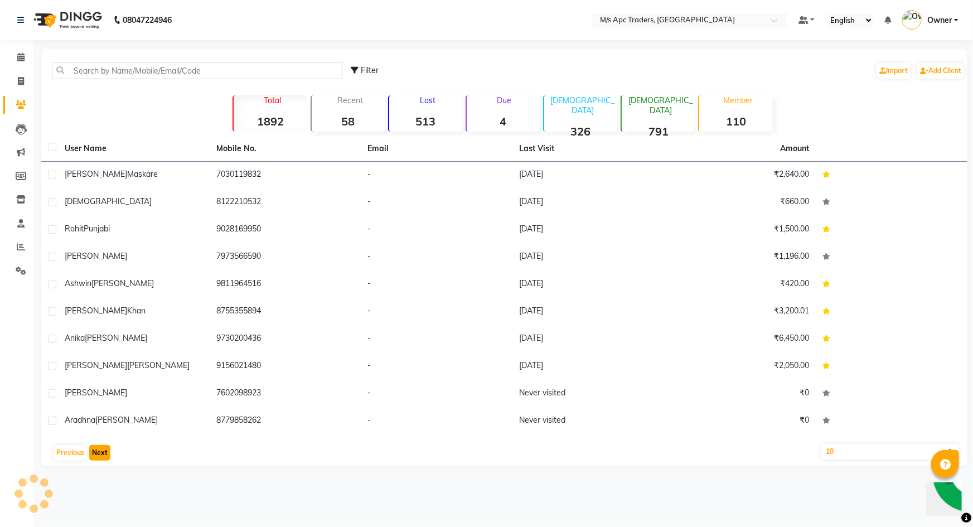
click at [98, 454] on button "Next" at bounding box center [99, 453] width 21 height 16
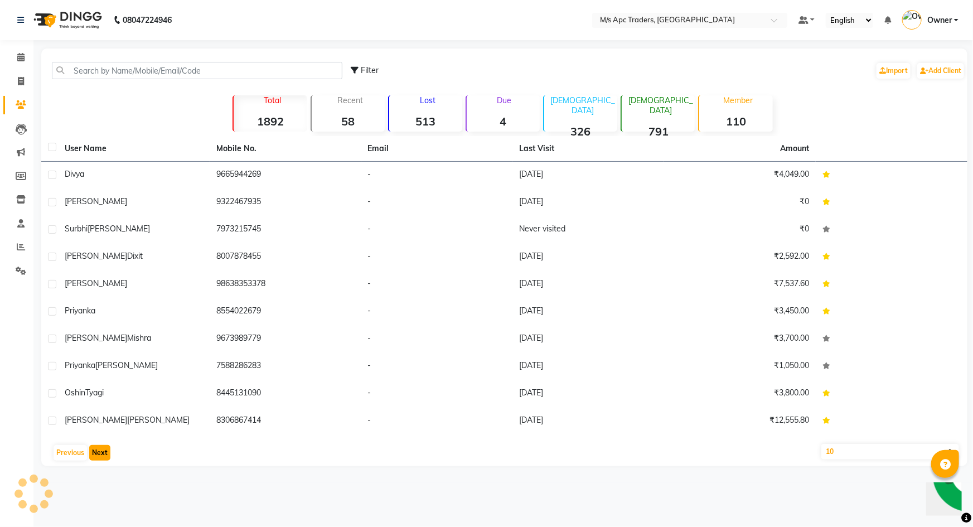
click at [98, 454] on button "Next" at bounding box center [99, 453] width 21 height 16
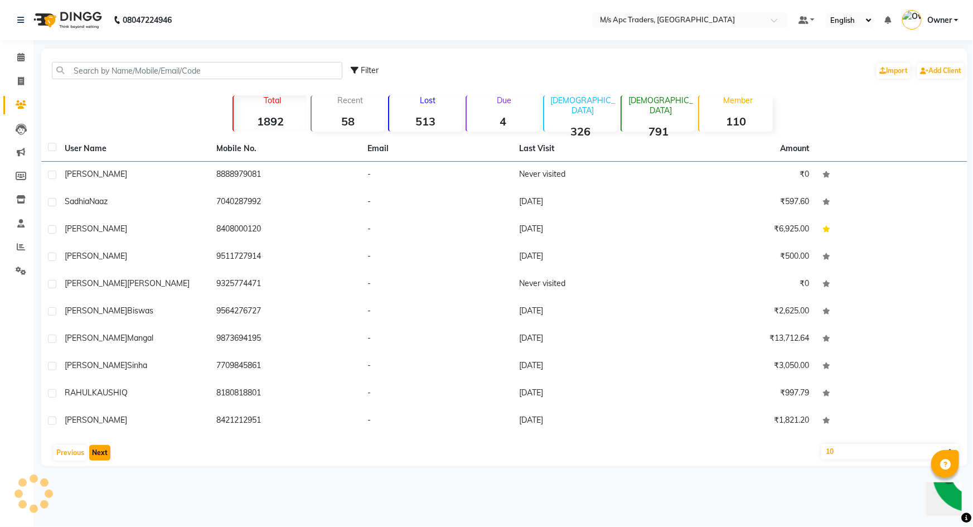
click at [98, 454] on button "Next" at bounding box center [99, 453] width 21 height 16
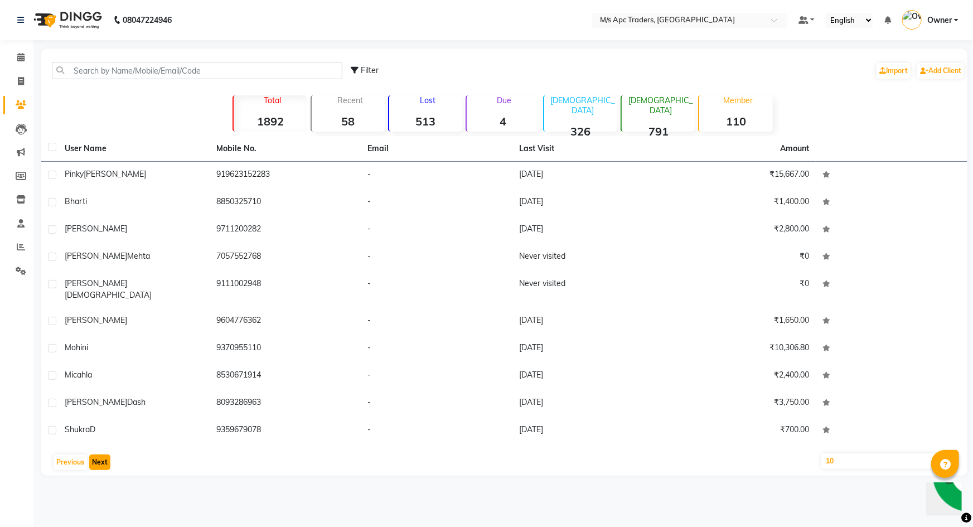
click at [98, 454] on button "Next" at bounding box center [99, 462] width 21 height 16
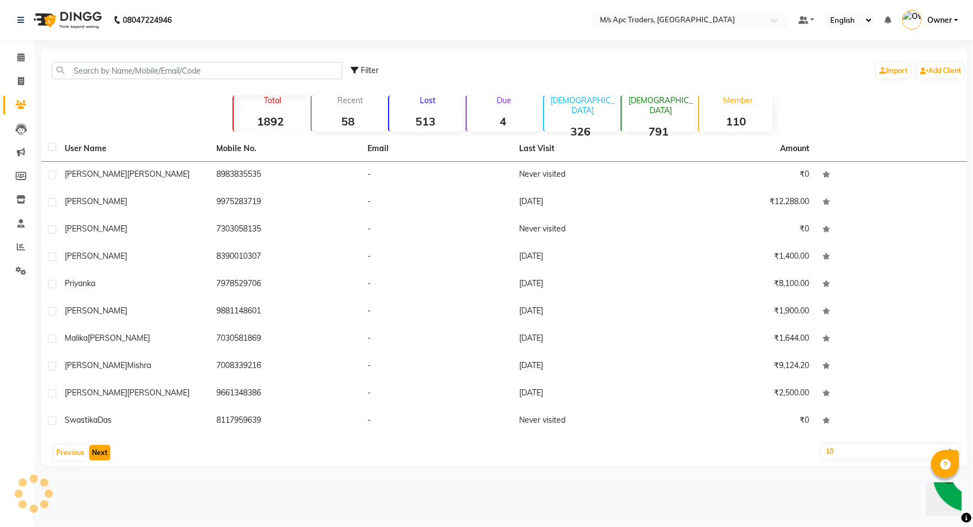
click at [98, 454] on button "Next" at bounding box center [99, 453] width 21 height 16
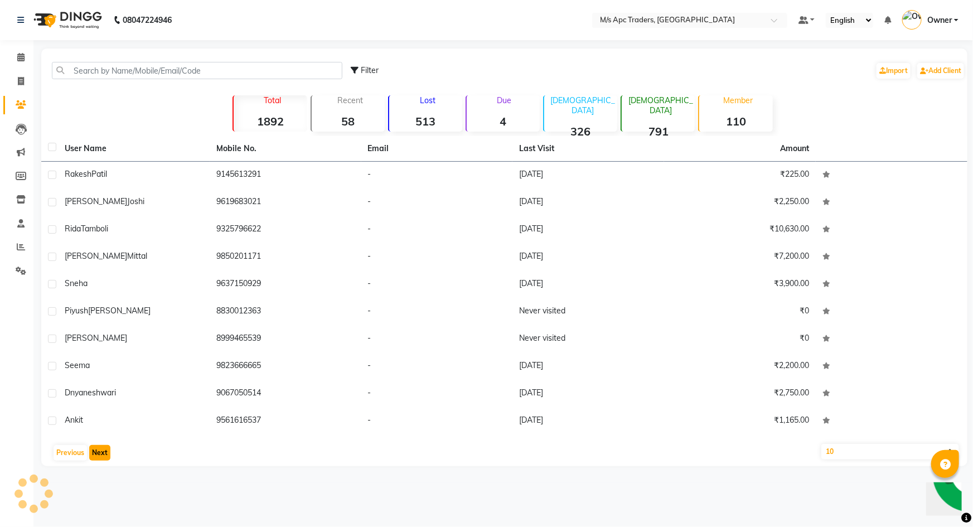
click at [98, 454] on button "Next" at bounding box center [99, 453] width 21 height 16
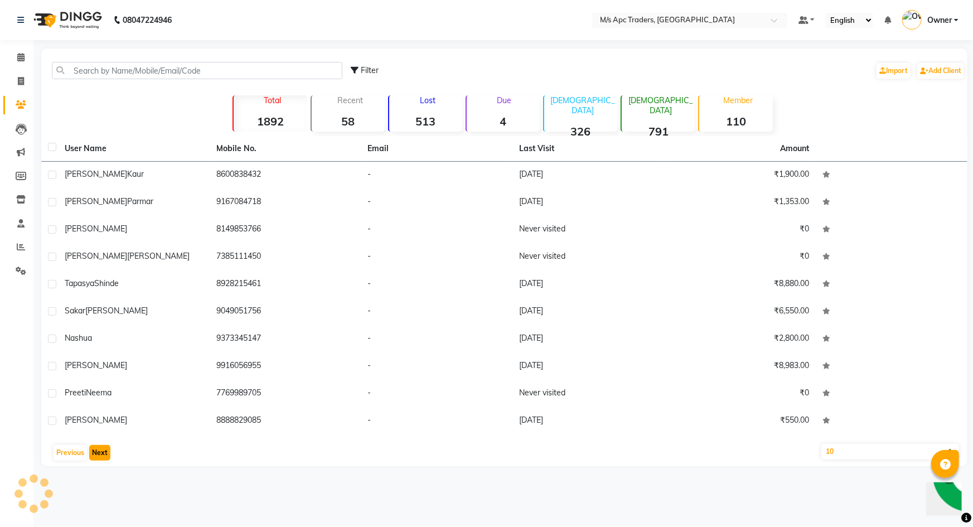
click at [98, 454] on button "Next" at bounding box center [99, 453] width 21 height 16
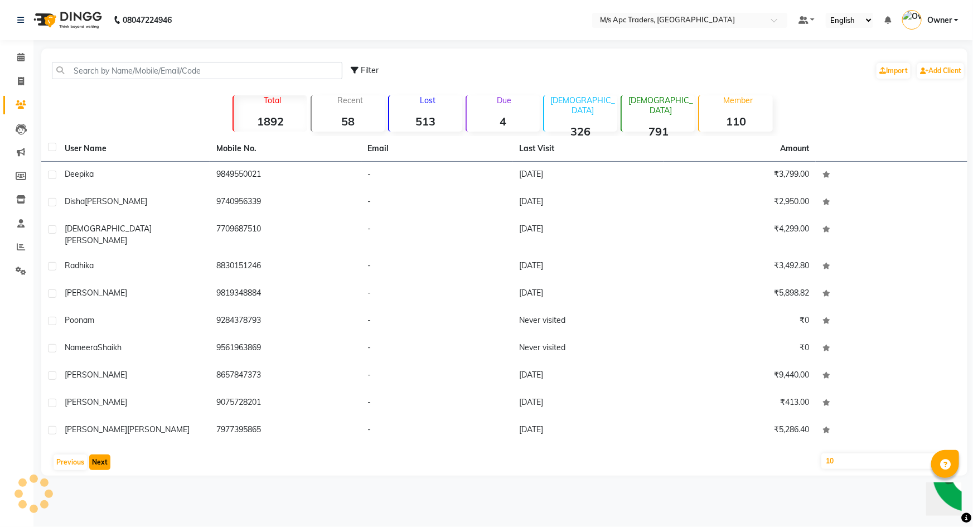
click at [98, 454] on button "Next" at bounding box center [99, 462] width 21 height 16
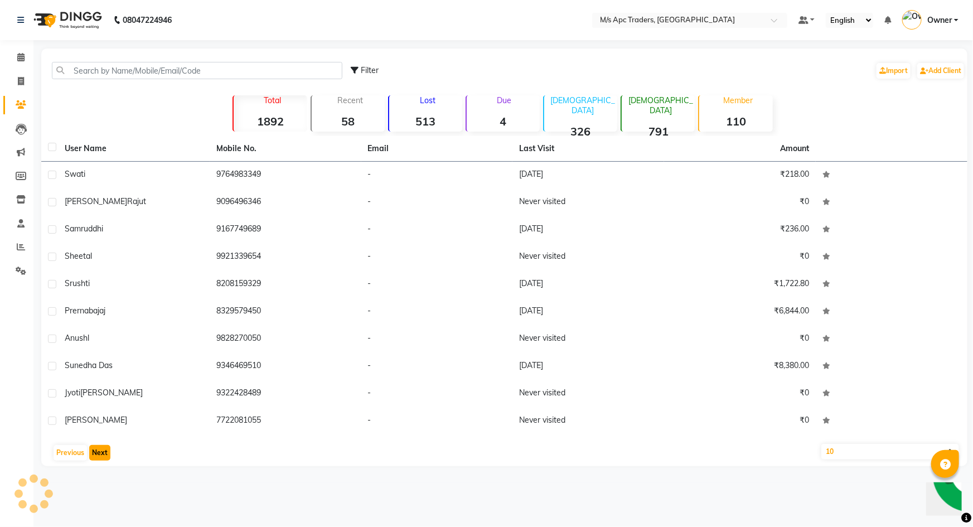
click at [98, 454] on button "Next" at bounding box center [99, 453] width 21 height 16
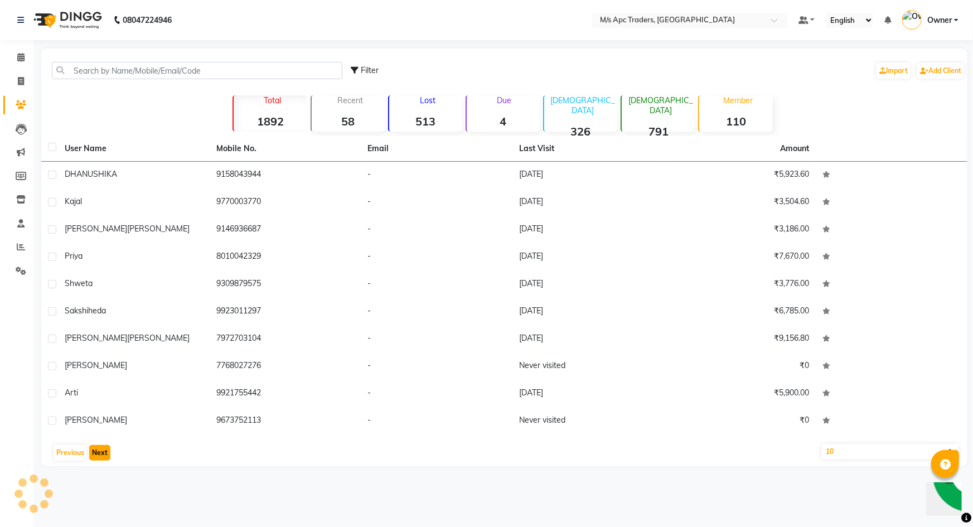
click at [98, 454] on button "Next" at bounding box center [99, 453] width 21 height 16
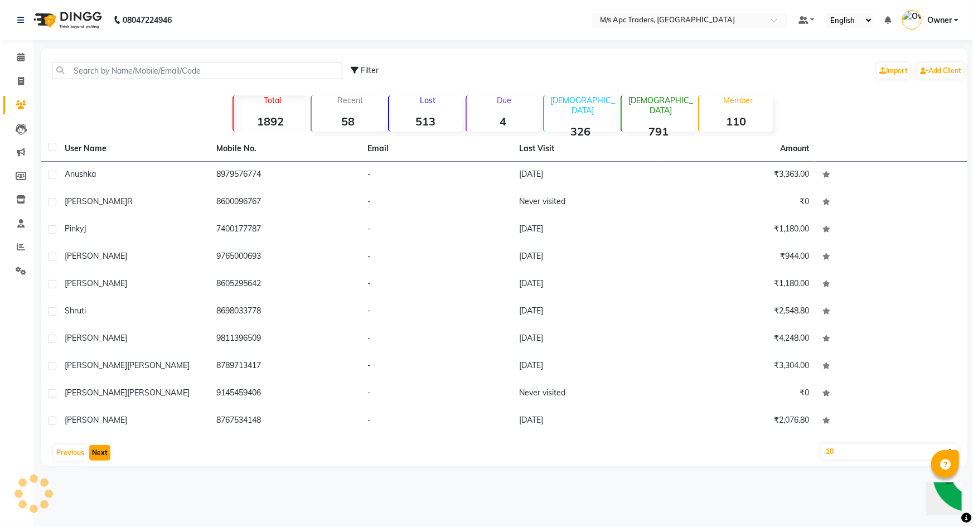
click at [98, 454] on button "Next" at bounding box center [99, 453] width 21 height 16
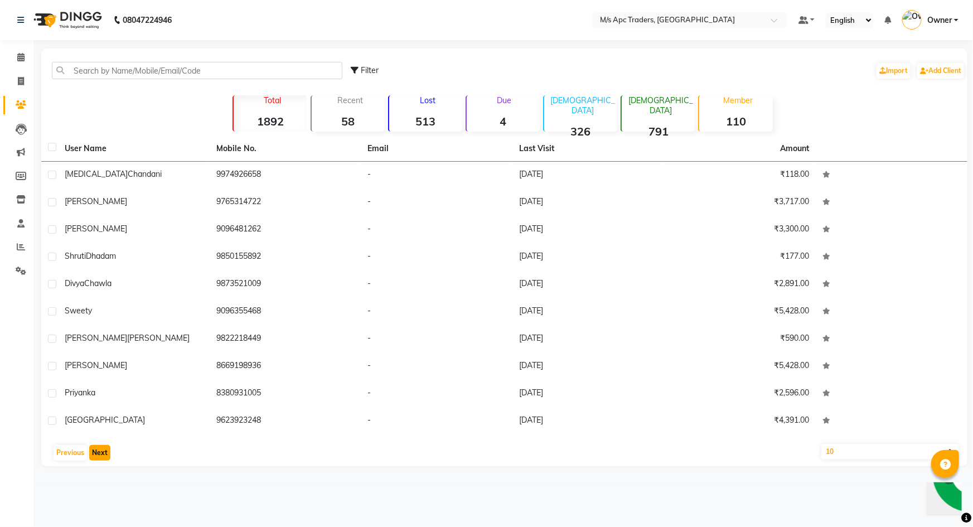
click at [98, 454] on button "Next" at bounding box center [99, 453] width 21 height 16
click at [91, 455] on button "Next" at bounding box center [99, 453] width 21 height 16
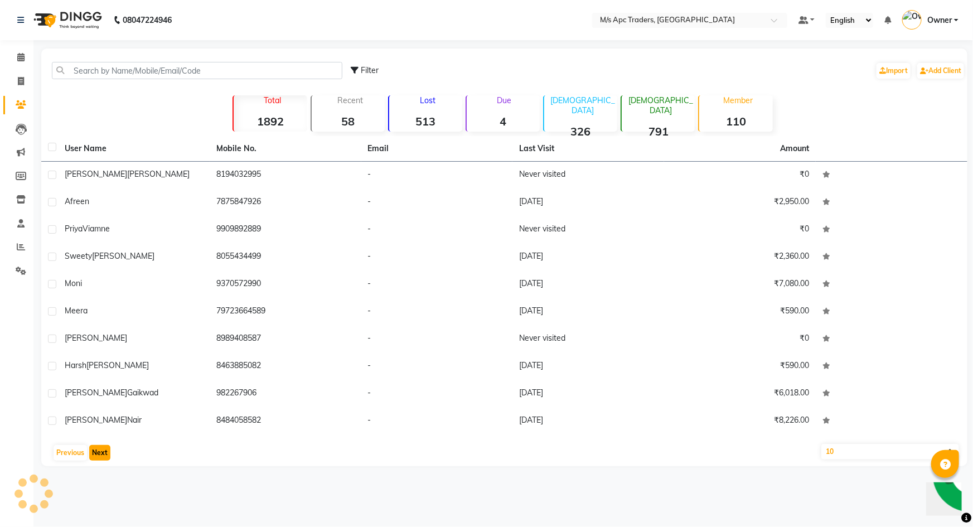
click at [91, 455] on button "Next" at bounding box center [99, 453] width 21 height 16
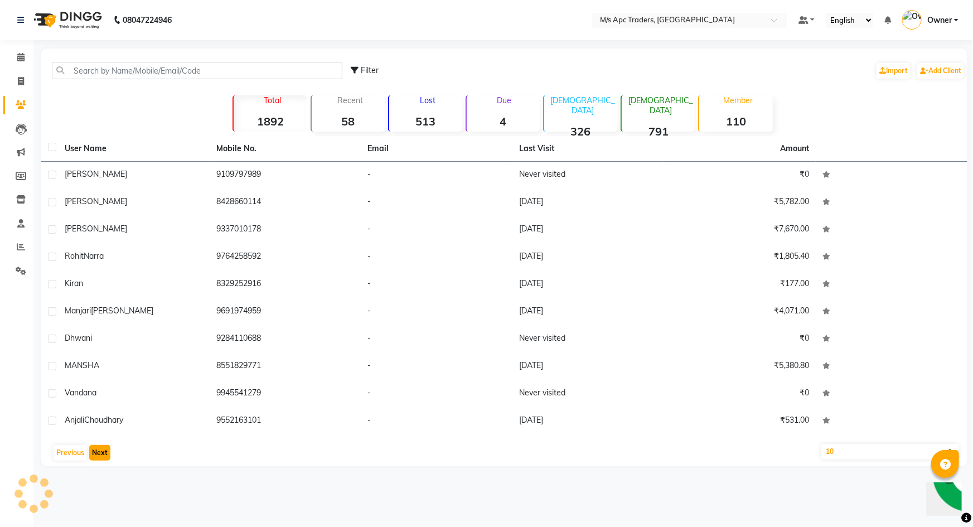
click at [91, 455] on button "Next" at bounding box center [99, 453] width 21 height 16
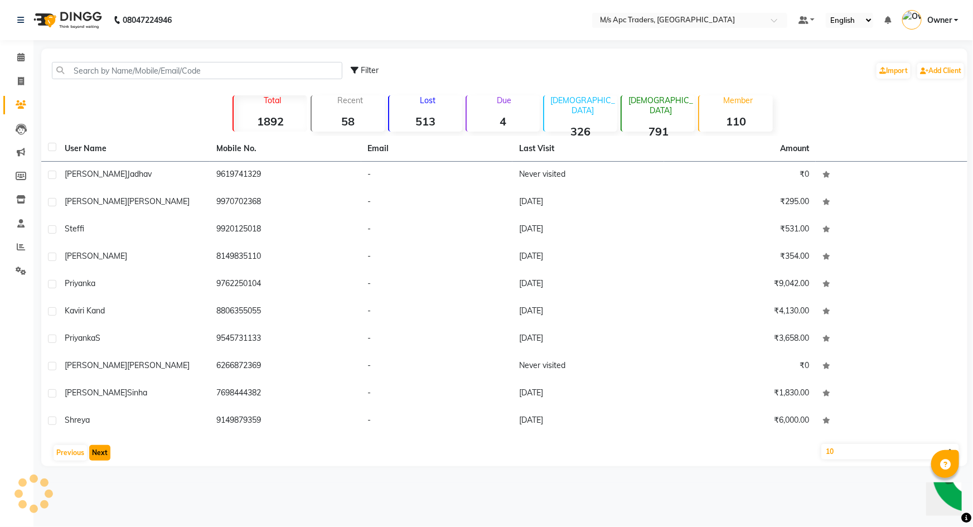
click at [91, 455] on button "Next" at bounding box center [99, 453] width 21 height 16
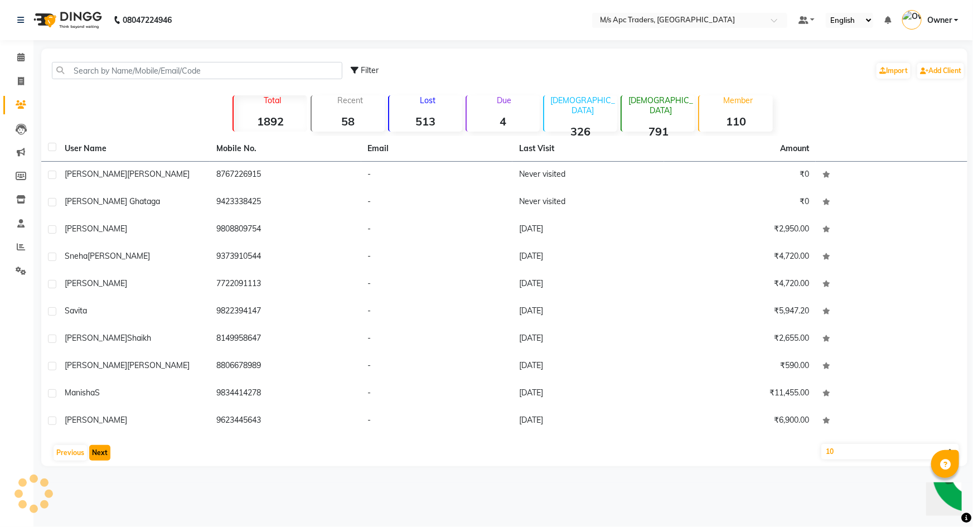
click at [91, 455] on button "Next" at bounding box center [99, 453] width 21 height 16
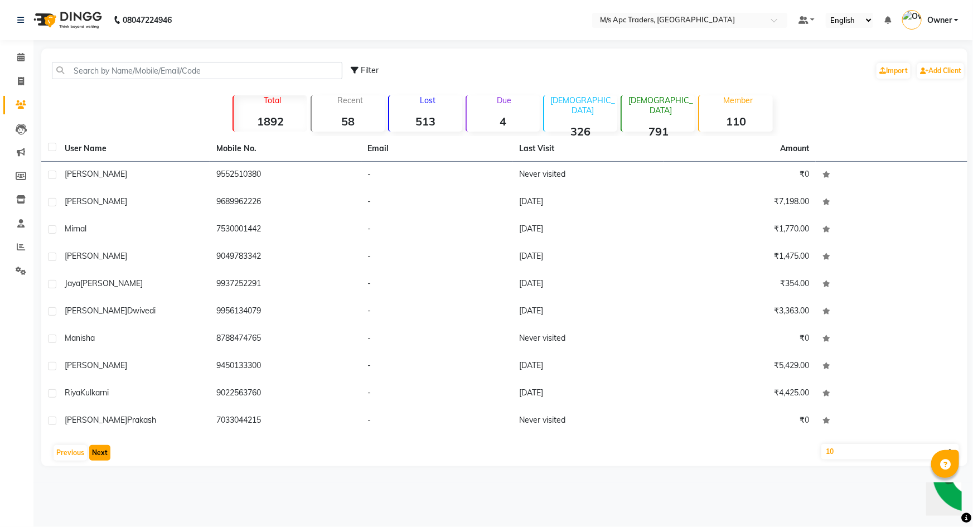
click at [98, 454] on button "Next" at bounding box center [99, 453] width 21 height 16
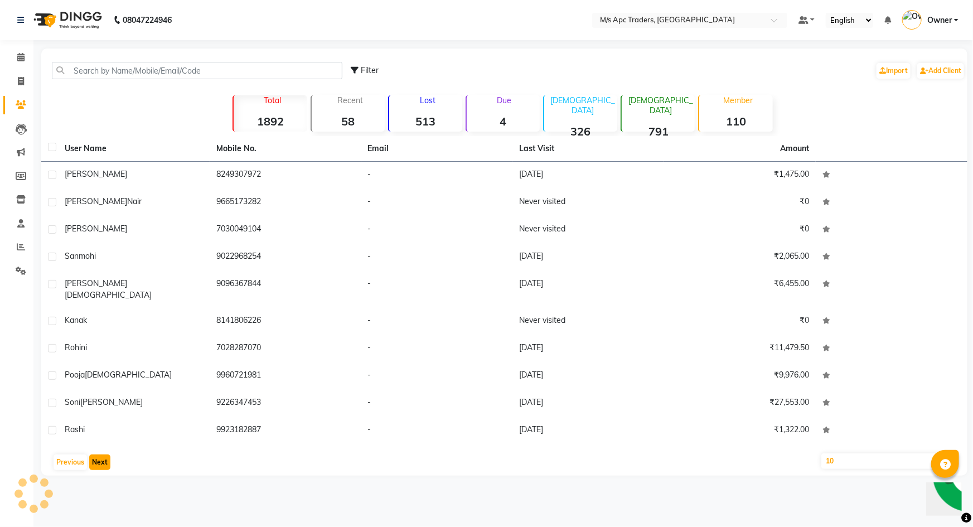
click at [98, 454] on button "Next" at bounding box center [99, 462] width 21 height 16
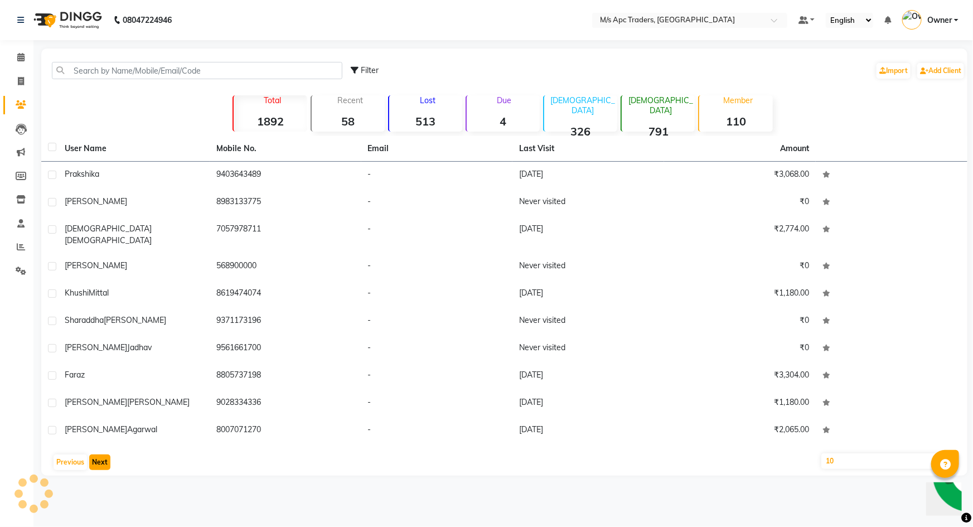
click at [98, 454] on button "Next" at bounding box center [99, 462] width 21 height 16
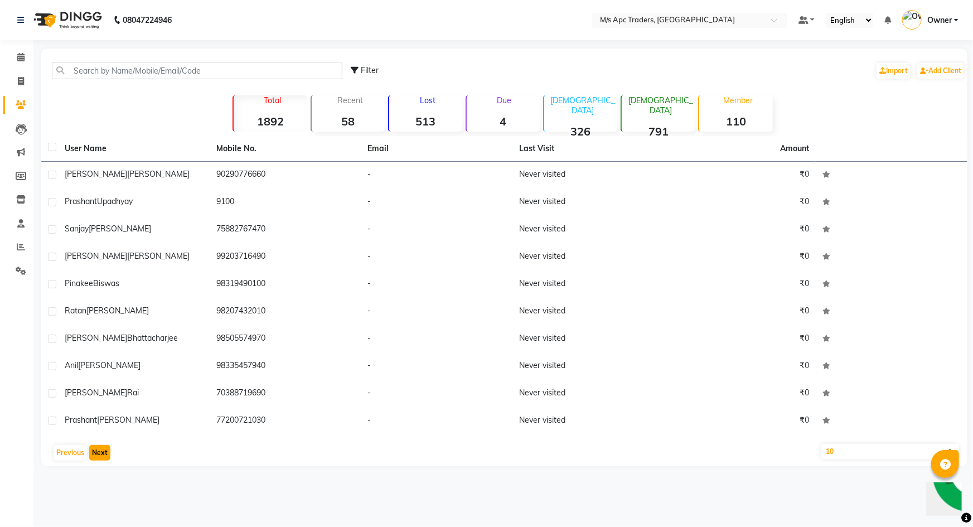
click at [98, 454] on button "Next" at bounding box center [99, 453] width 21 height 16
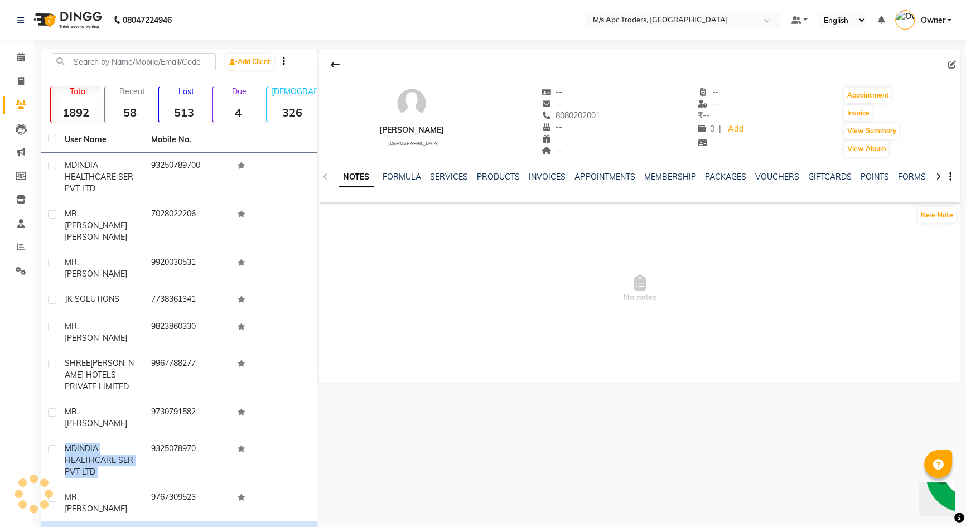
click at [98, 454] on div "MD INDIA HEALTHCARE SER PVT LTD" at bounding box center [101, 460] width 73 height 35
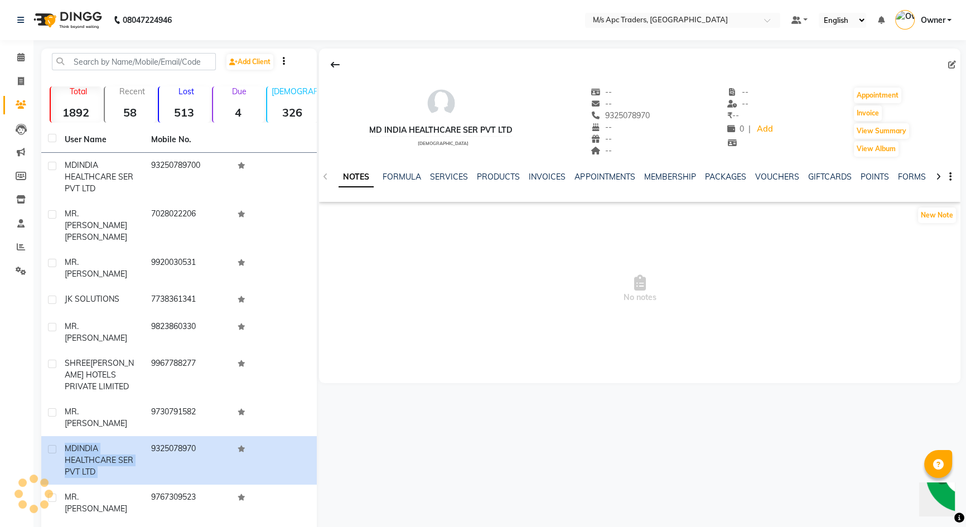
click at [98, 454] on div "MD INDIA HEALTHCARE SER PVT LTD" at bounding box center [101, 460] width 73 height 35
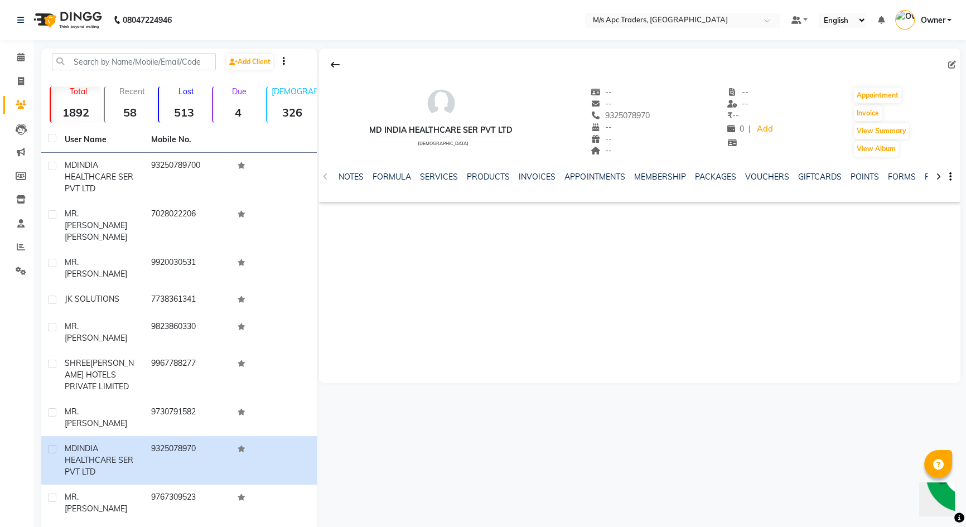
click at [702, 368] on div "MD INDIA HEALTHCARE SER PVT LTD female -- -- 9325078970 -- -- -- -- -- ₹ -- 0 |…" at bounding box center [639, 216] width 641 height 335
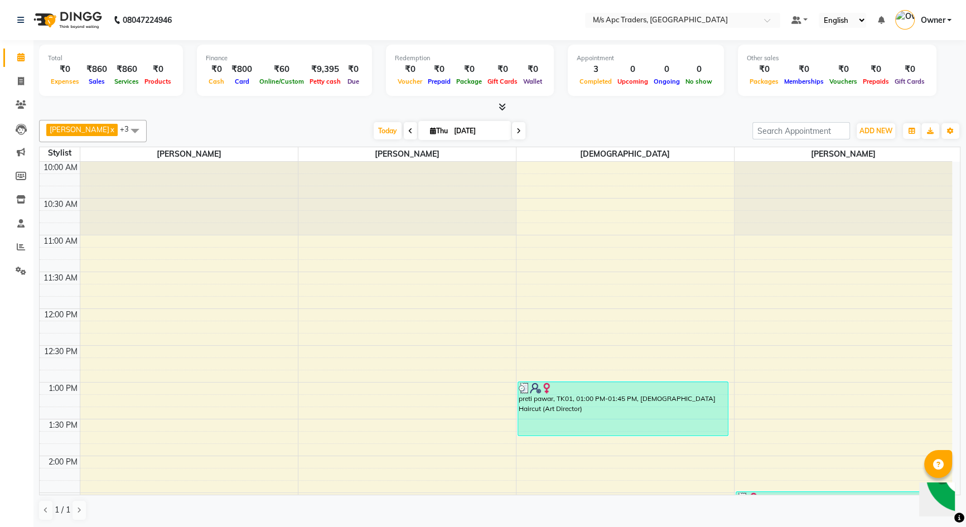
click at [124, 132] on span at bounding box center [135, 130] width 22 height 21
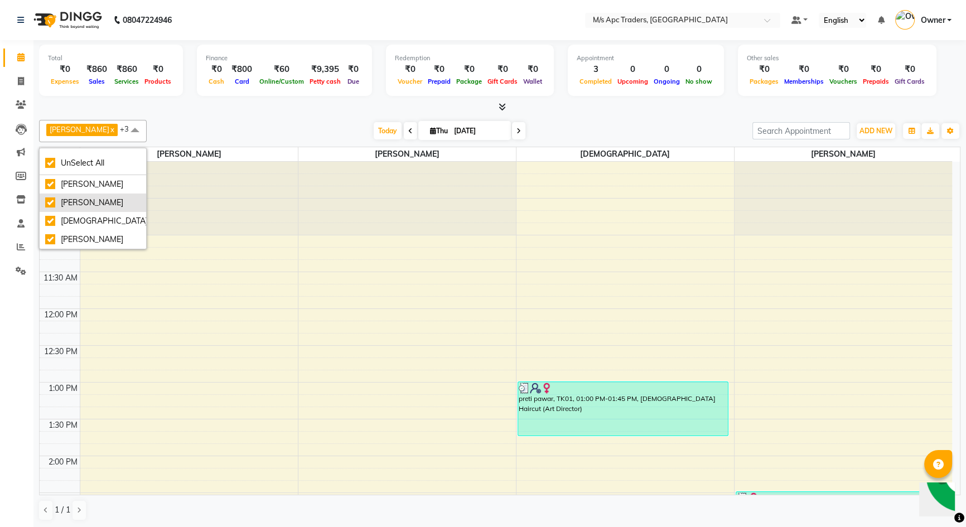
click at [49, 200] on div "[PERSON_NAME]" at bounding box center [92, 203] width 95 height 12
checkbox input "false"
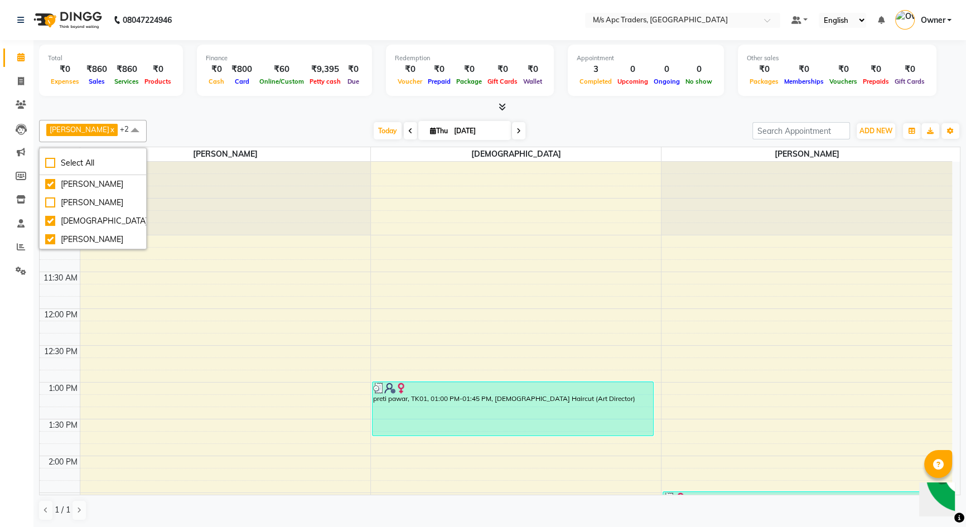
click at [188, 93] on div "Total ₹0 Expenses ₹860 Sales ₹860 Services ₹0 Products Finance ₹0 Cash ₹800 Car…" at bounding box center [499, 72] width 921 height 55
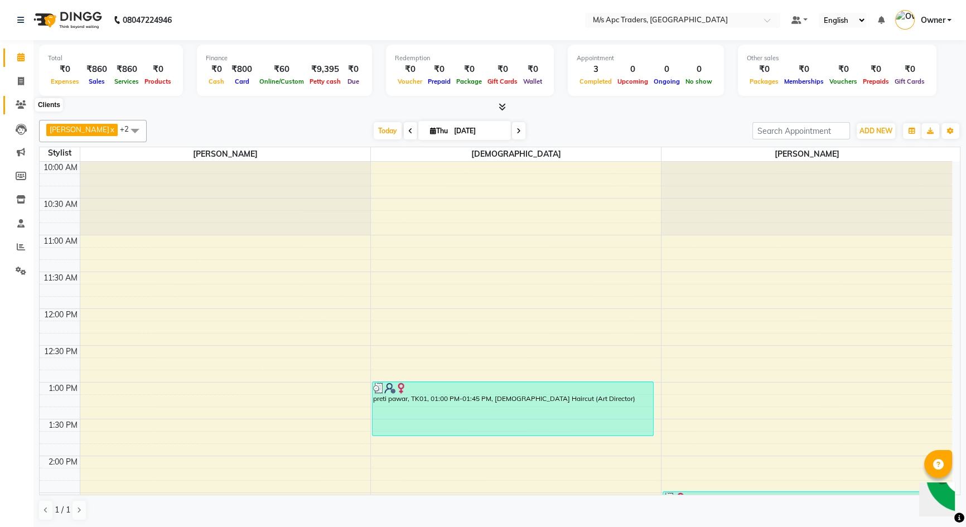
click at [19, 103] on icon at bounding box center [21, 104] width 11 height 8
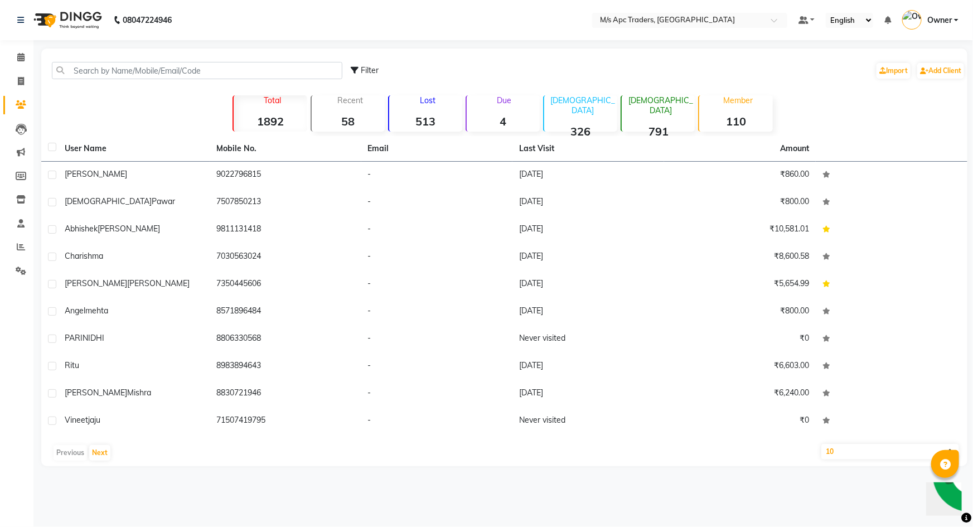
click at [360, 70] on div "Filter" at bounding box center [365, 71] width 28 height 12
select select "1000000"
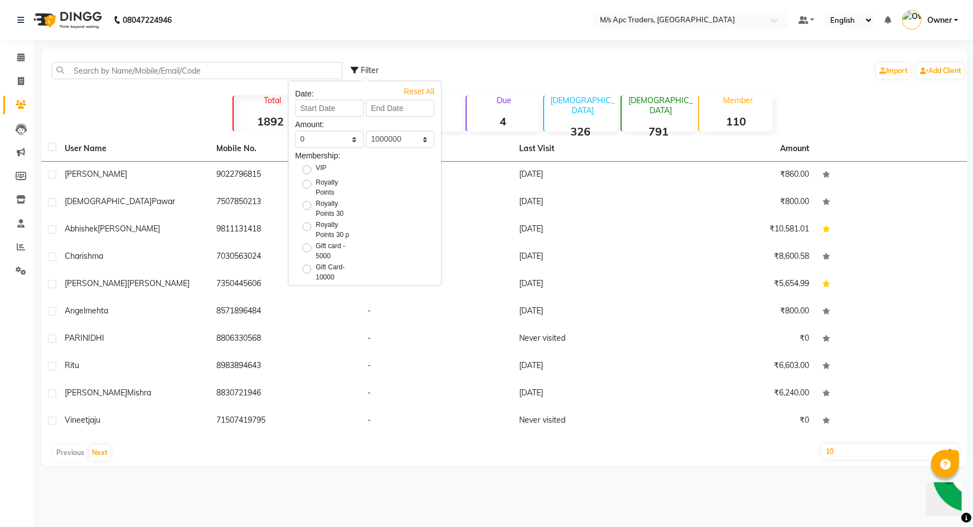
click at [459, 57] on div "Filter Import Add Client" at bounding box center [658, 70] width 614 height 35
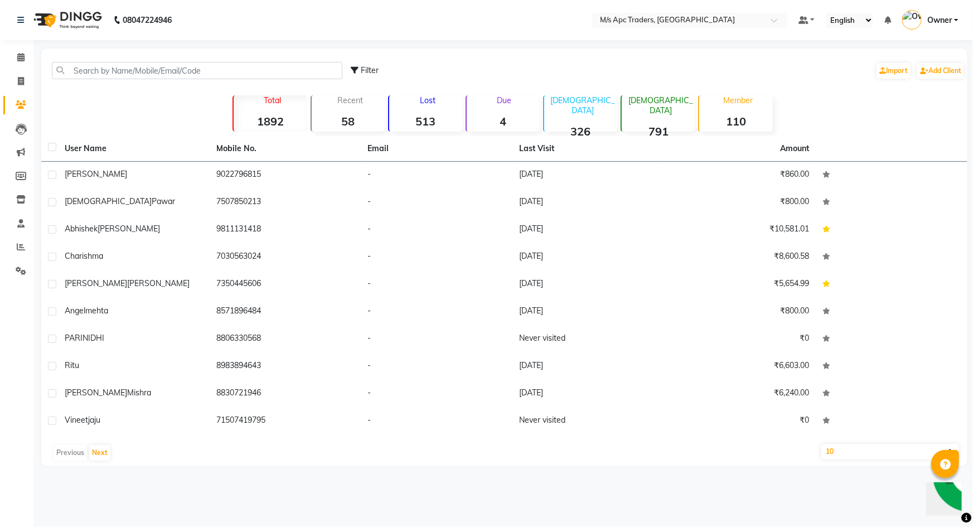
click at [364, 67] on span "Filter" at bounding box center [370, 70] width 18 height 10
select select "1000000"
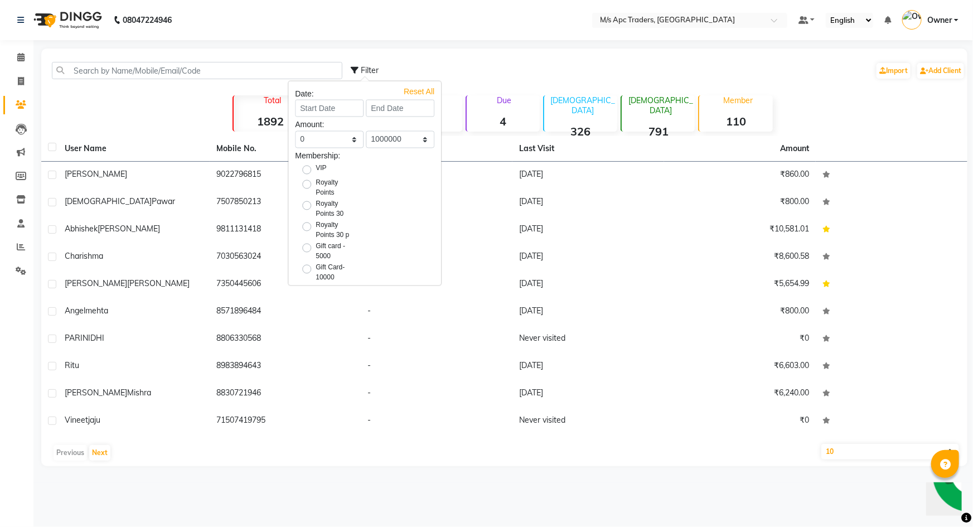
click at [487, 61] on div "Filter Import Add Client" at bounding box center [658, 70] width 614 height 35
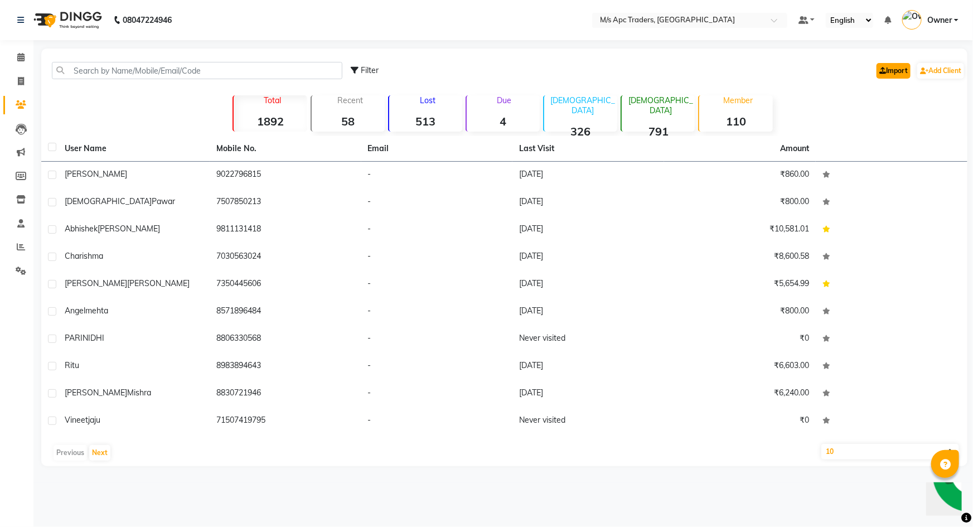
click at [890, 67] on link "Import" at bounding box center [893, 71] width 34 height 16
click at [884, 66] on link "Import" at bounding box center [893, 71] width 34 height 16
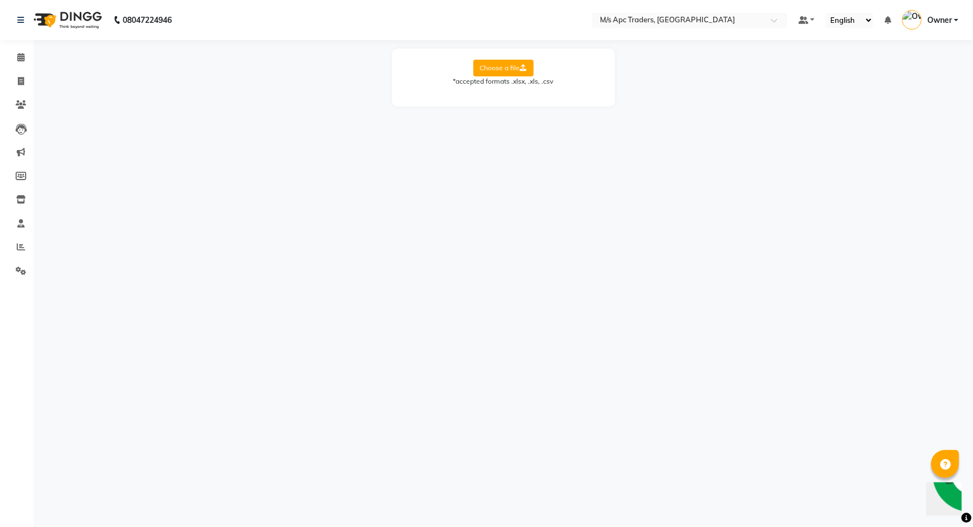
click at [488, 72] on label "Choose a file" at bounding box center [503, 68] width 60 height 17
click at [0, 0] on input "Choose a file" at bounding box center [0, 0] width 0 height 0
